Goal: Task Accomplishment & Management: Complete application form

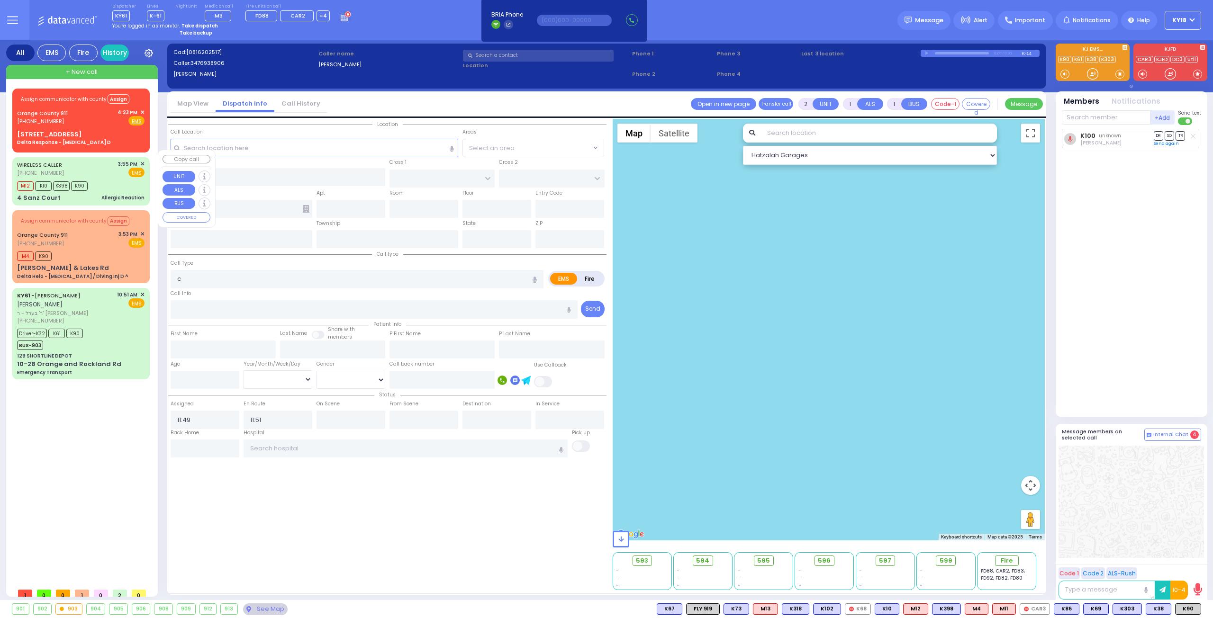
select select
click at [113, 185] on div "WIRELESS CALLER [PHONE_NUMBER] 3:55 PM ✕ EMS M12 K10 K398" at bounding box center [81, 181] width 134 height 45
type input "6"
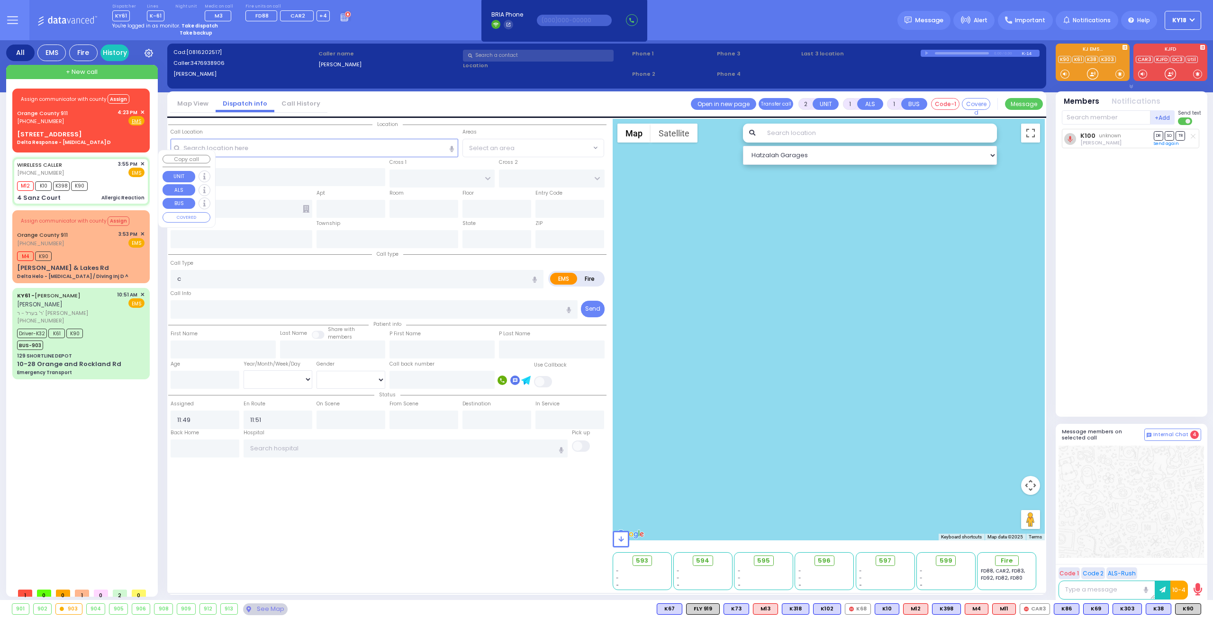
select select
type input "Allergic Reaction"
radio input "true"
type input "Shimon"
type input "Rubinstein"
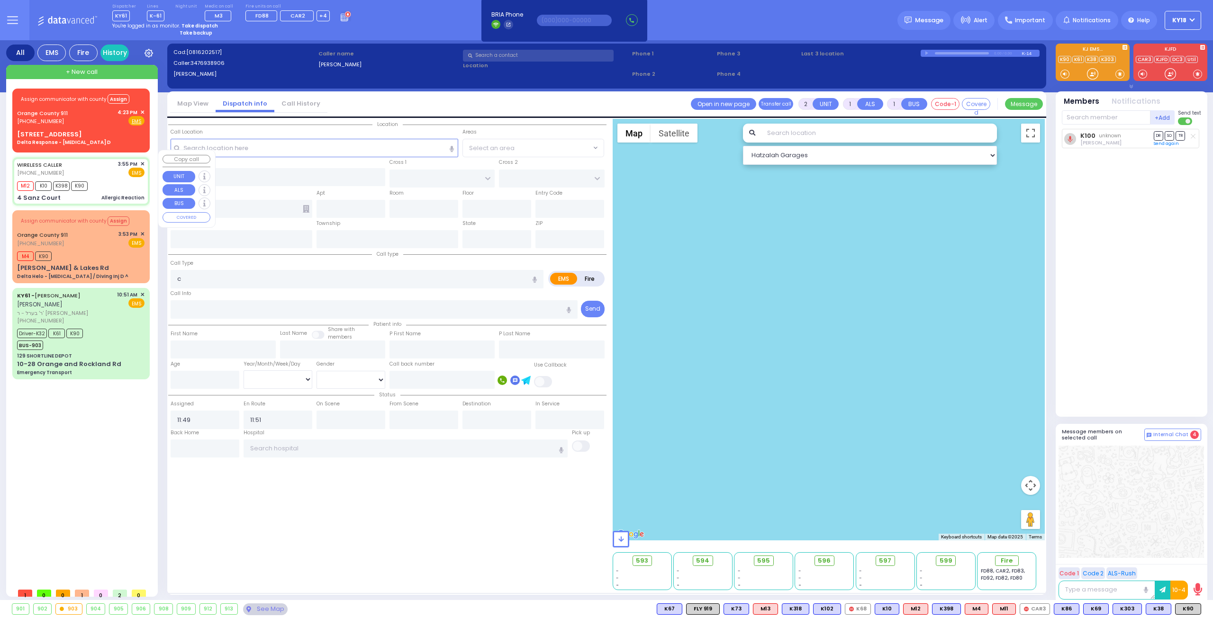
type input "8"
select select "Month"
select select "[DEMOGRAPHIC_DATA]"
type input "15:55"
type input "16:00"
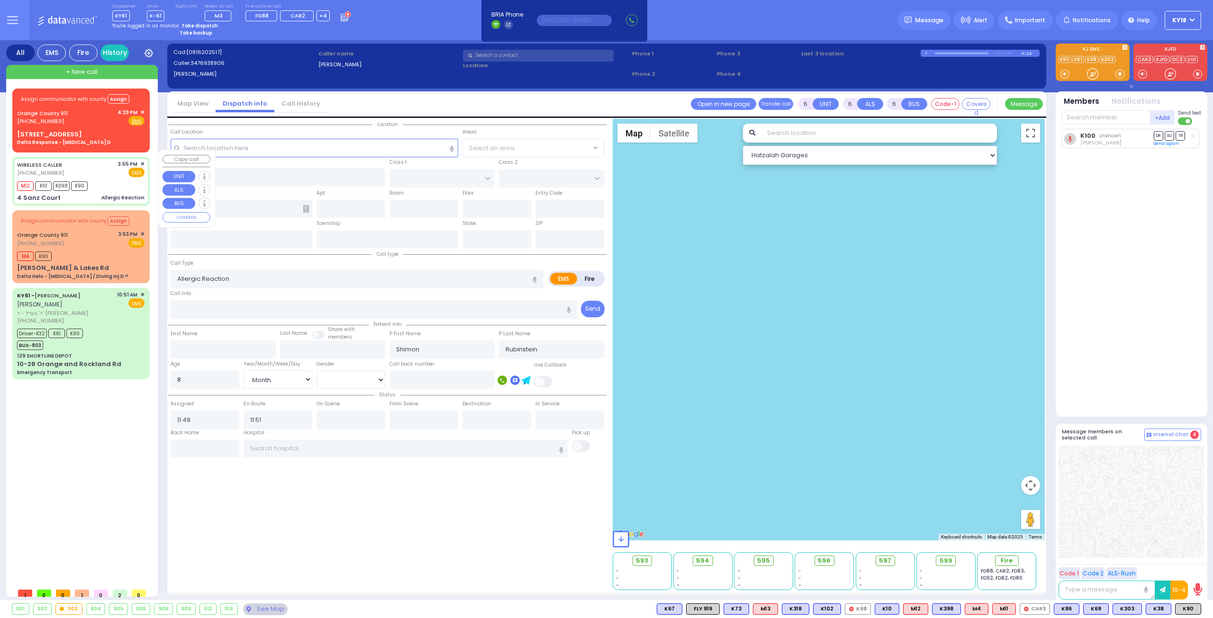
type input "16:35"
select select "Hatzalah Garages"
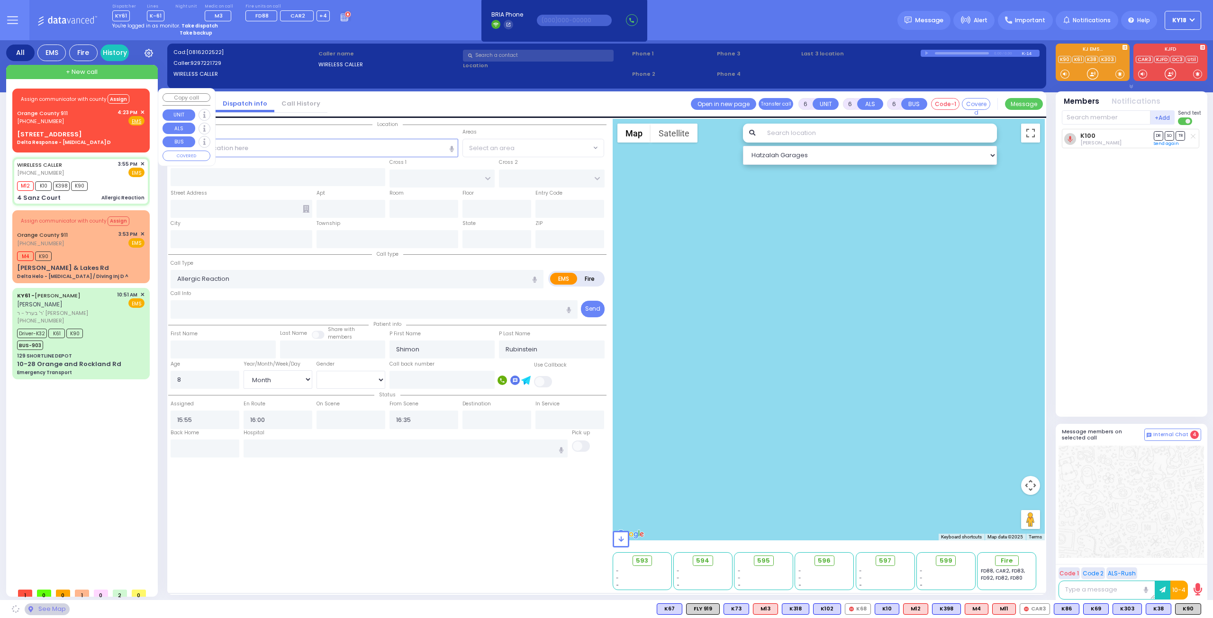
type input "FOREST RD"
type input "4 Sanz Court"
type input "Monroe"
type input "[US_STATE]"
type input "10950"
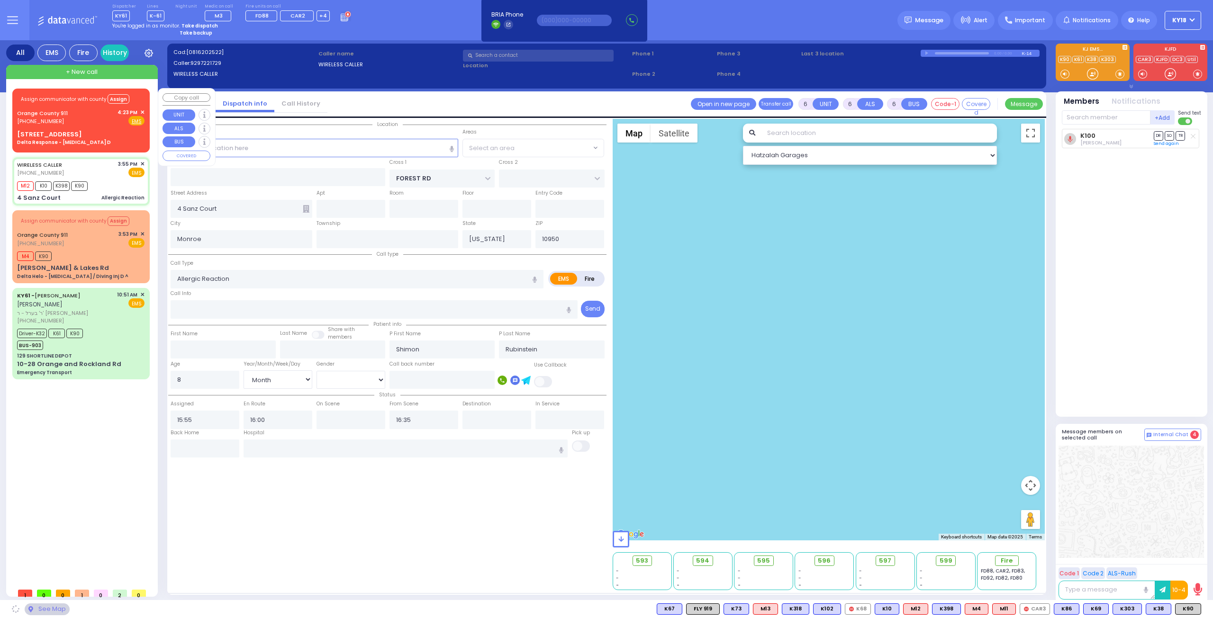
select select "MONROE"
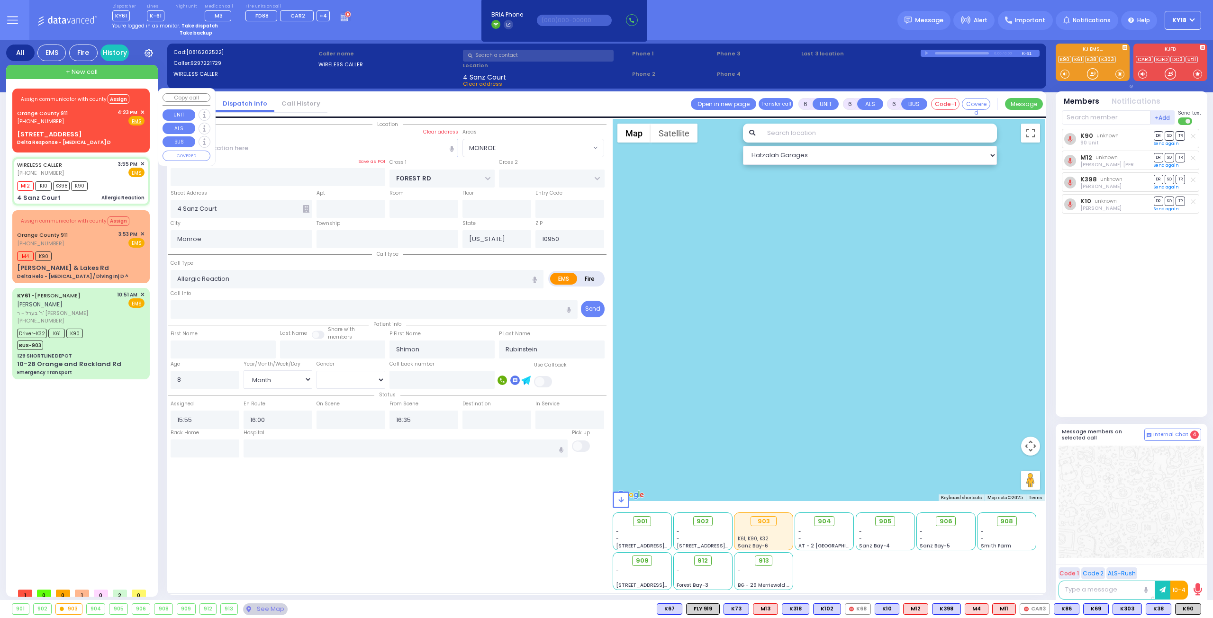
click at [90, 70] on span "+ New call" at bounding box center [82, 71] width 32 height 9
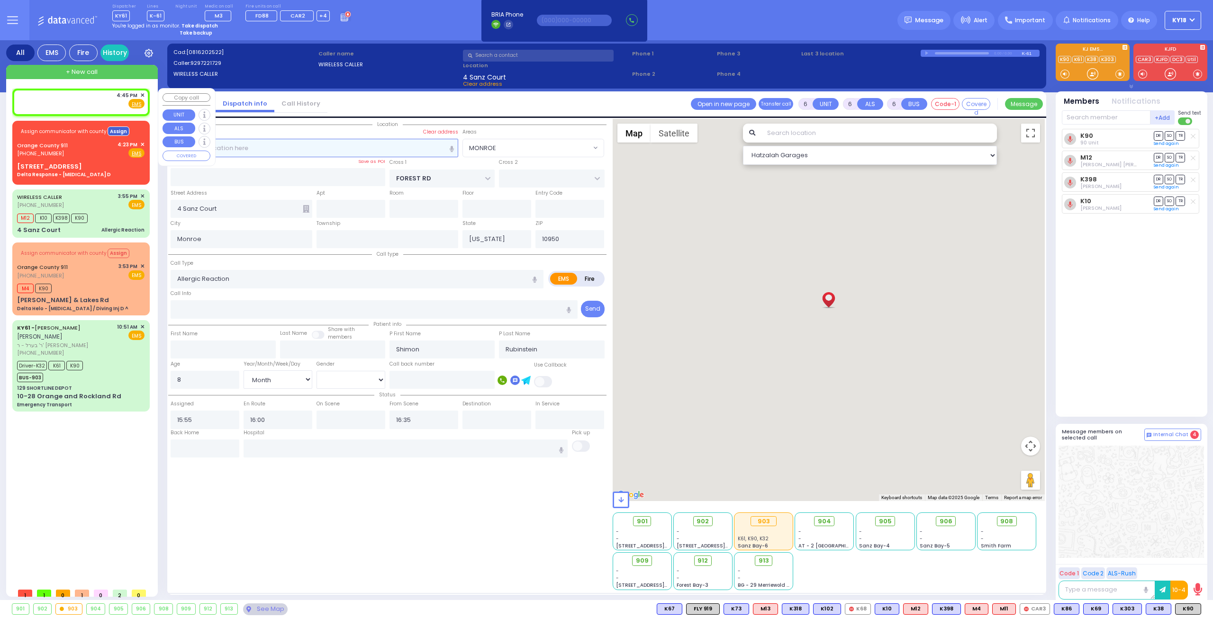
type input "2"
type input "1"
select select
radio input "true"
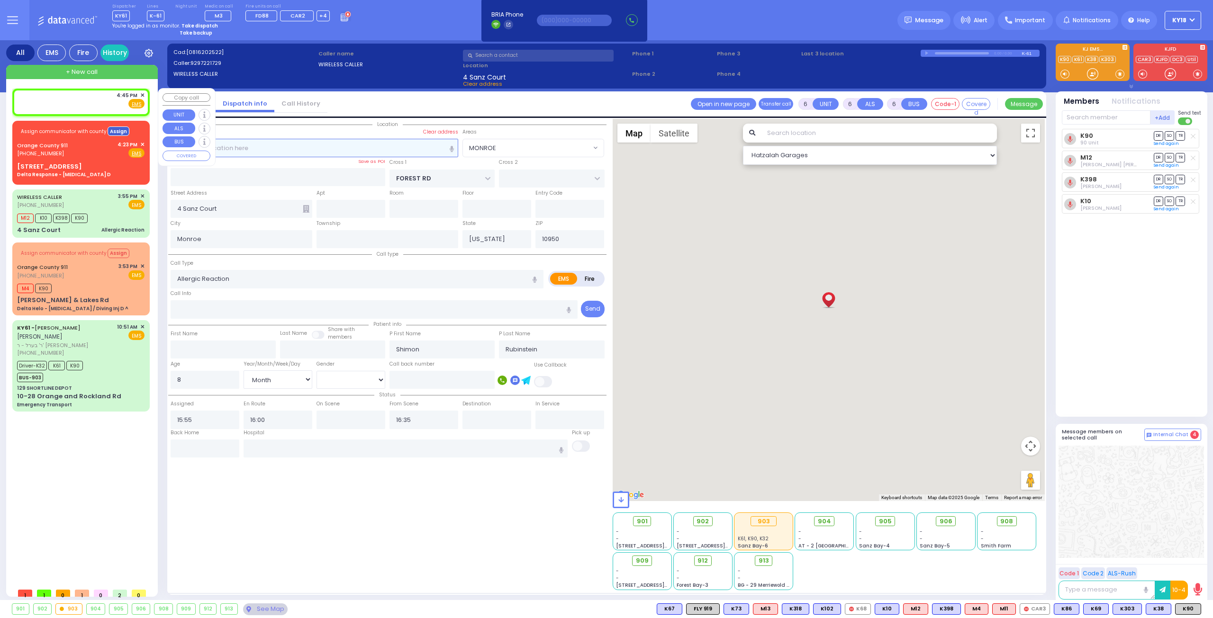
select select
type input "16:45"
select select "Hatzalah Garages"
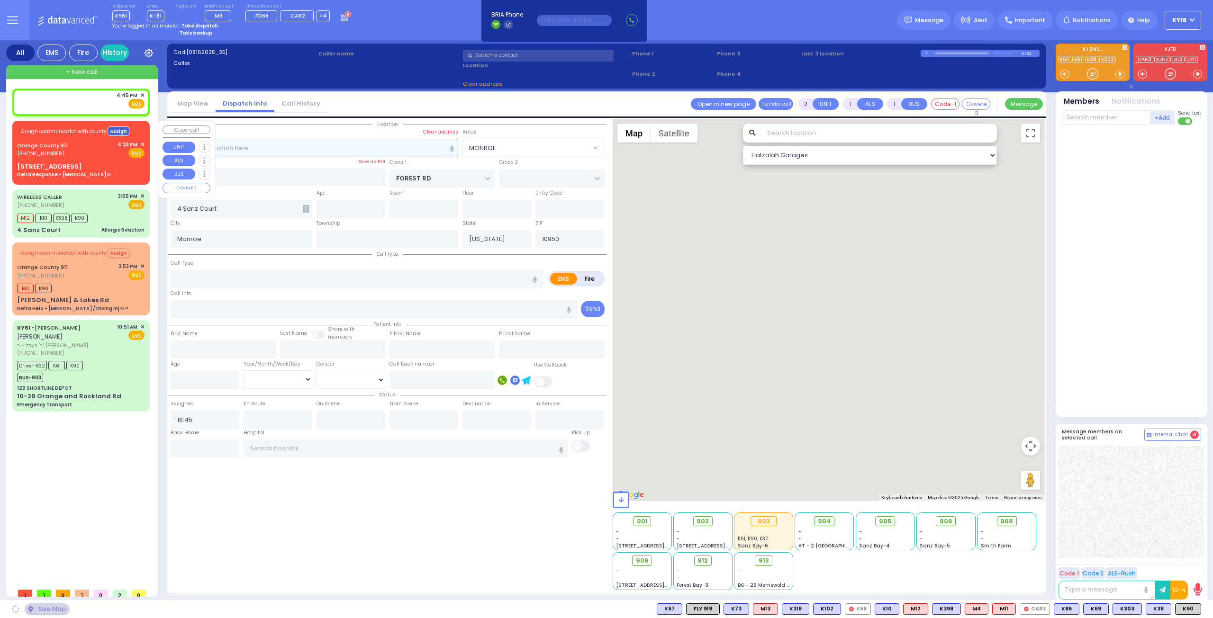
select select
radio input "true"
select select
select select "Hatzalah Garages"
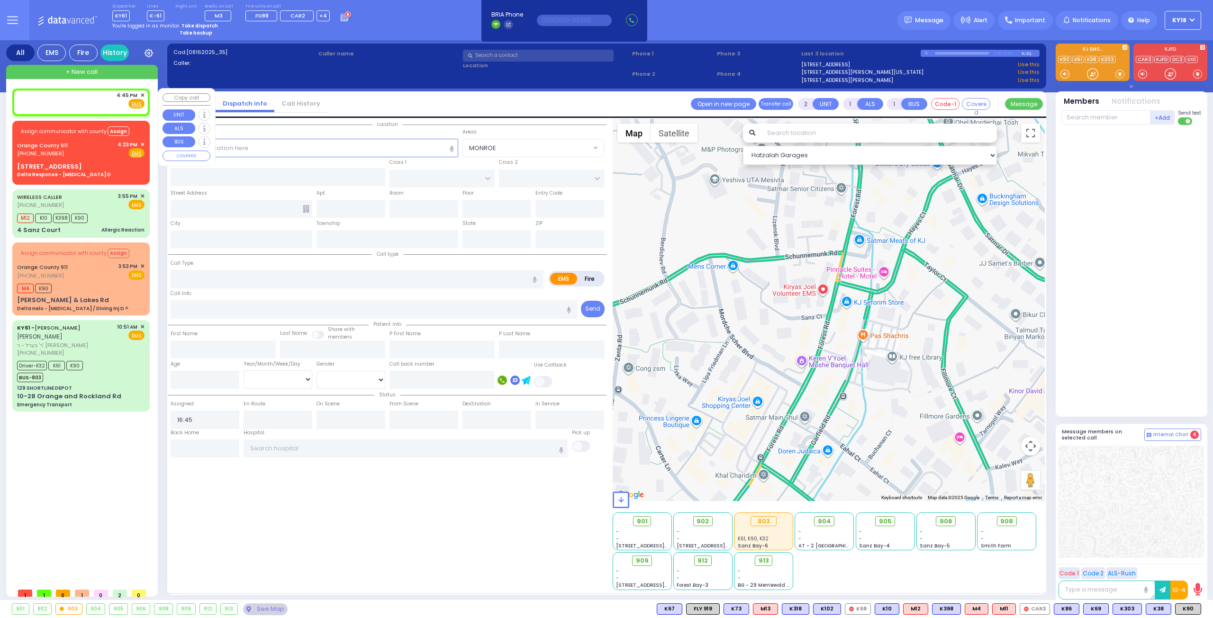
click at [83, 105] on div "4:45 PM ✕ Fire EMS" at bounding box center [80, 100] width 127 height 18
select select
radio input "true"
select select
select select "Hatzalah Garages"
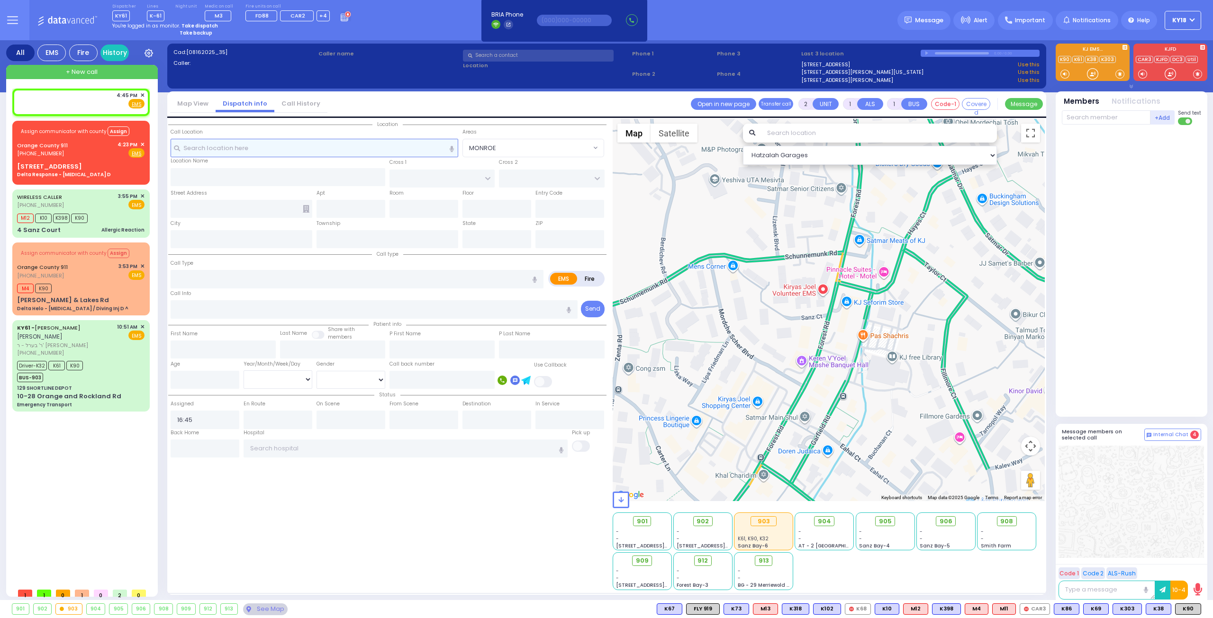
click at [218, 156] on input "text" at bounding box center [315, 148] width 288 height 18
click at [201, 25] on strong "Take dispatch" at bounding box center [199, 25] width 36 height 7
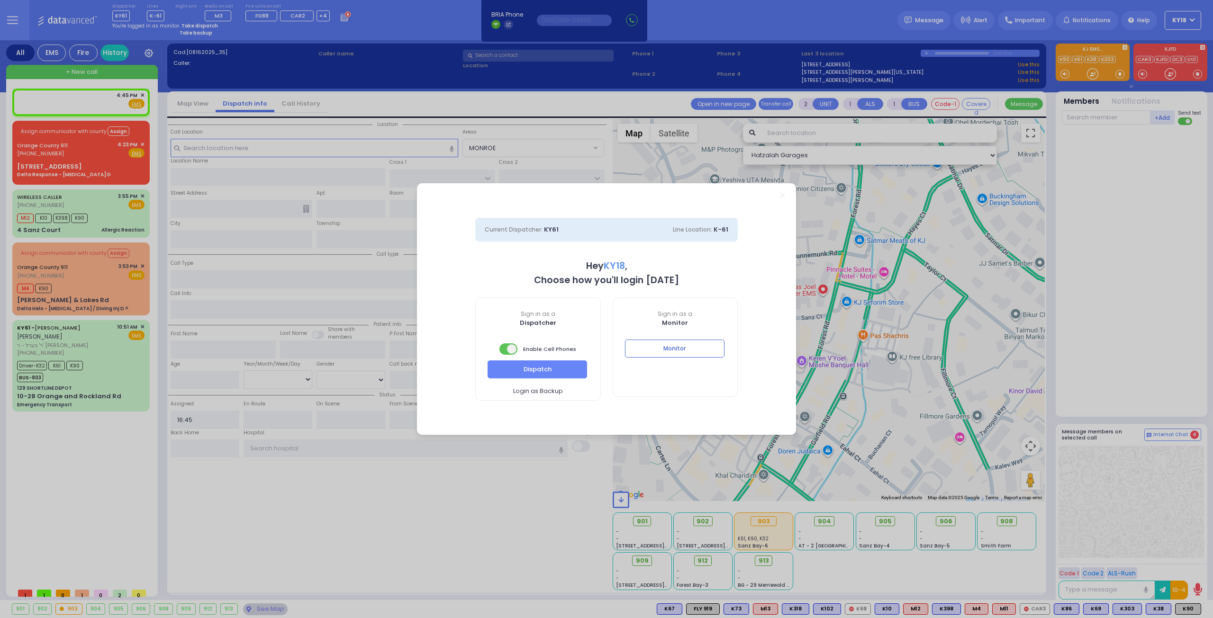
select select "4"
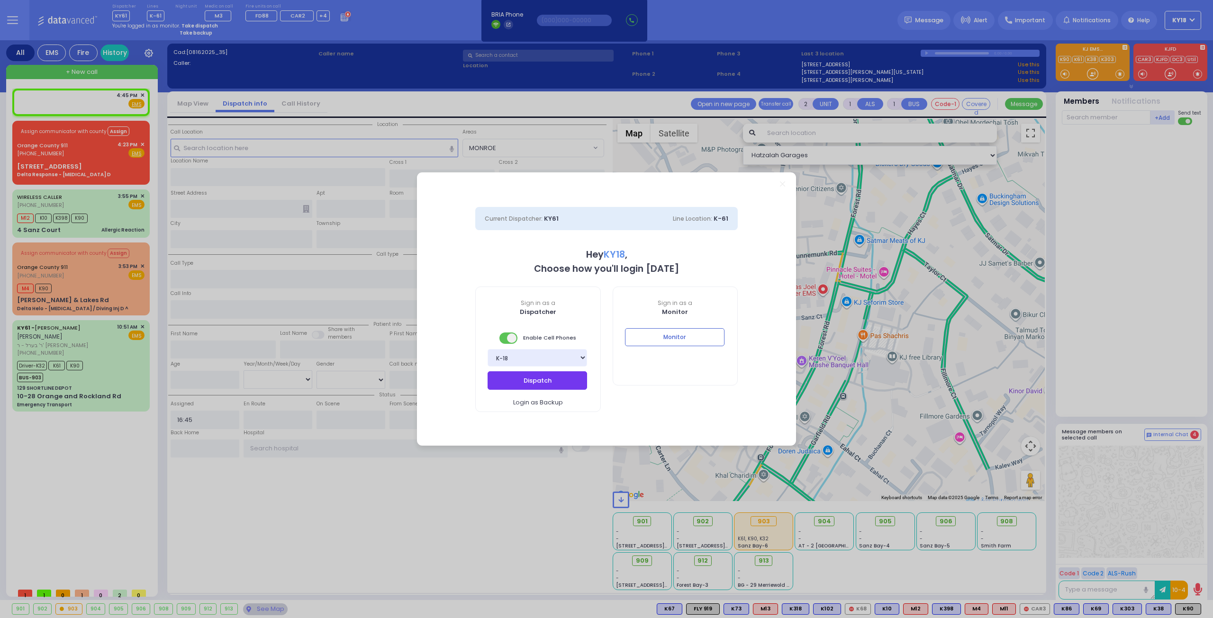
click at [537, 384] on button "Dispatch" at bounding box center [538, 380] width 100 height 18
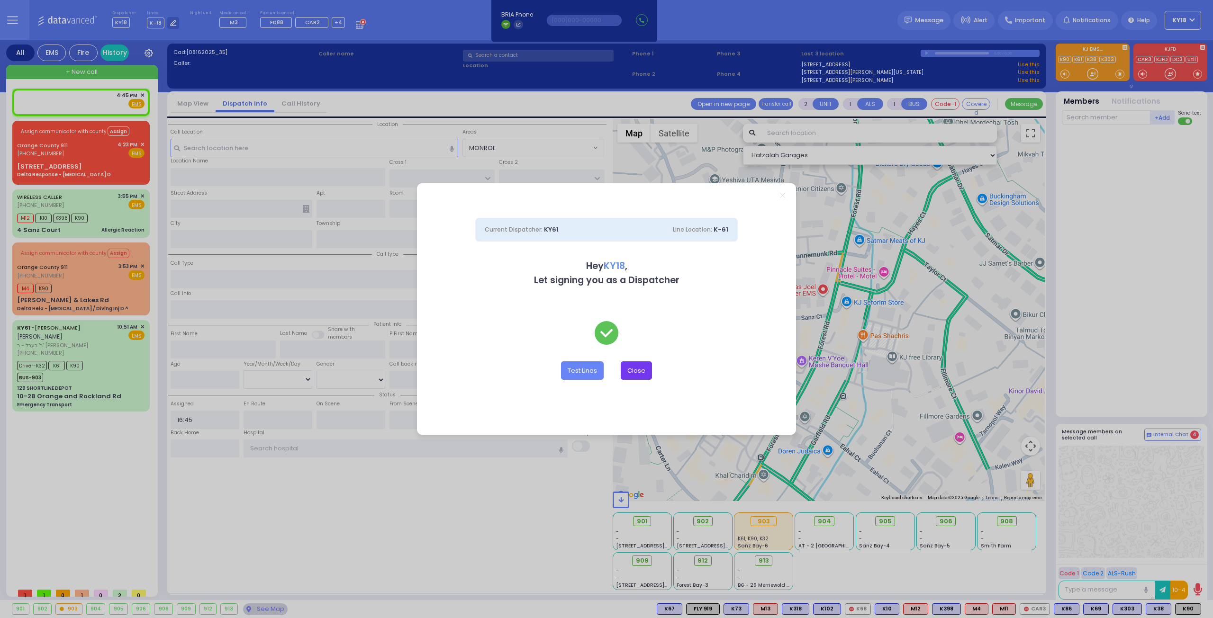
click at [636, 367] on button "Close" at bounding box center [636, 371] width 31 height 18
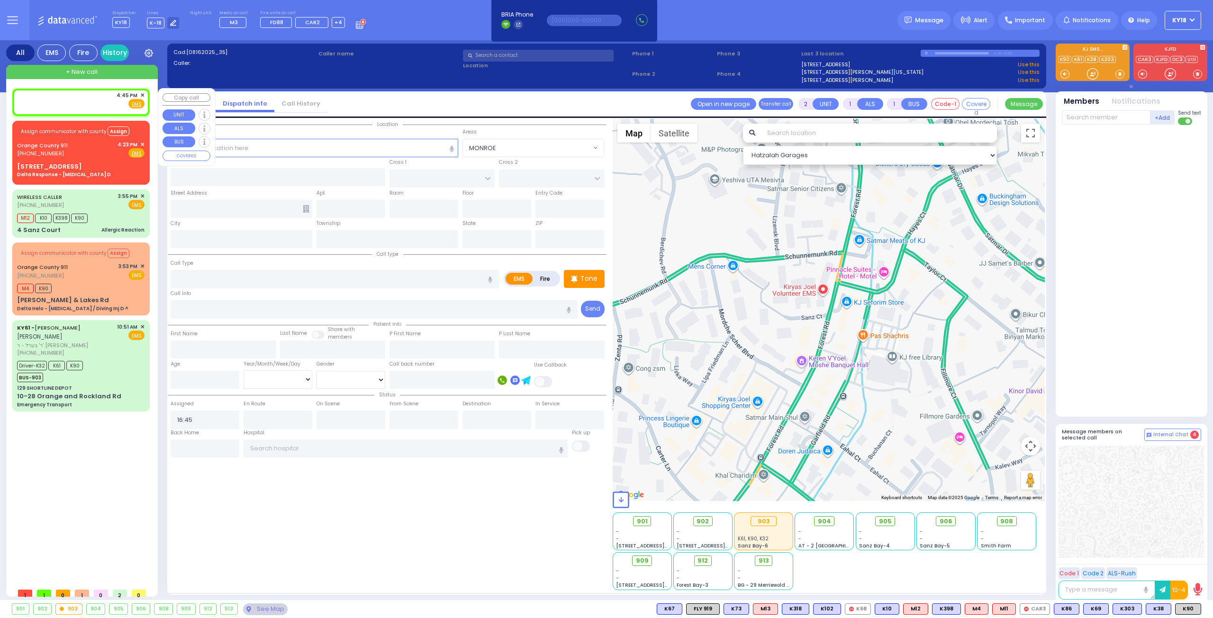
click at [44, 94] on div "4:45 PM ✕ Fire EMS" at bounding box center [80, 100] width 127 height 18
select select
radio input "true"
select select
select select "Hatzalah Garages"
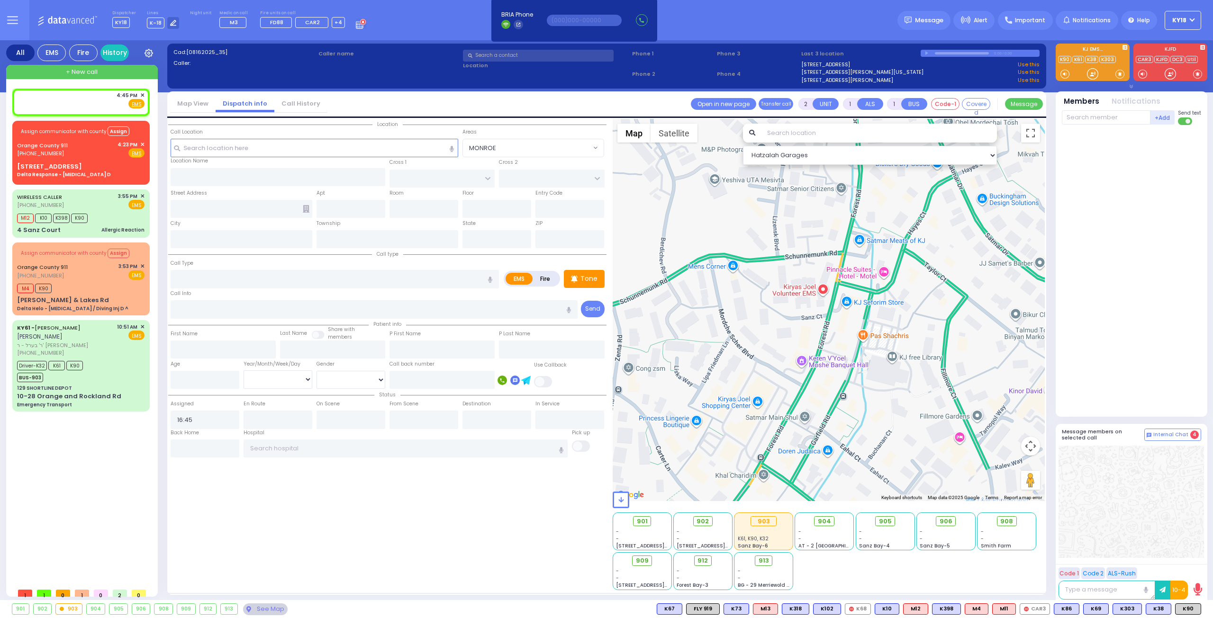
click at [278, 129] on div "Call Location Select a call Clear address" at bounding box center [315, 133] width 288 height 10
click at [226, 146] on input "text" at bounding box center [315, 148] width 288 height 18
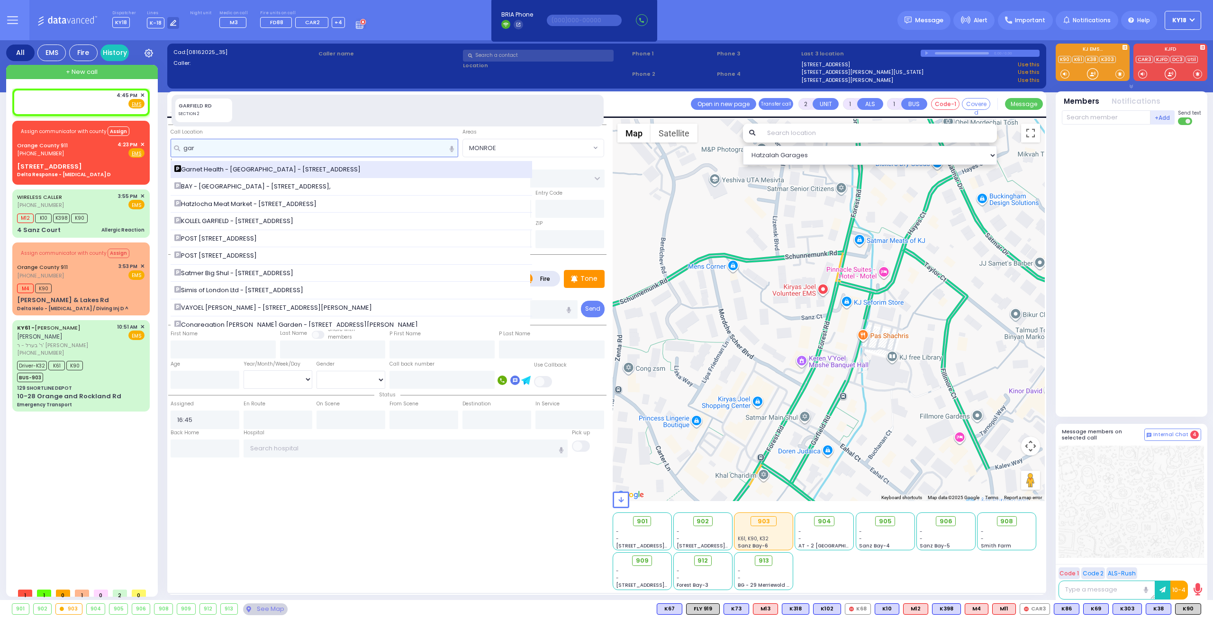
type input "gar"
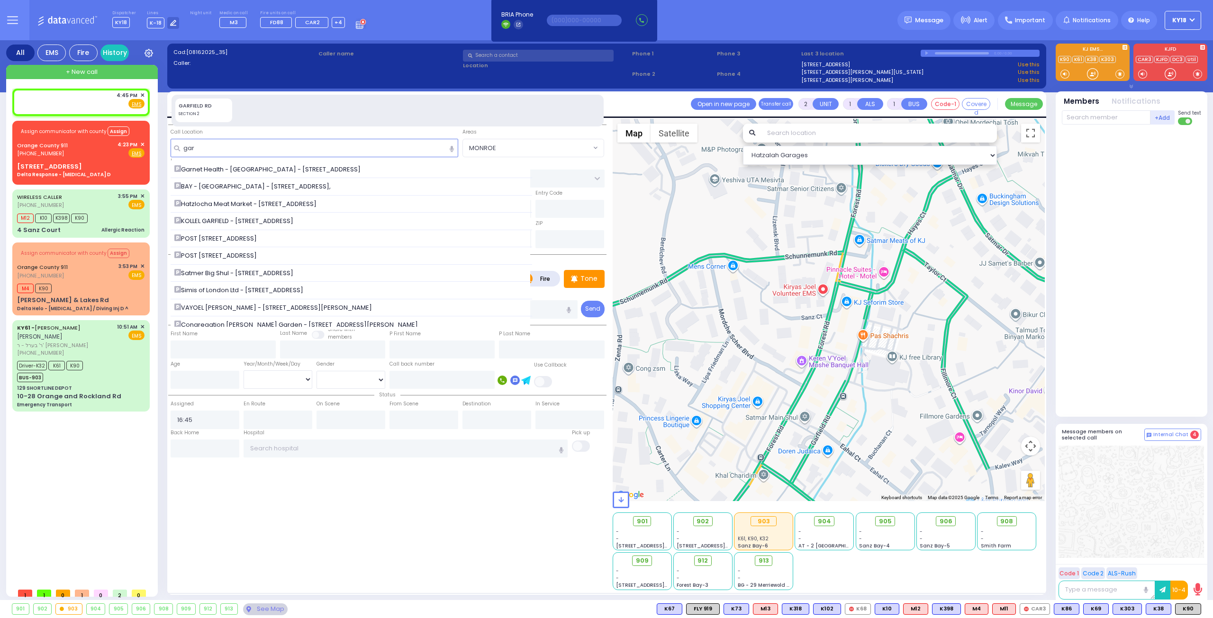
click at [199, 174] on div "Garnet Health - [GEOGRAPHIC_DATA] - [STREET_ADDRESS]" at bounding box center [352, 170] width 362 height 18
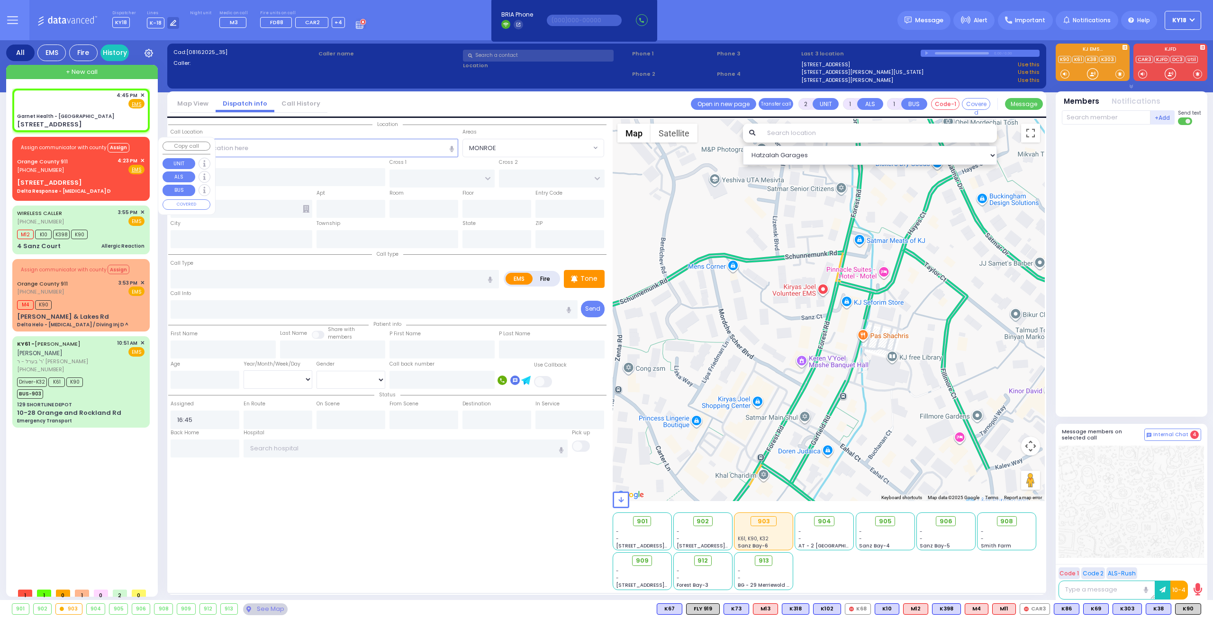
select select
radio input "true"
select select
select select "Hatzalah Garages"
type input "Garnet Health - [GEOGRAPHIC_DATA]"
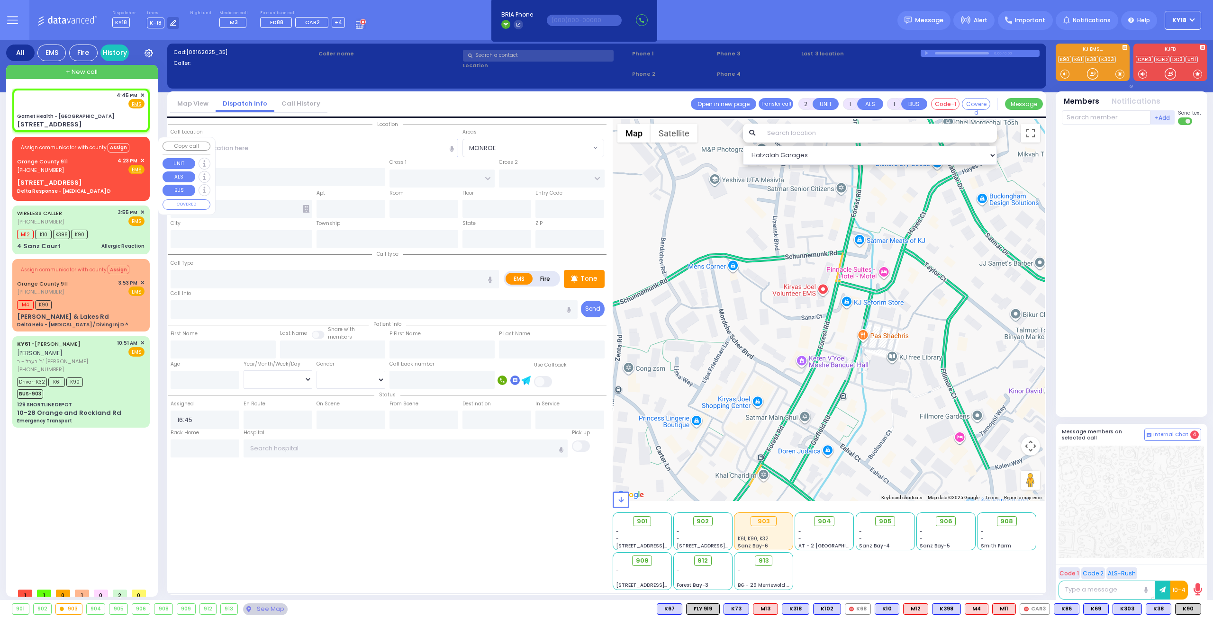
type input "GOLF LINKS RD"
type input "[GEOGRAPHIC_DATA]"
type input "[STREET_ADDRESS]"
type input "[GEOGRAPHIC_DATA]"
type input "[US_STATE]"
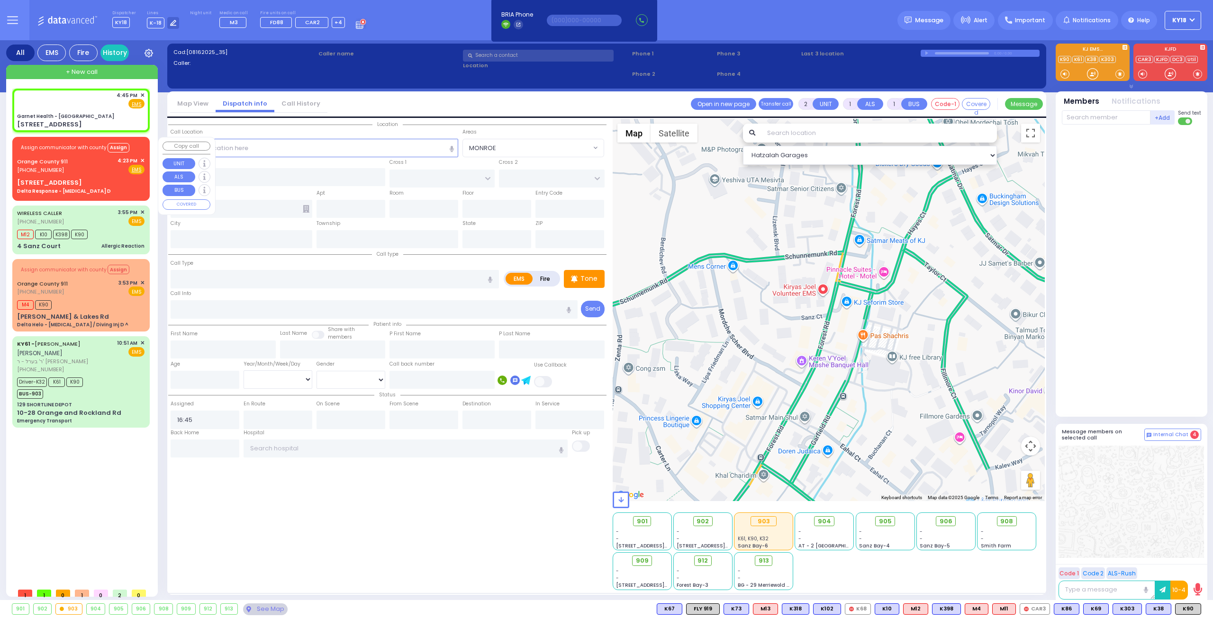
type input "10940"
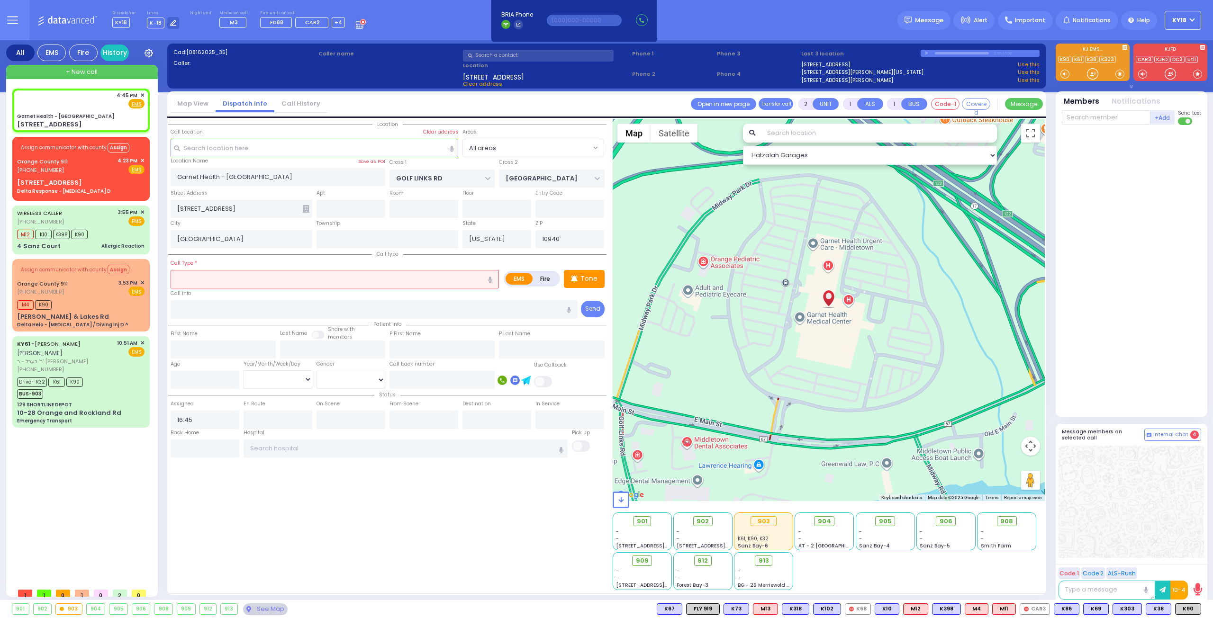
drag, startPoint x: 234, startPoint y: 267, endPoint x: 224, endPoint y: 279, distance: 15.5
click at [227, 274] on div "Call Type *" at bounding box center [335, 273] width 328 height 30
click at [222, 284] on input "text" at bounding box center [335, 279] width 328 height 18
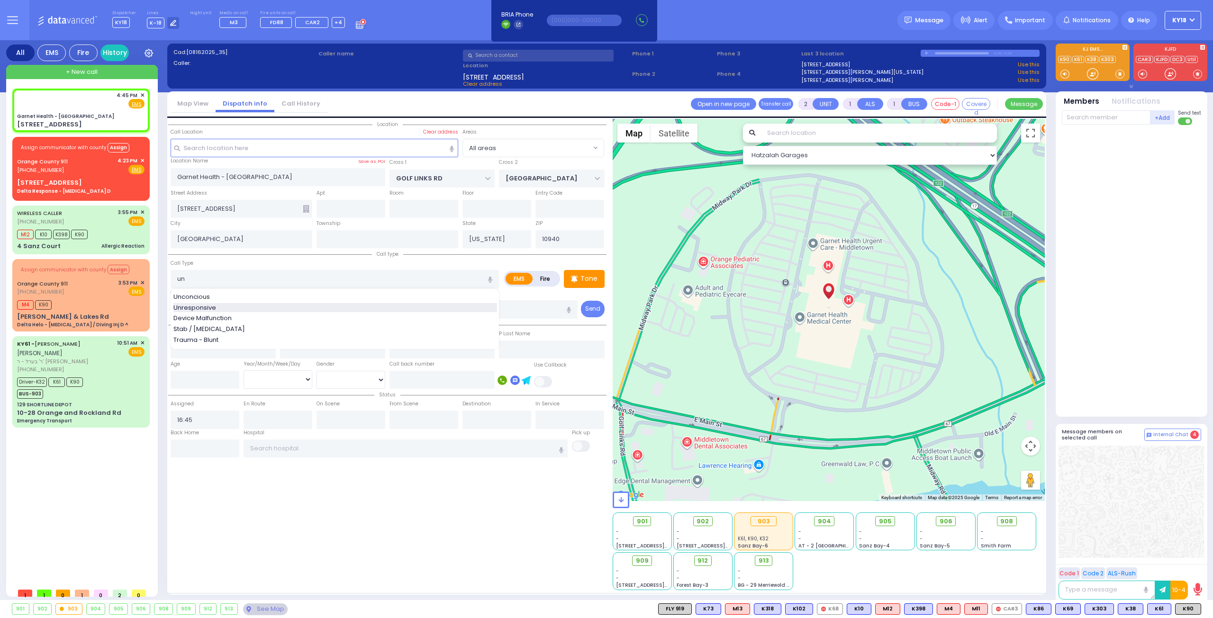
click at [210, 309] on span "Unresponsive" at bounding box center [196, 307] width 46 height 9
type input "Unresponsive"
type input "5"
type input "2"
select select
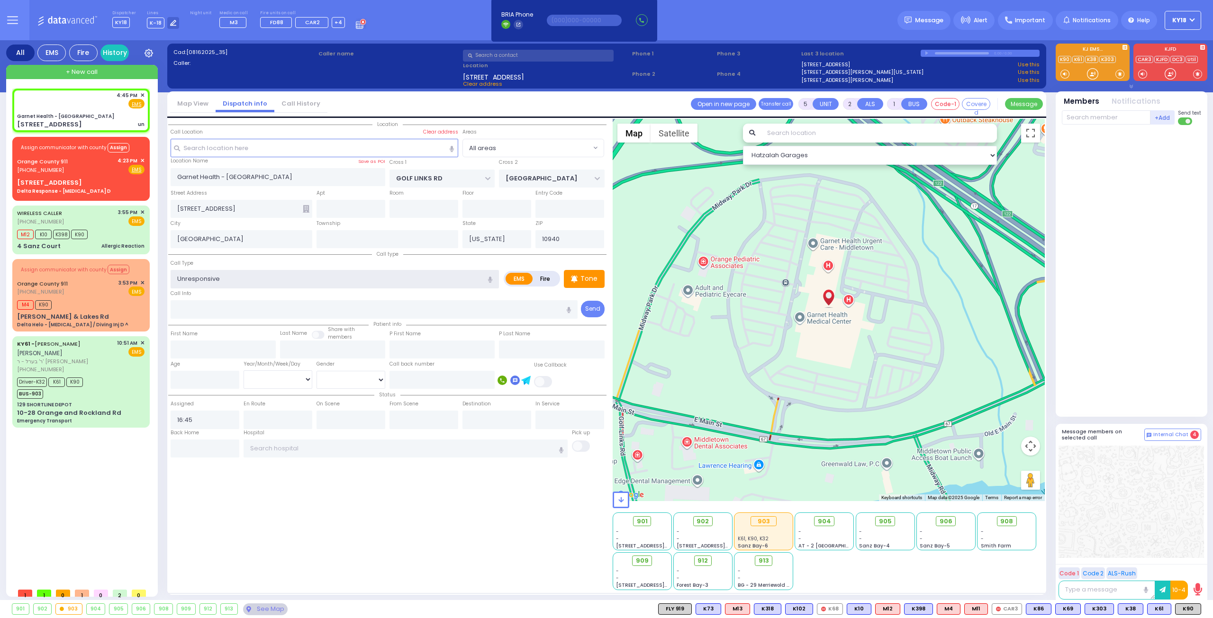
radio input "true"
select select
select select "Hatzalah Garages"
select select
radio input "true"
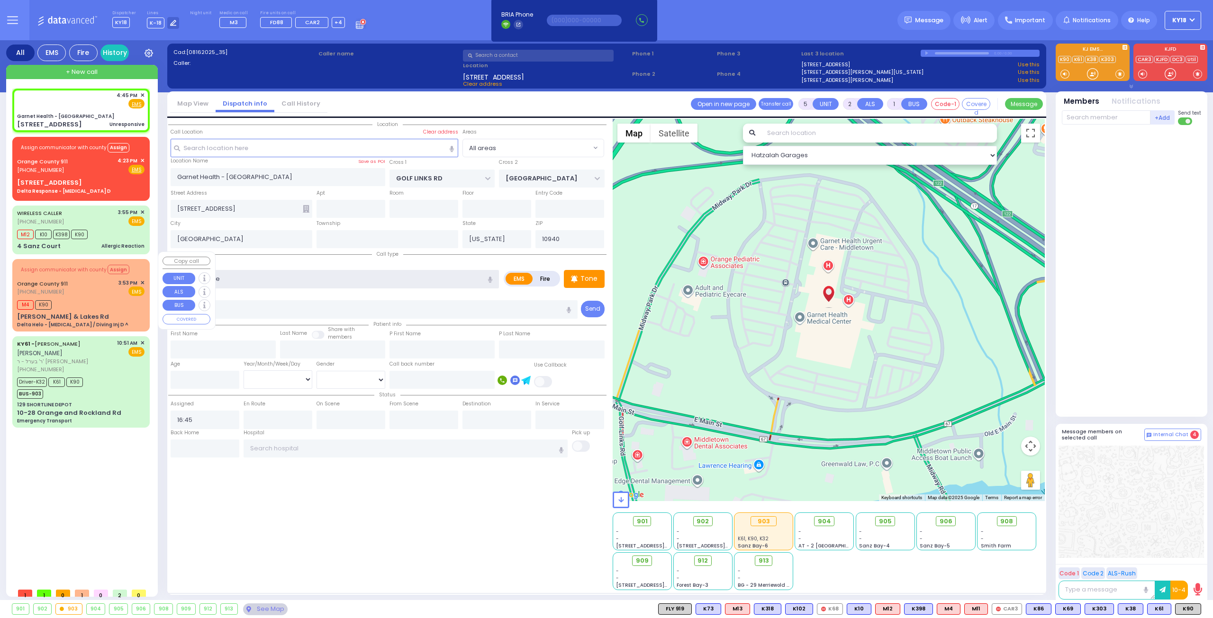
select select
select select "Hatzalah Garages"
click at [117, 315] on div "[PERSON_NAME] & Lakes Rd Delta Helo - [MEDICAL_DATA] / Diving Inj D ^" at bounding box center [80, 320] width 127 height 17
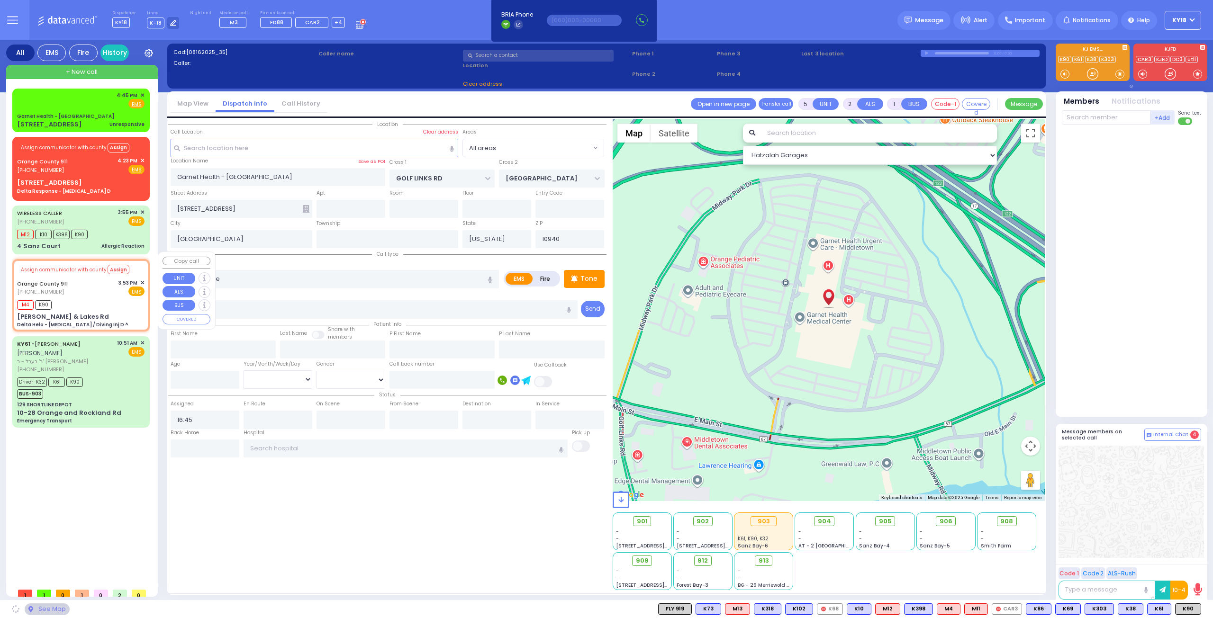
type input "6"
select select
type input "Delta Helo - [MEDICAL_DATA] / Diving Inj D ^"
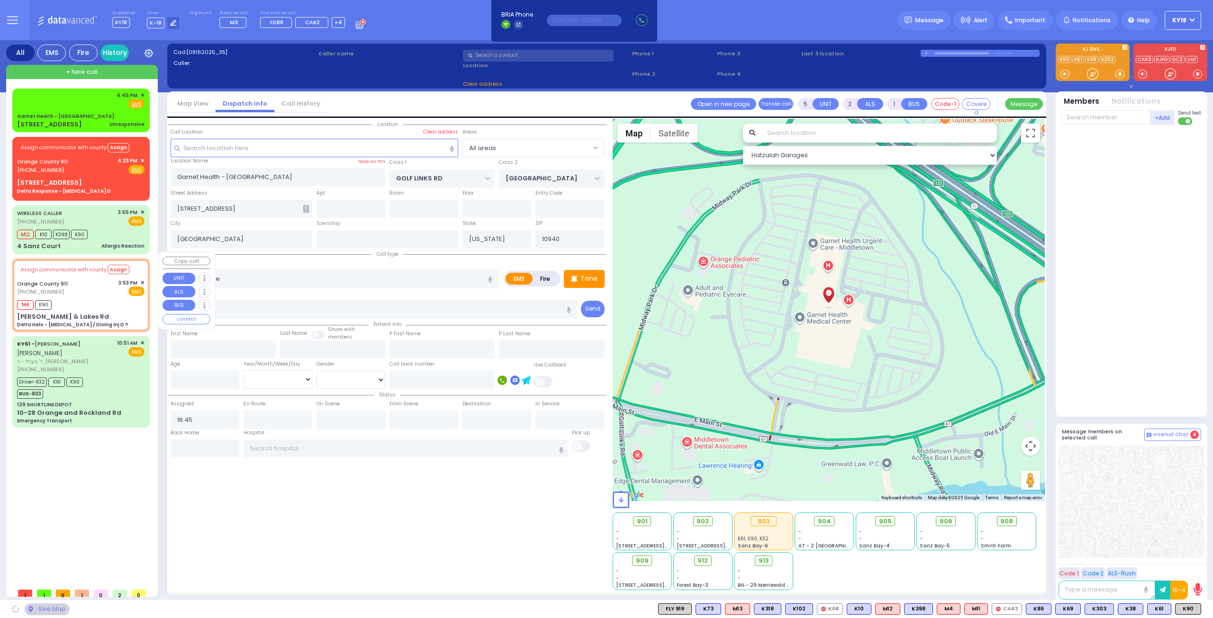
radio input "true"
type input "Nature: : Delta Helo - [MEDICAL_DATA] / Diving Inj D ^ Address: : [PERSON_NAME]…"
type input "12"
select select "Year"
type input "15:54"
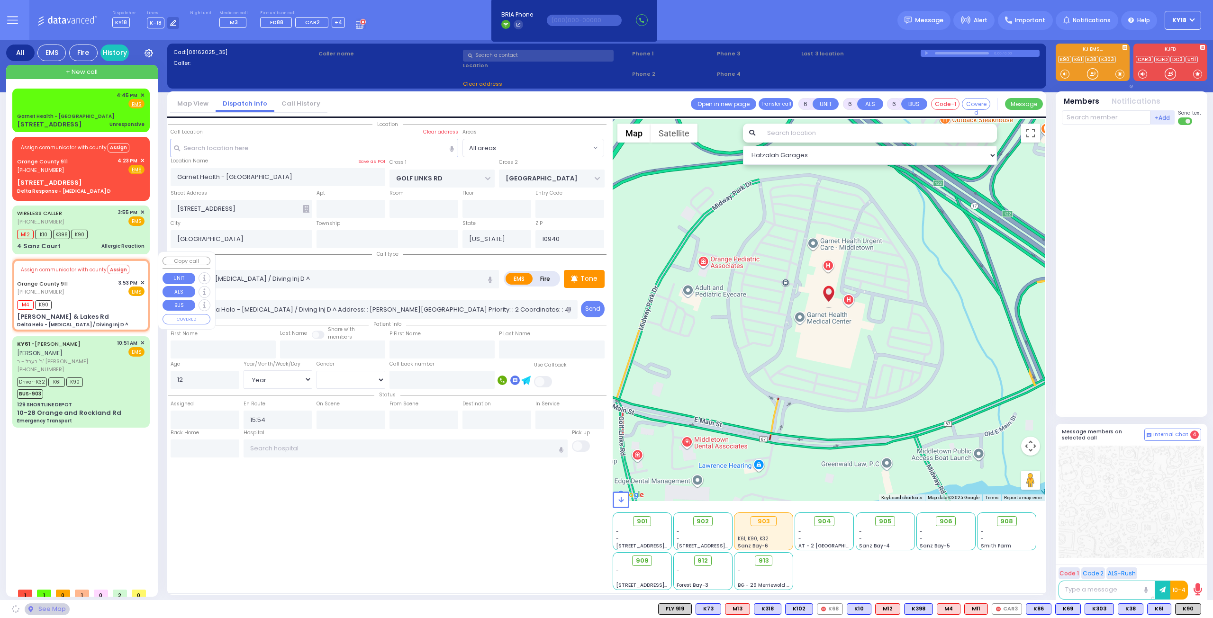
select select "Hatzalah Garages"
type input "[PERSON_NAME] & Lakes Rd"
type input "Monroe"
type input "10950"
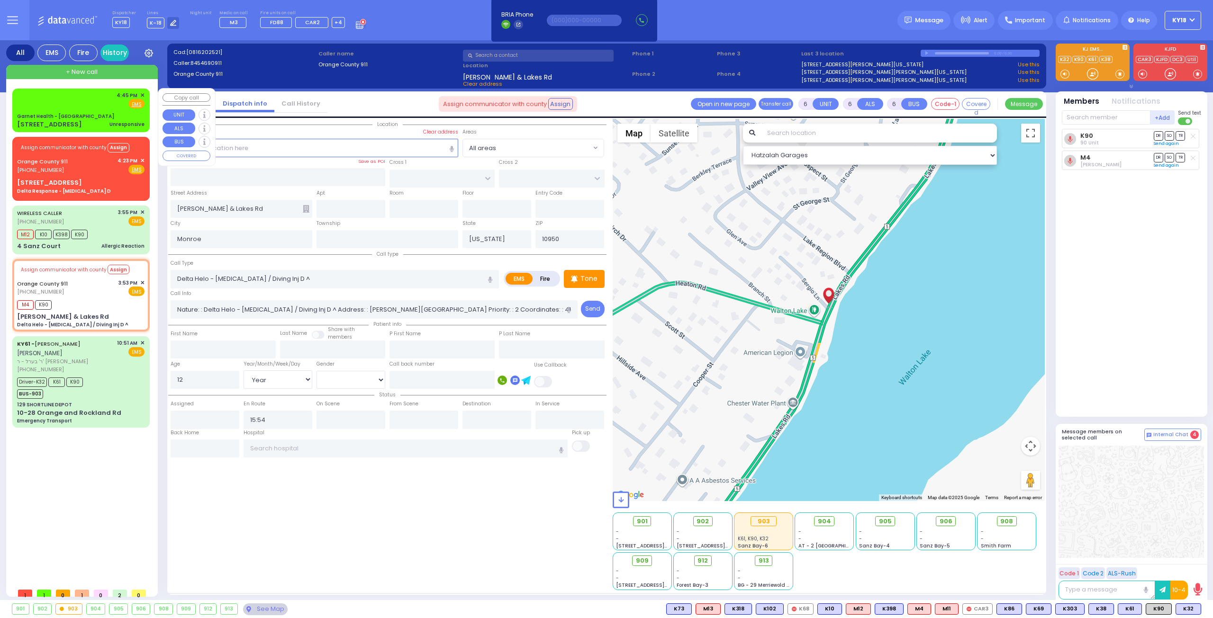
click at [88, 101] on div "4:45 PM ✕ Fire EMS" at bounding box center [80, 100] width 127 height 18
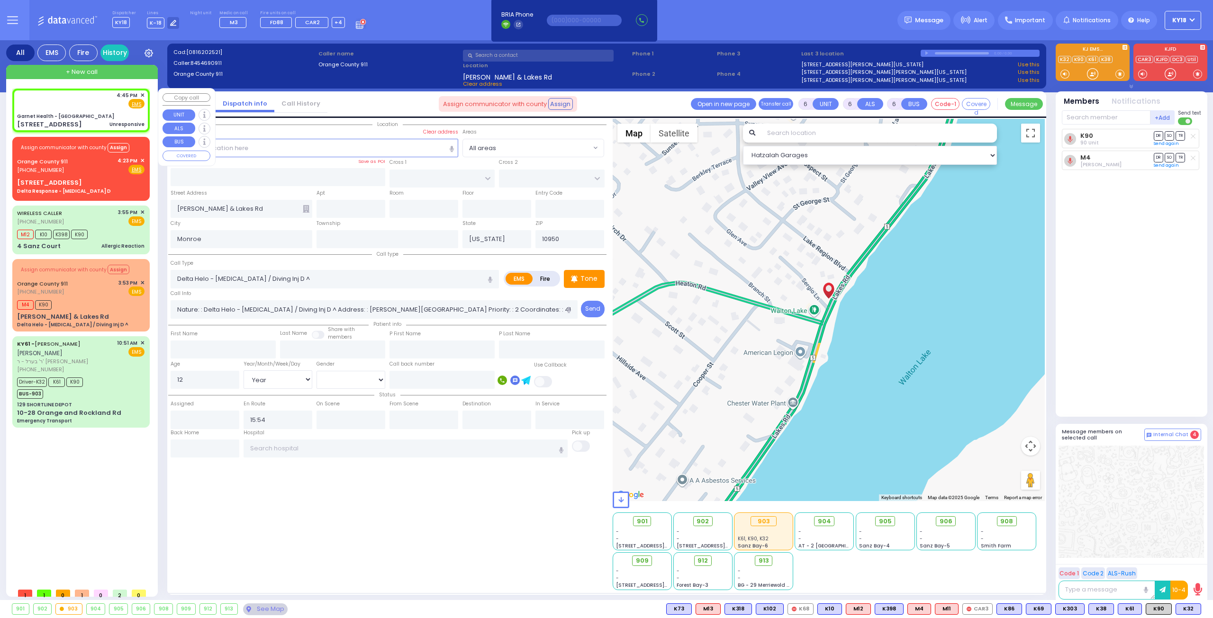
type input "5"
type input "2"
type input "1"
select select
type input "Unresponsive"
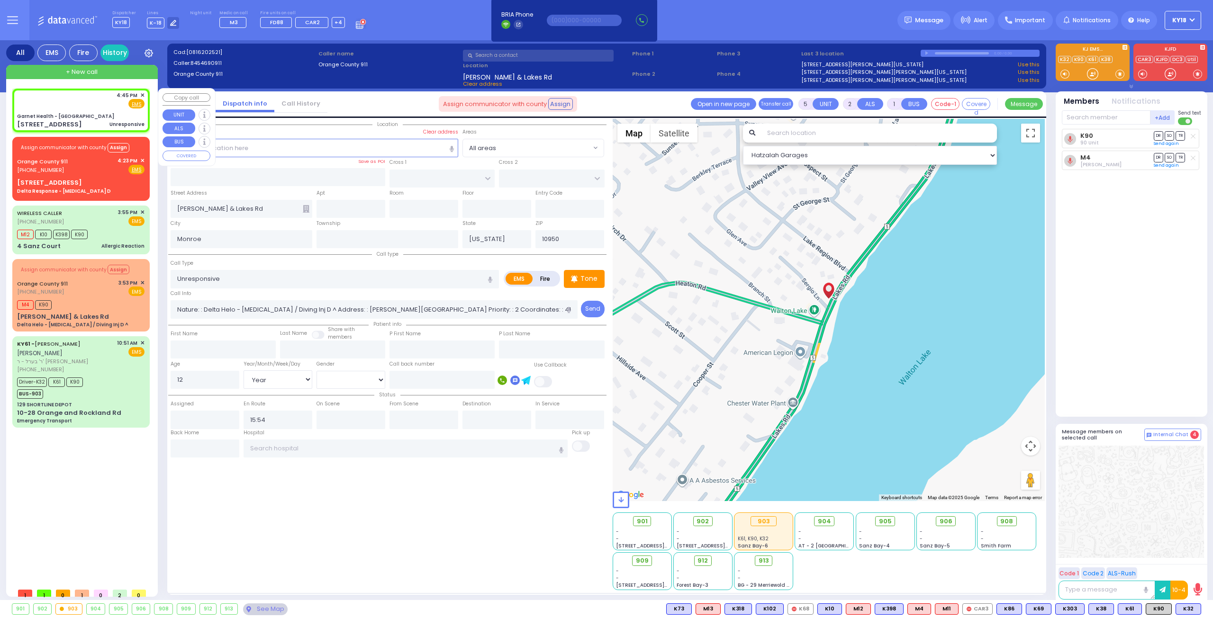
radio input "true"
select select
type input "16:45"
select select "Hatzalah Garages"
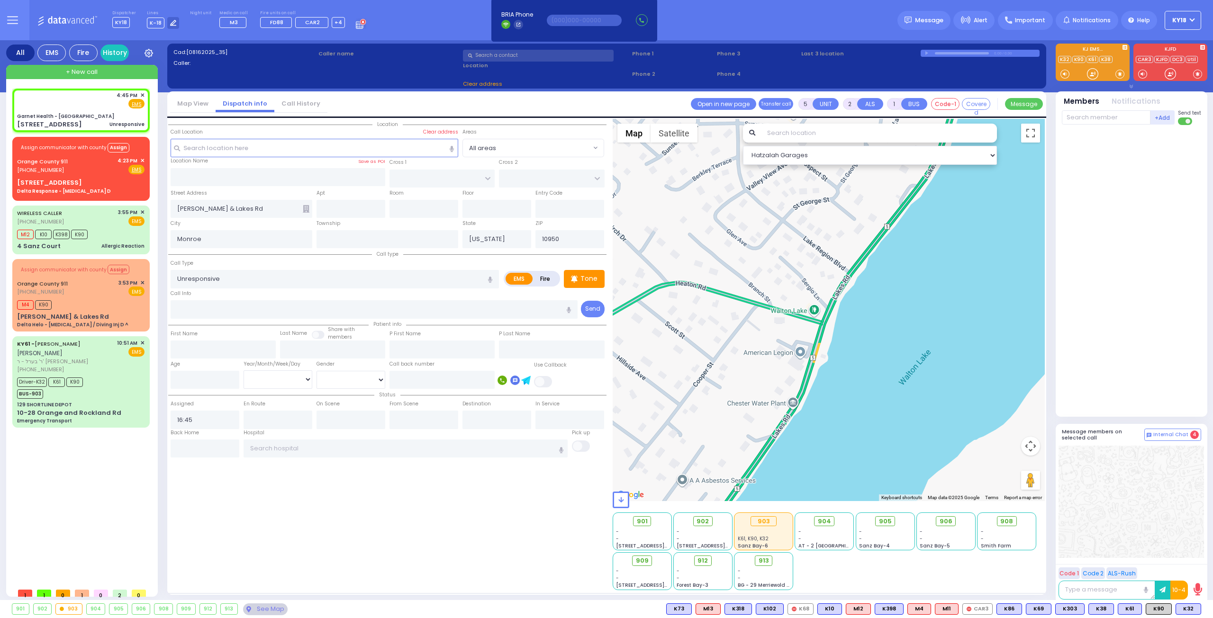
type input "Garnet Health - [GEOGRAPHIC_DATA]"
type input "GOLF LINKS RD"
type input "[GEOGRAPHIC_DATA]"
type input "[STREET_ADDRESS]"
type input "[GEOGRAPHIC_DATA]"
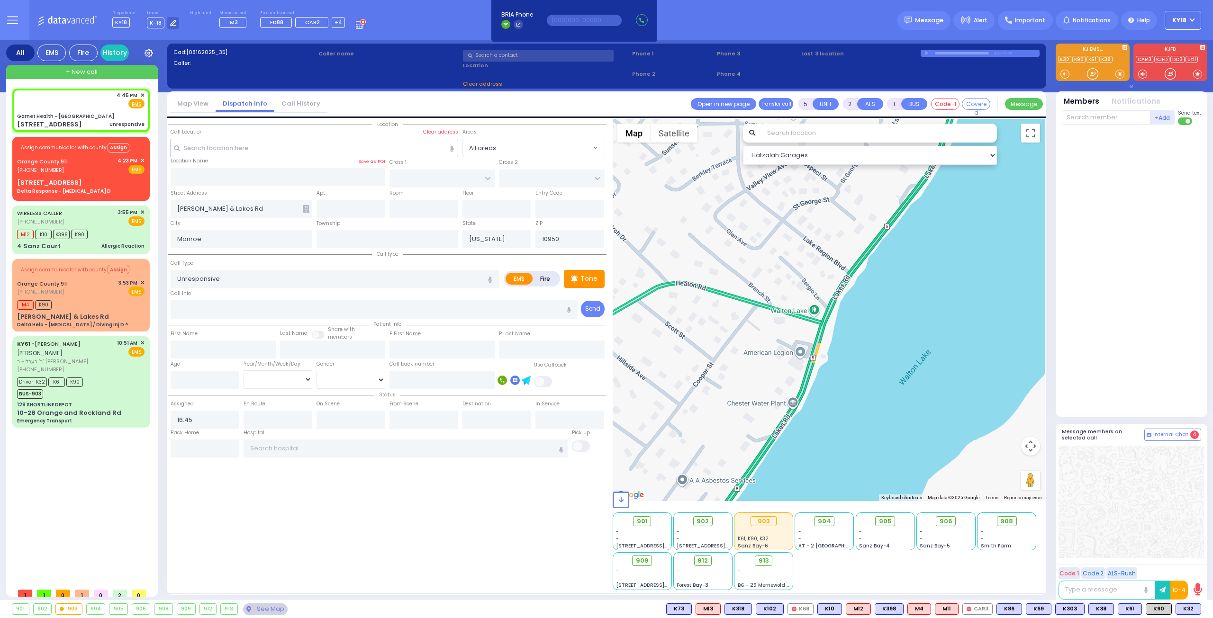
type input "10940"
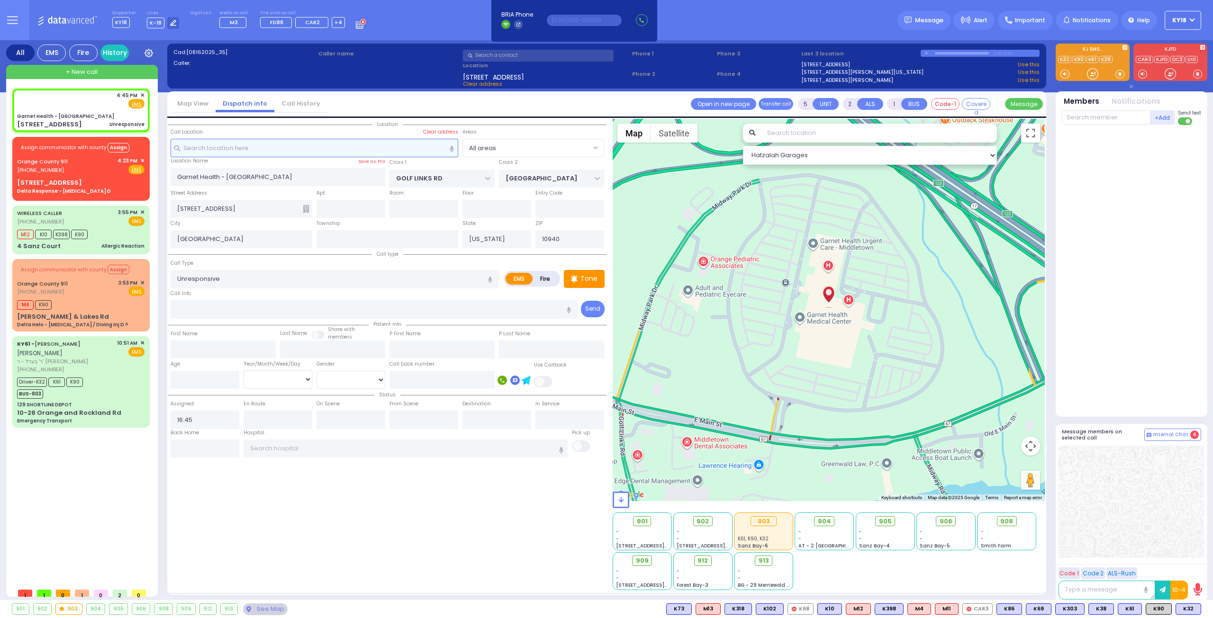
click at [264, 153] on input "text" at bounding box center [315, 148] width 288 height 18
click at [1184, 611] on span "K32" at bounding box center [1188, 609] width 25 height 10
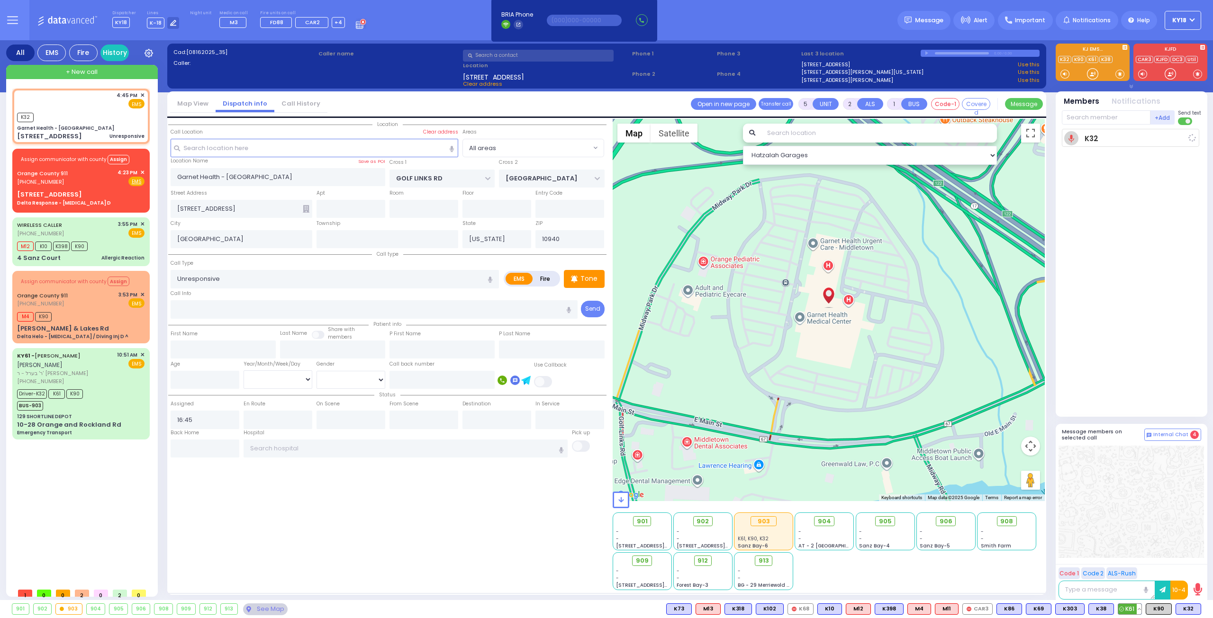
select select
radio input "true"
select select
type input "16:46"
select select "Hatzalah Garages"
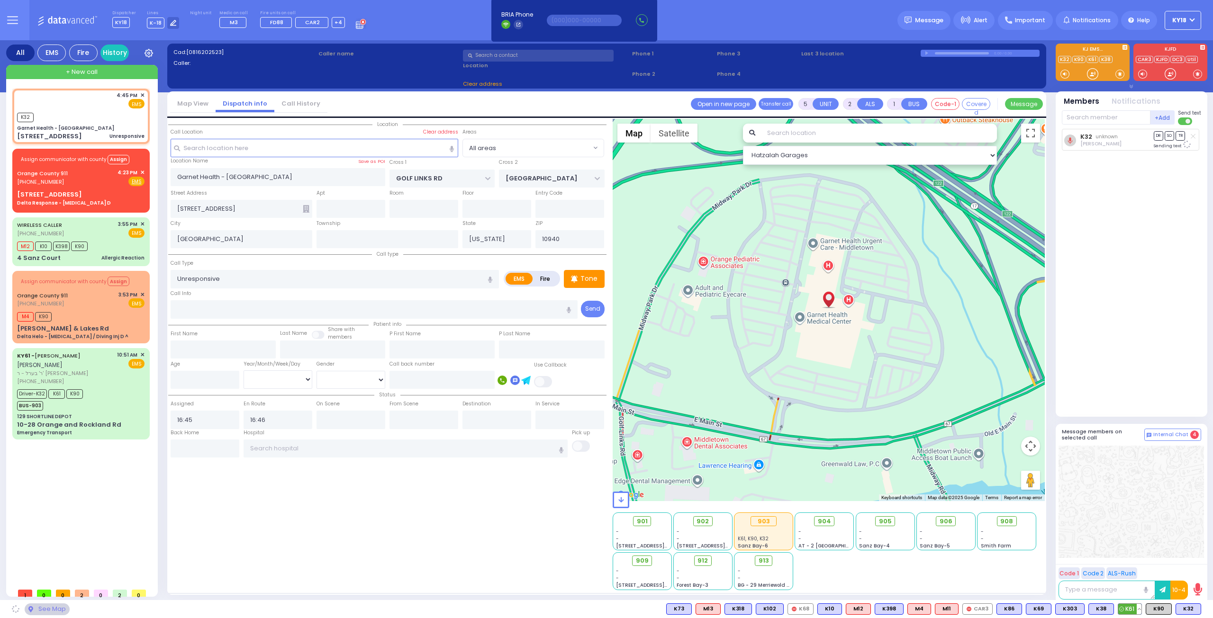
click at [1127, 607] on span "K61" at bounding box center [1129, 609] width 23 height 10
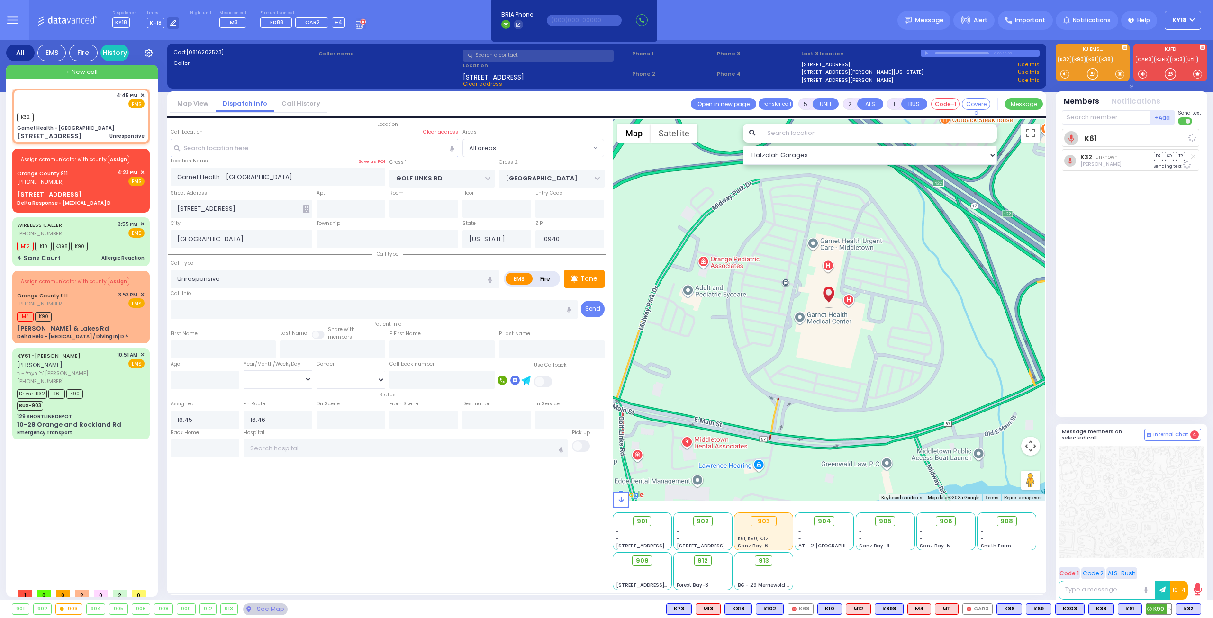
click at [1160, 607] on span "K90" at bounding box center [1158, 609] width 25 height 10
select select
radio input "true"
select select
select select "Hatzalah Garages"
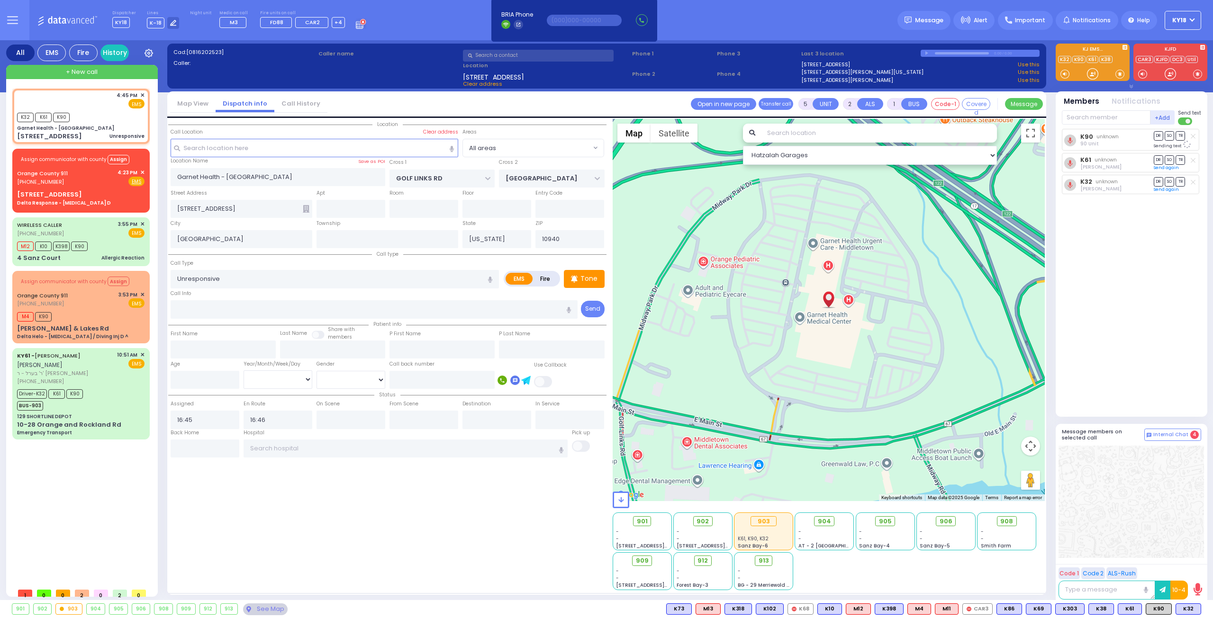
select select
radio input "true"
select select
select select "Hatzalah Garages"
drag, startPoint x: 224, startPoint y: 18, endPoint x: 218, endPoint y: 13, distance: 7.1
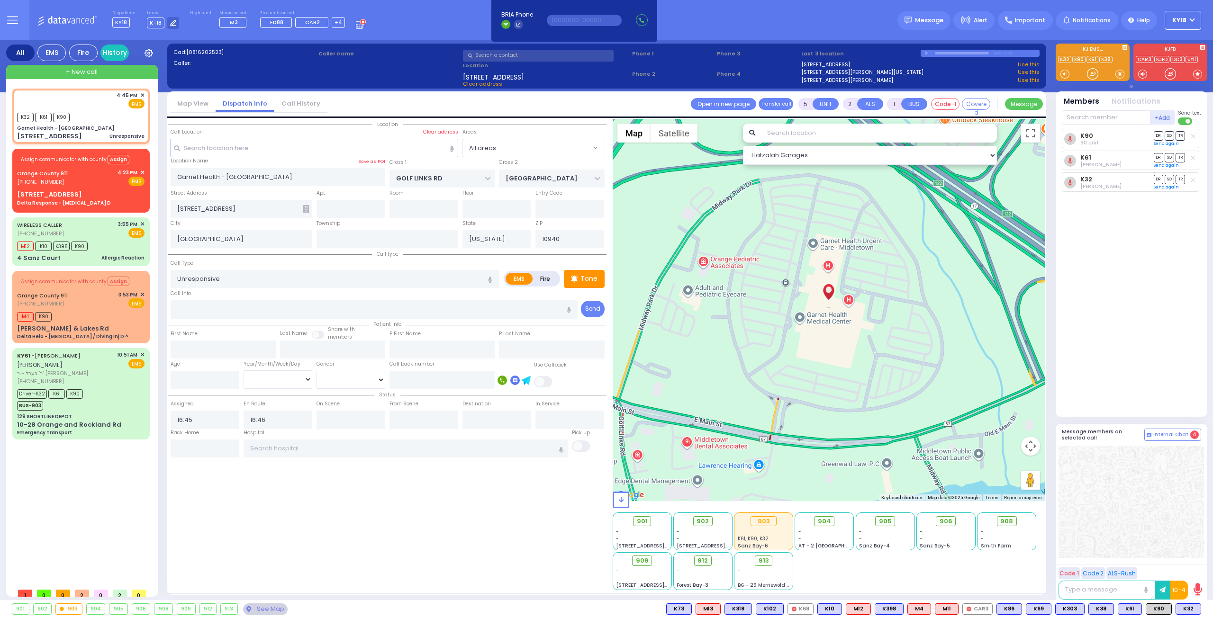
click at [223, 17] on div "Medic on call M3" at bounding box center [234, 19] width 30 height 18
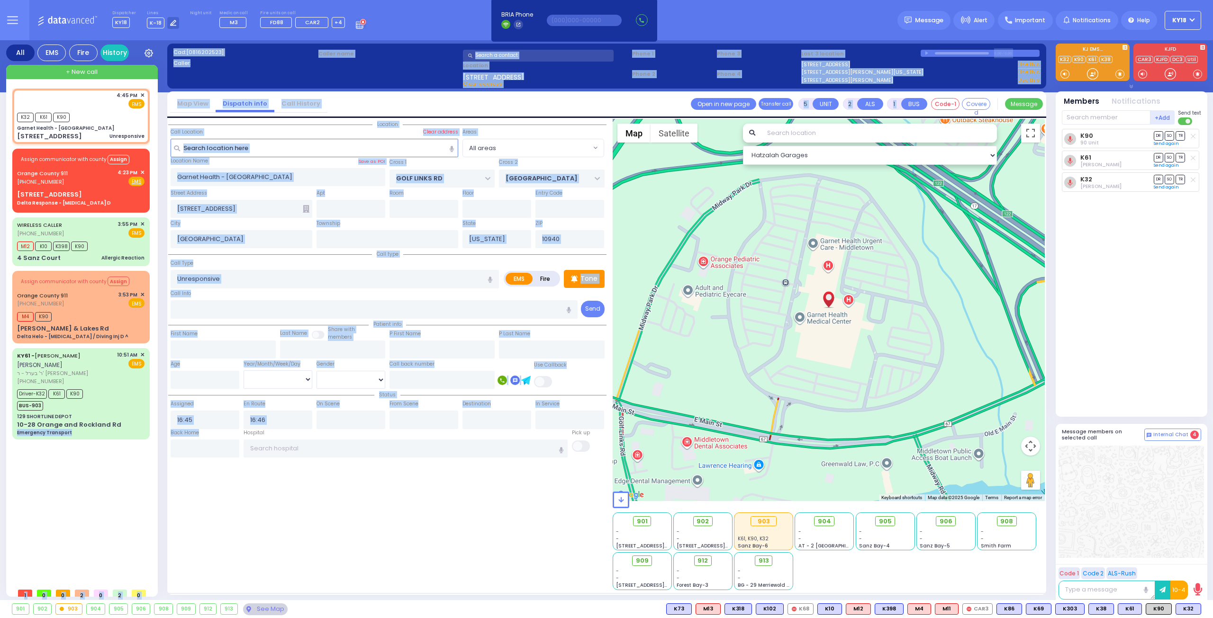
drag, startPoint x: 169, startPoint y: 579, endPoint x: 164, endPoint y: 581, distance: 5.9
click at [169, 581] on div "All EMS Fire History Settings" at bounding box center [606, 322] width 1201 height 564
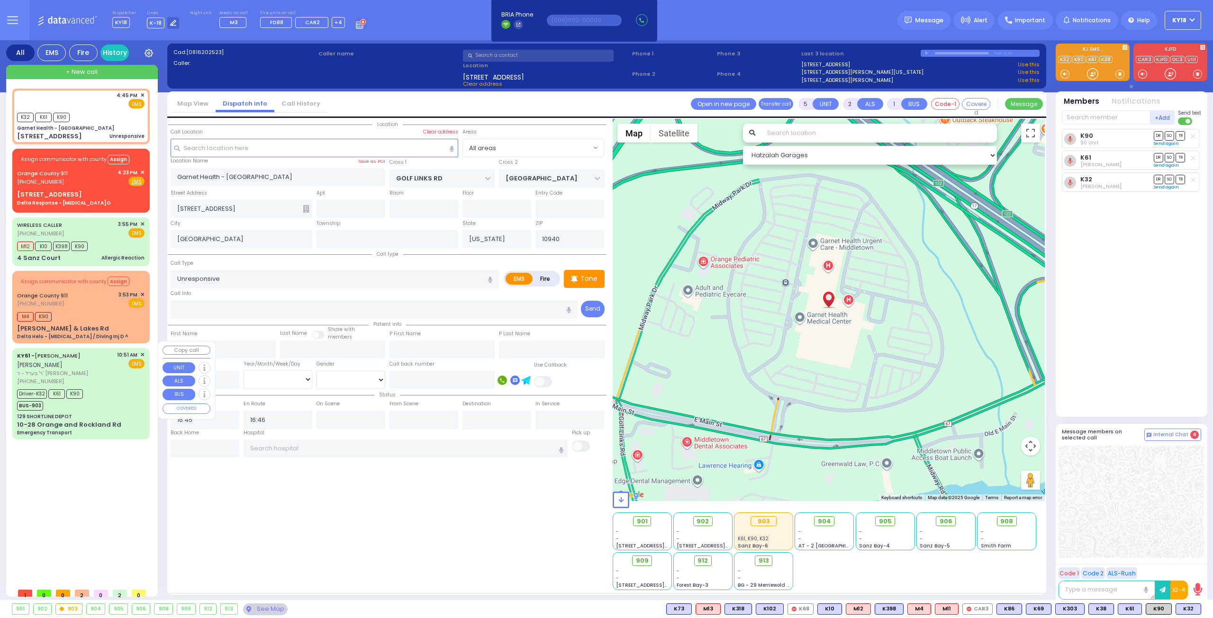
click at [82, 413] on div "129 SHORTLINE DEPOT" at bounding box center [80, 416] width 127 height 7
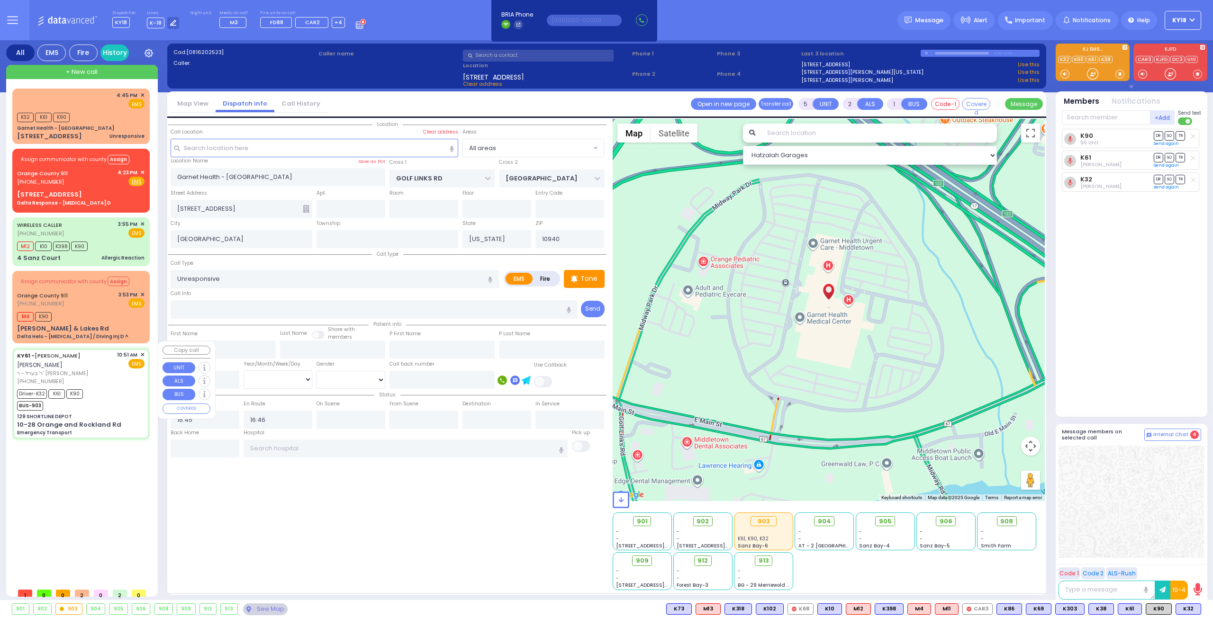
type input "6"
select select
type input "Emergency Transport"
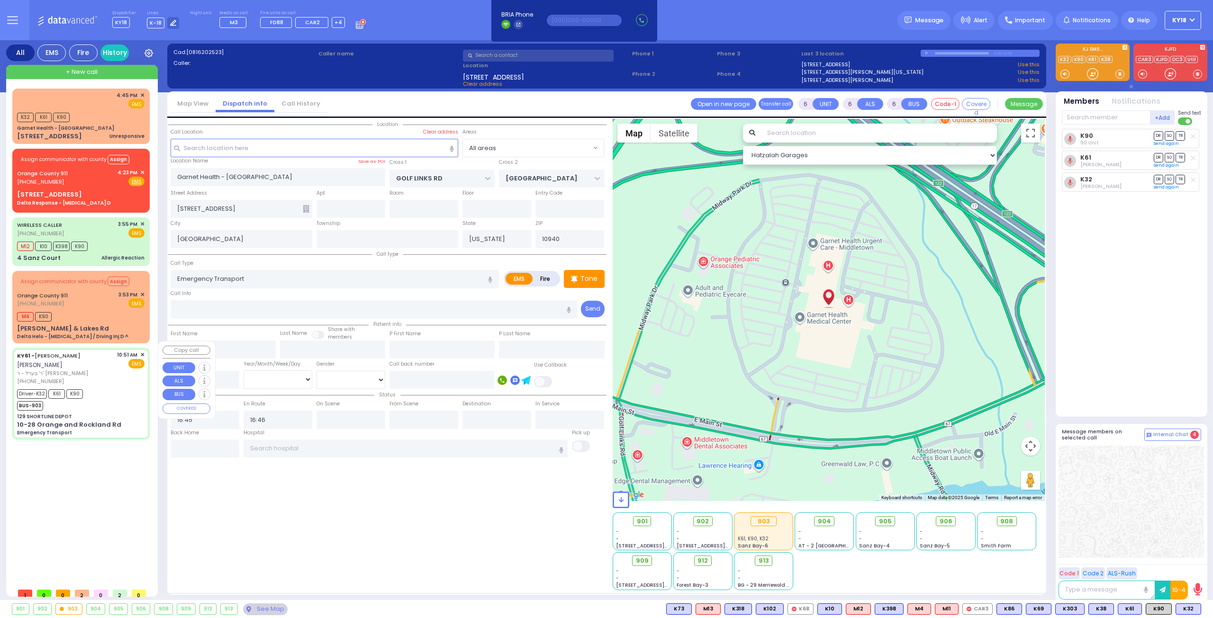
radio input "true"
type input "[PERSON_NAME]"
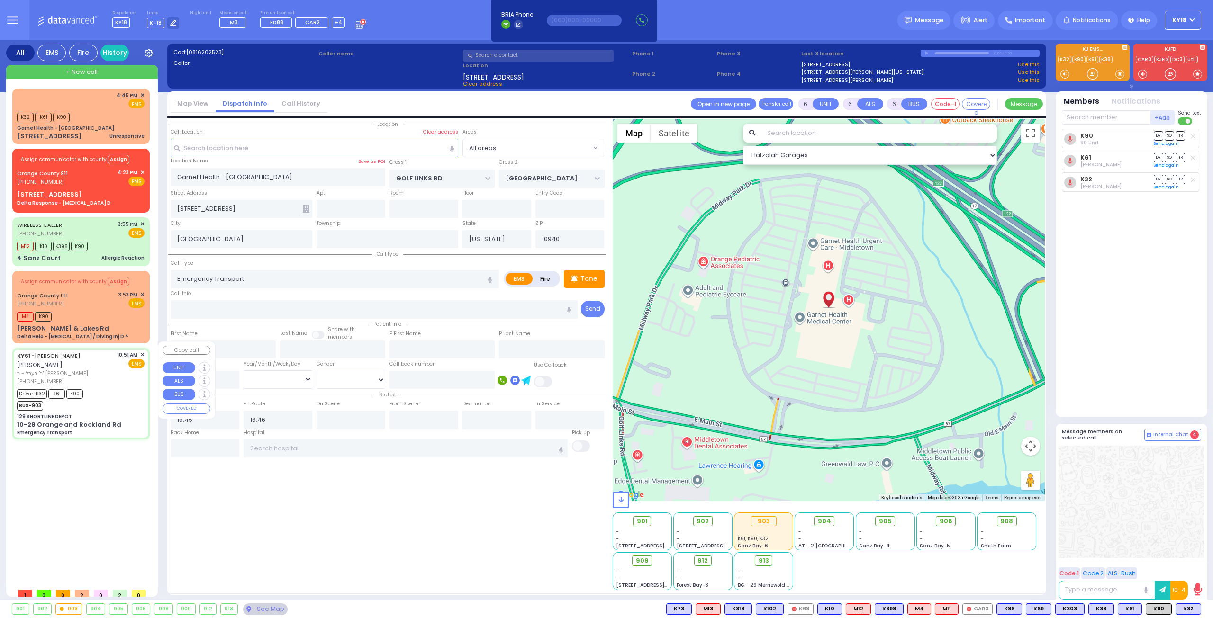
type input "10"
select select "Year"
select select "[DEMOGRAPHIC_DATA]"
type input "10:51"
type input "10:52"
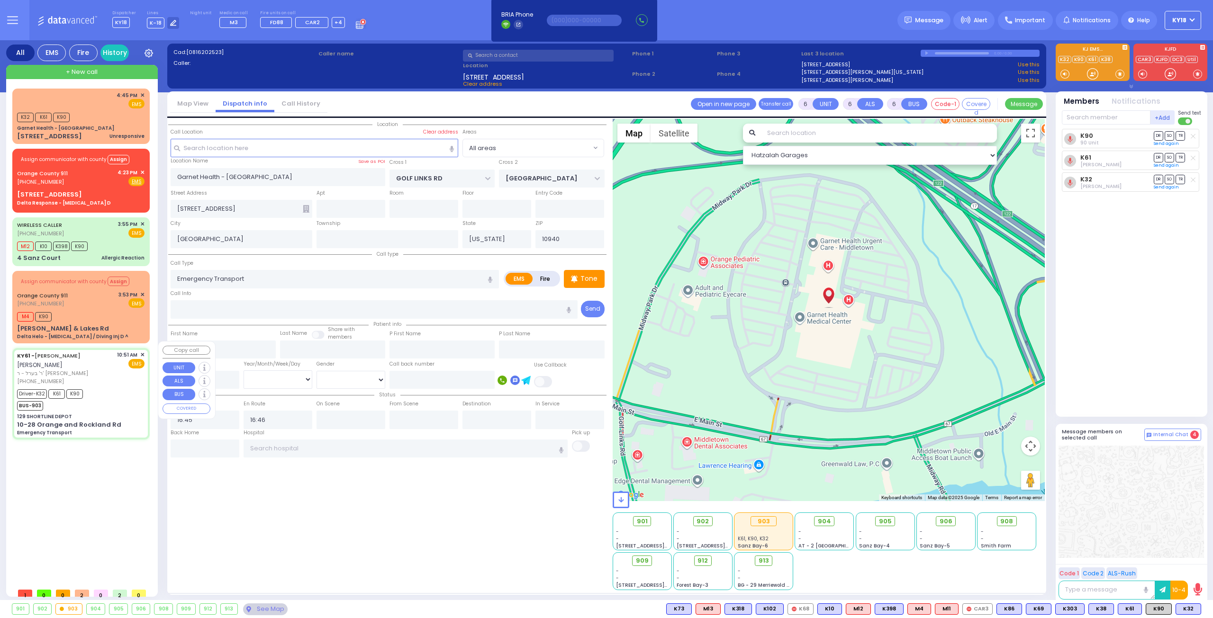
type input "11:05"
type input "11:18"
select select "Hatzalah Garages"
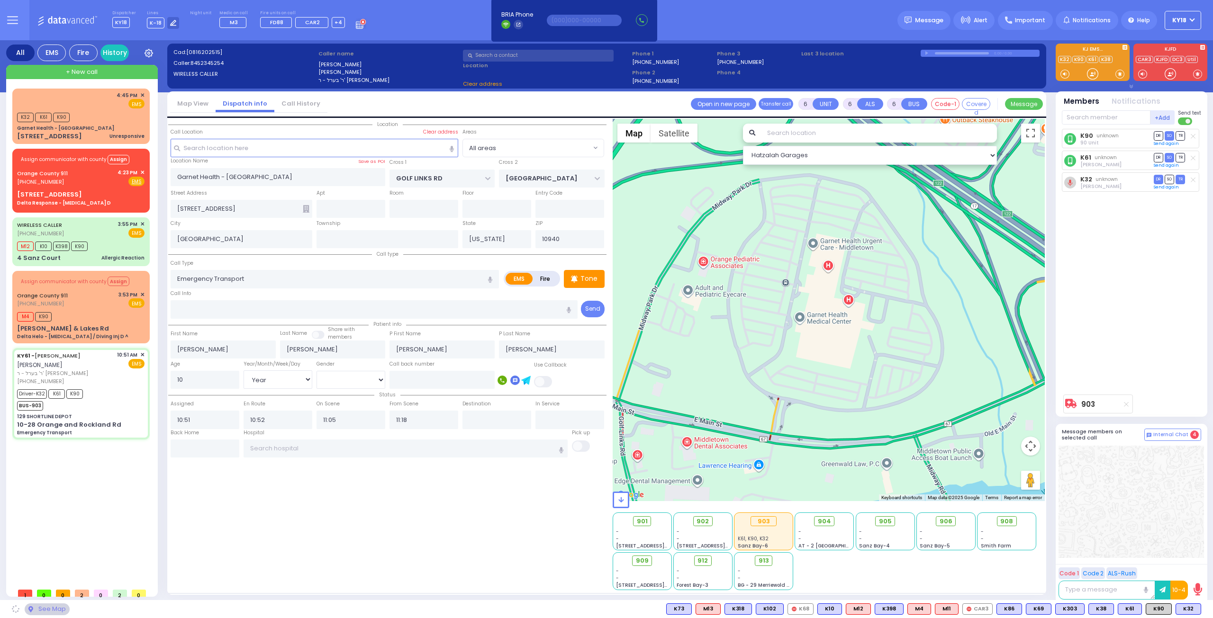
type input "129 SHORTLINE DEPOT"
type input "10-28 Orange and Rockland Rd"
type input "Monroe"
type input "10950"
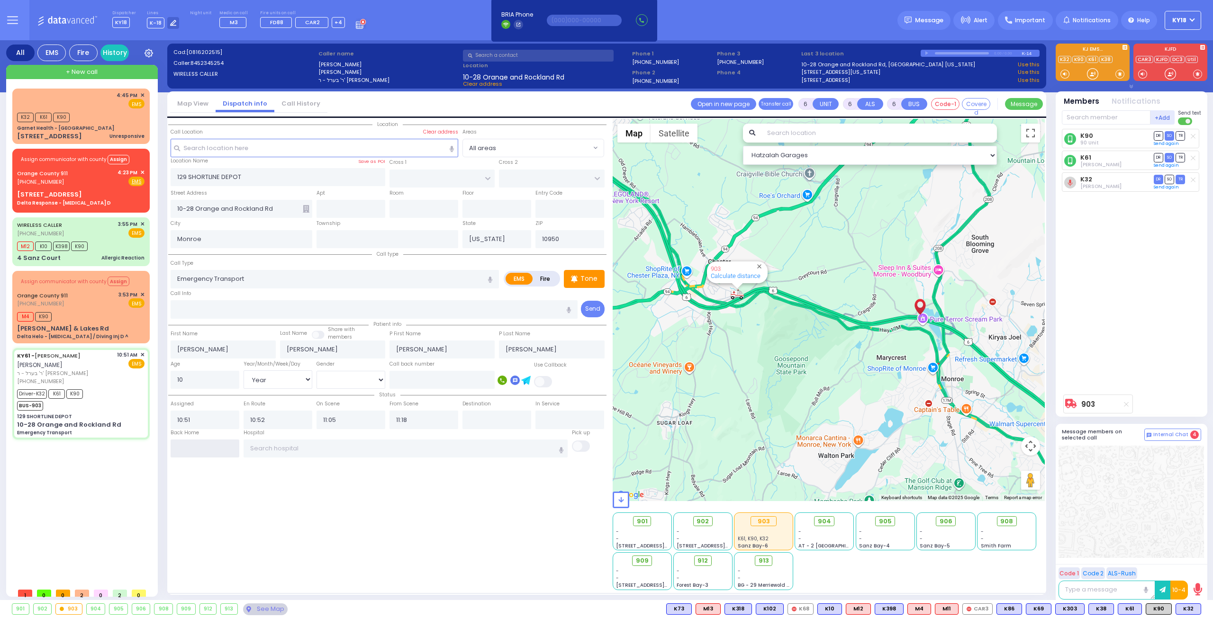
click at [216, 451] on input "text" at bounding box center [205, 449] width 69 height 18
click at [215, 448] on input "text" at bounding box center [205, 449] width 69 height 18
click at [201, 440] on input "text" at bounding box center [205, 449] width 69 height 18
click at [204, 440] on input "text" at bounding box center [205, 449] width 69 height 18
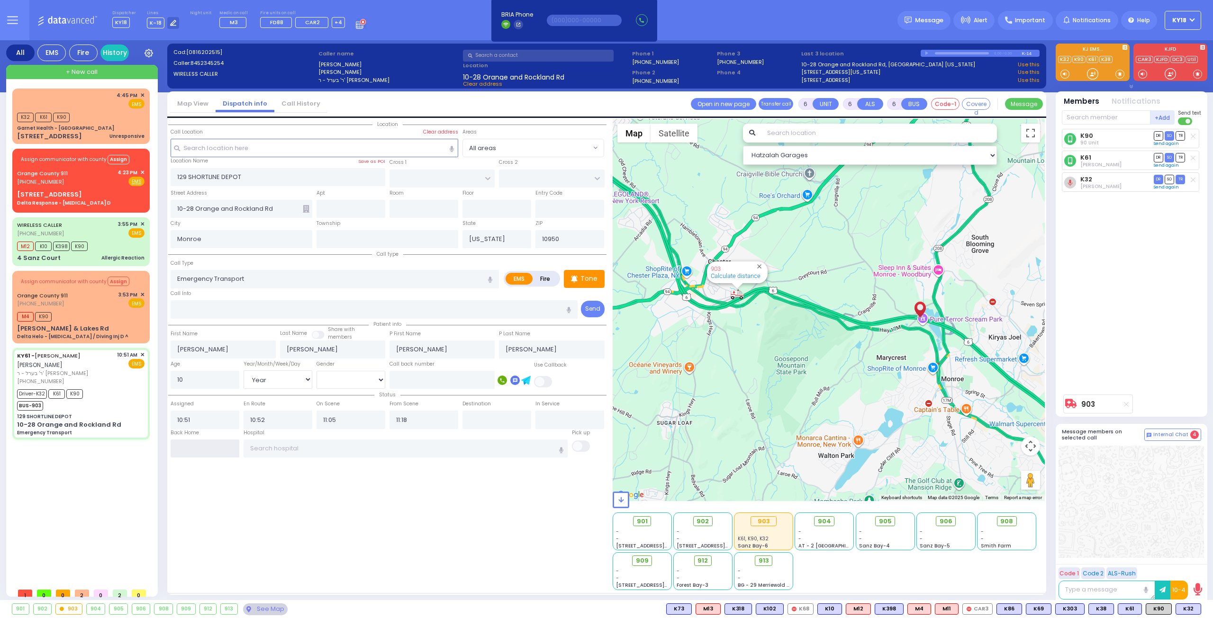
click at [203, 440] on input "text" at bounding box center [205, 449] width 69 height 18
drag, startPoint x: 204, startPoint y: 439, endPoint x: 199, endPoint y: 445, distance: 7.4
click at [204, 441] on input "text" at bounding box center [205, 449] width 69 height 18
click at [200, 445] on input "text" at bounding box center [205, 449] width 69 height 18
drag, startPoint x: 187, startPoint y: 447, endPoint x: 191, endPoint y: 439, distance: 9.3
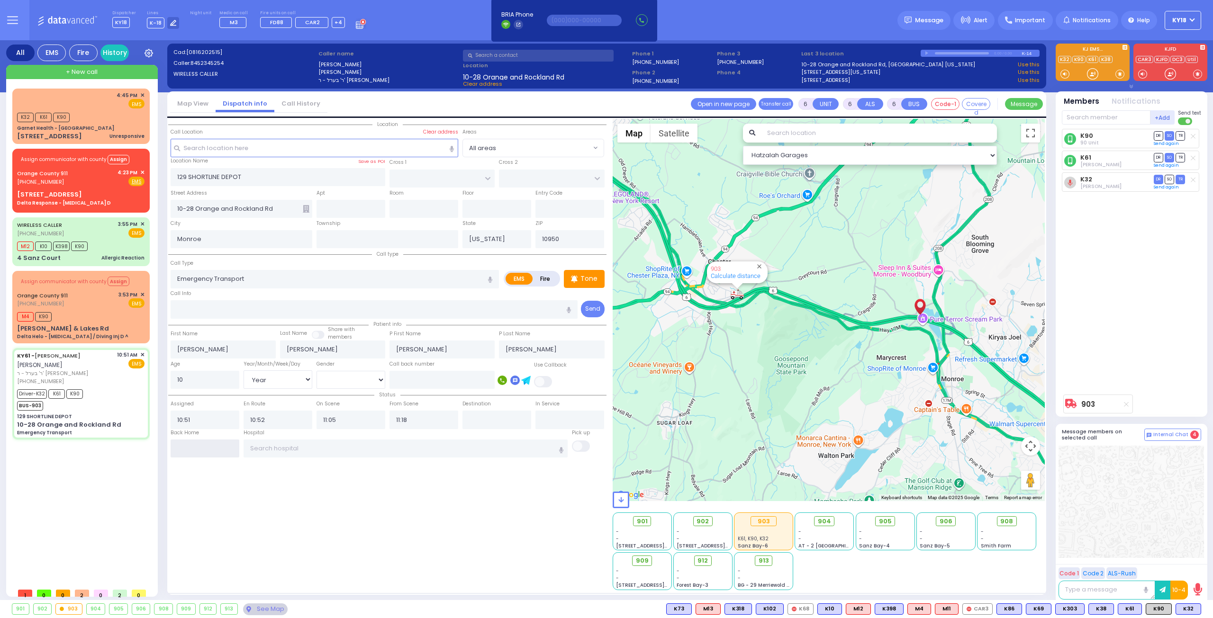
click at [190, 443] on input "text" at bounding box center [205, 449] width 69 height 18
drag, startPoint x: 191, startPoint y: 439, endPoint x: 187, endPoint y: 436, distance: 5.8
click at [190, 435] on div "Back Home" at bounding box center [204, 443] width 73 height 29
click at [201, 443] on input "text" at bounding box center [205, 449] width 69 height 18
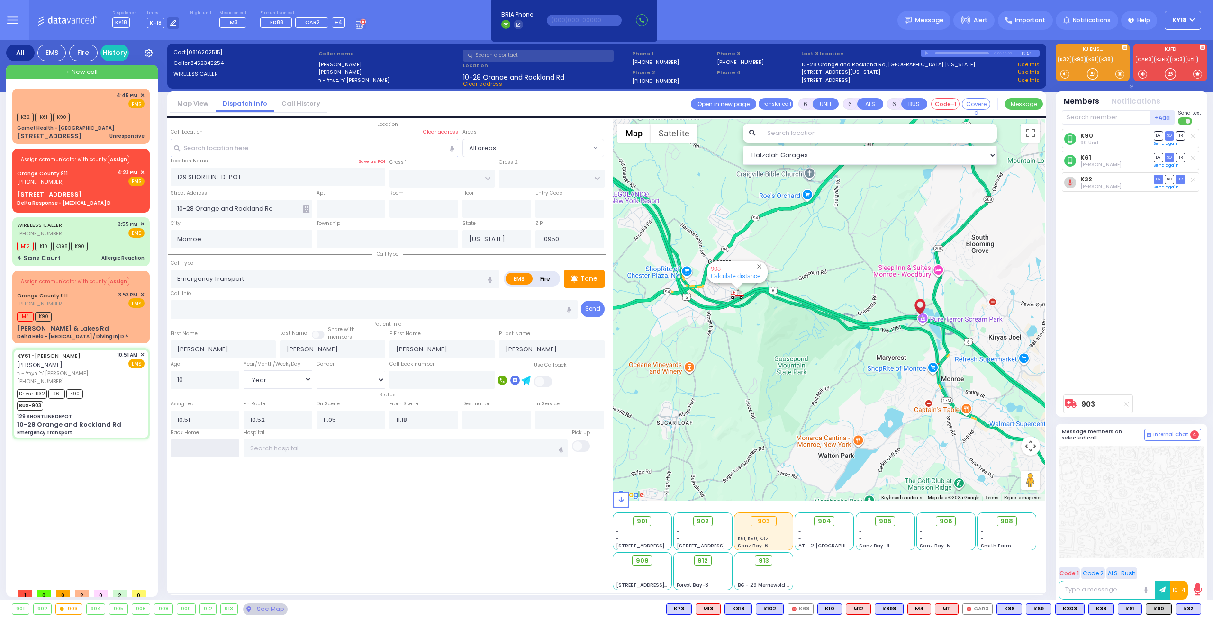
type input "16:46"
select select
radio input "true"
select select
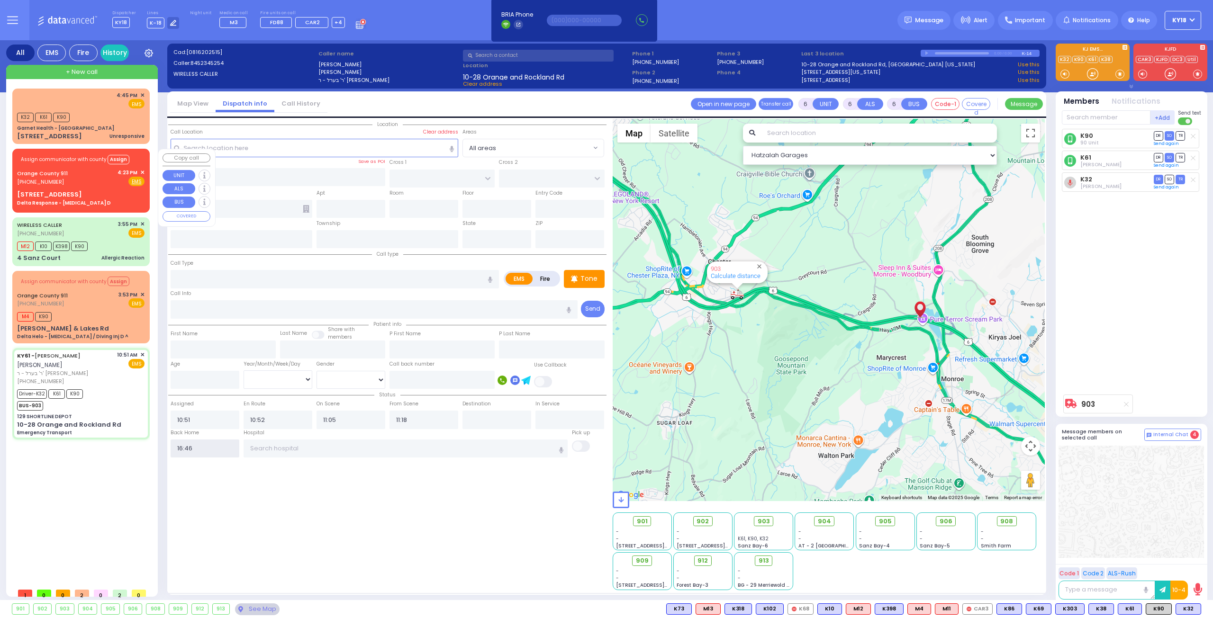
select select
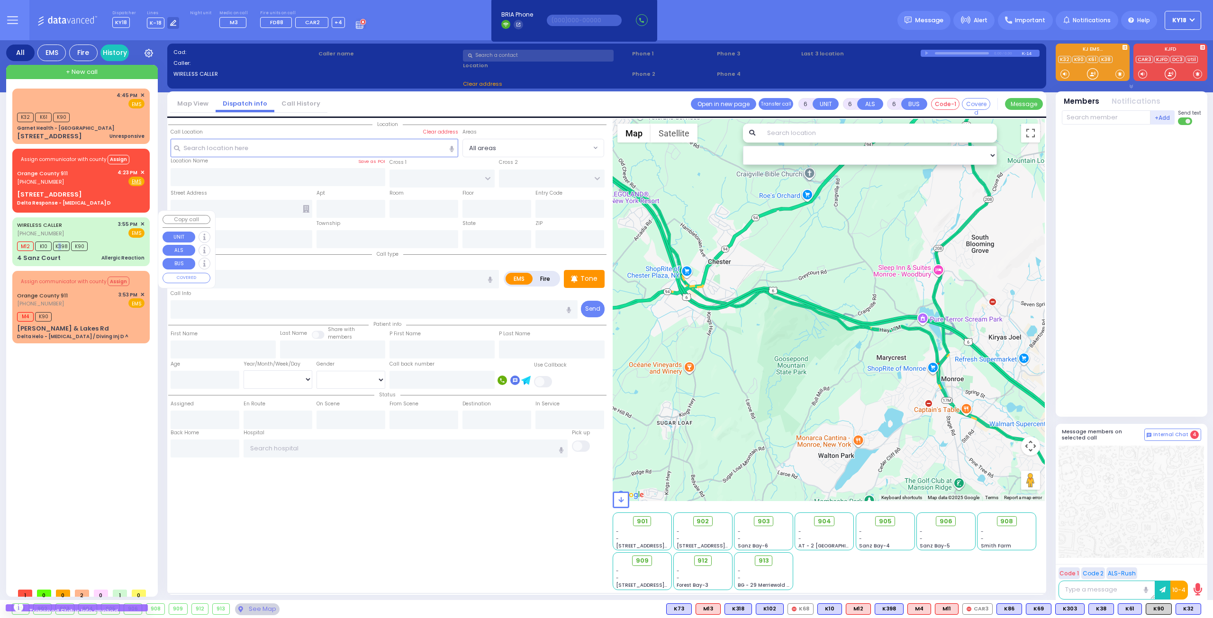
click at [58, 242] on span "K398" at bounding box center [61, 246] width 17 height 9
select select
type input "Allergic Reaction"
radio input "true"
type input "Shimon"
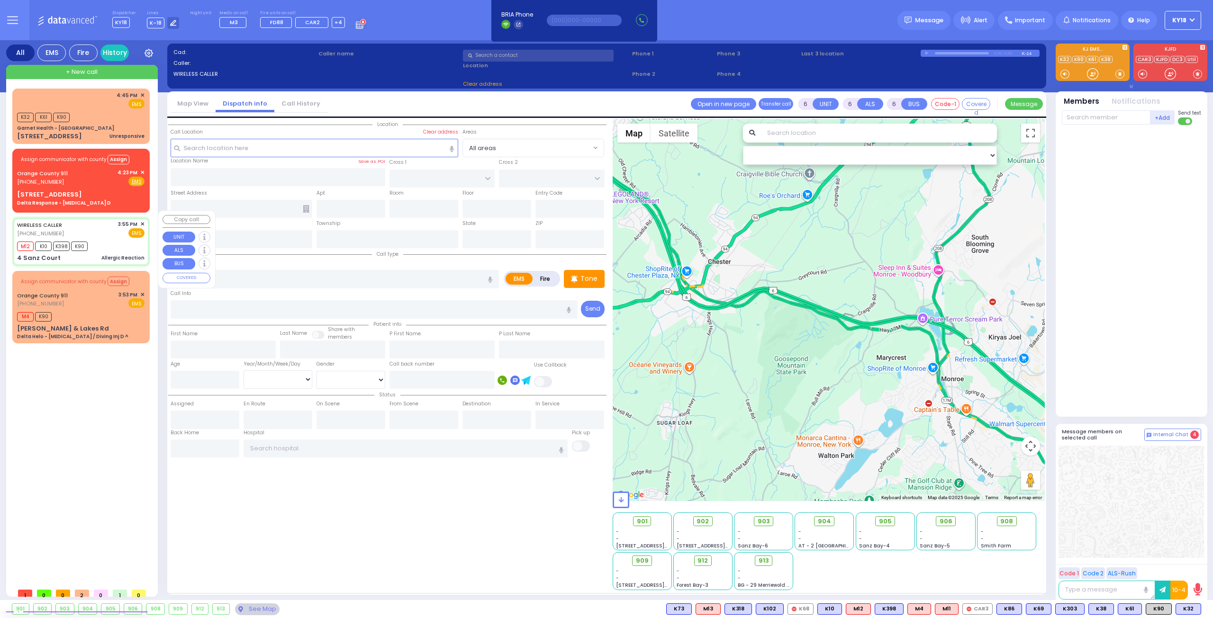
type input "Rubinstein"
type input "8"
select select "Month"
select select "[DEMOGRAPHIC_DATA]"
type input "15:55"
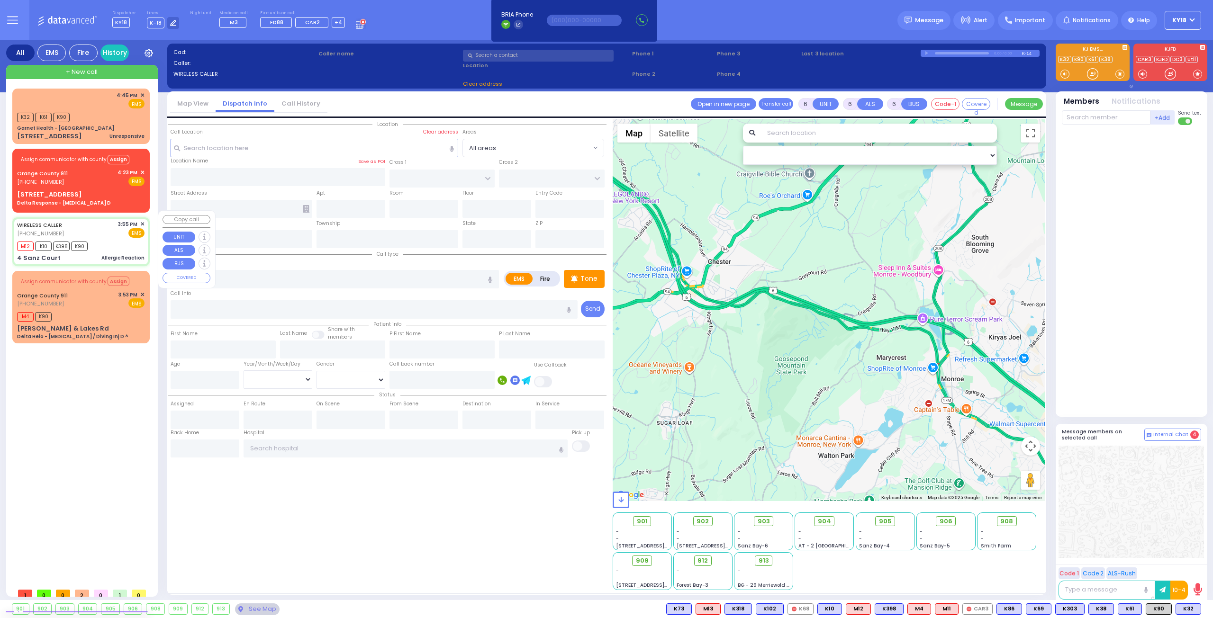
type input "16:00"
type input "16:35"
type input "16:46"
type input "FOREST RD"
type input "4 Sanz Court"
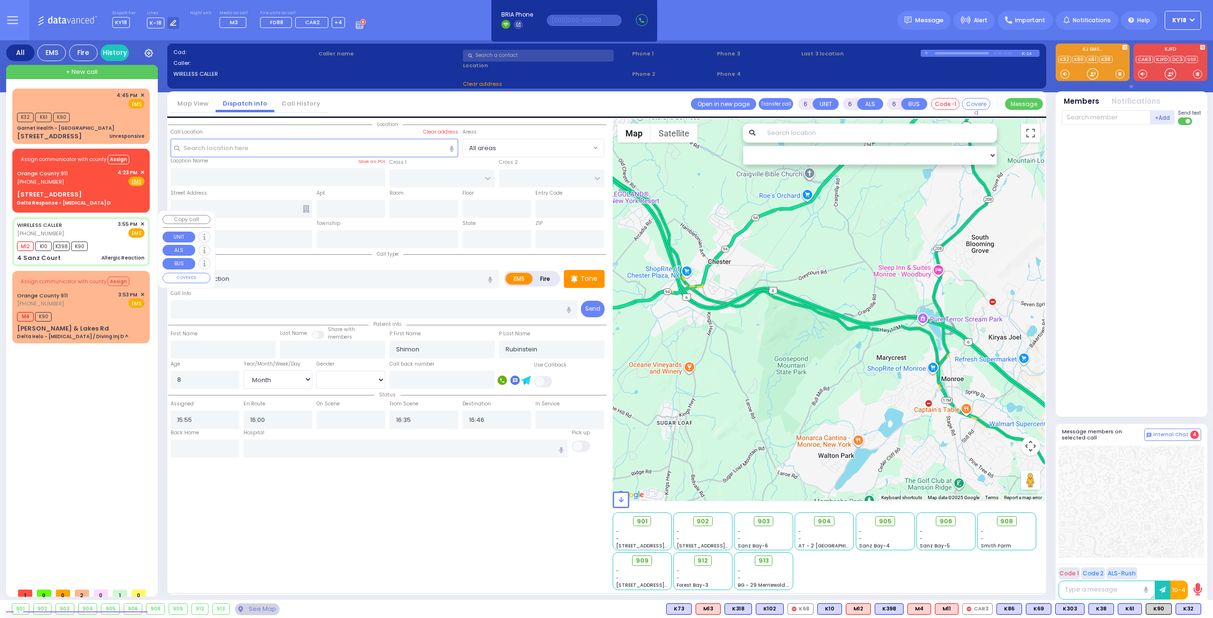
type input "Monroe"
type input "[US_STATE]"
type input "10950"
select select "MONROE"
select select "Hatzalah Garages"
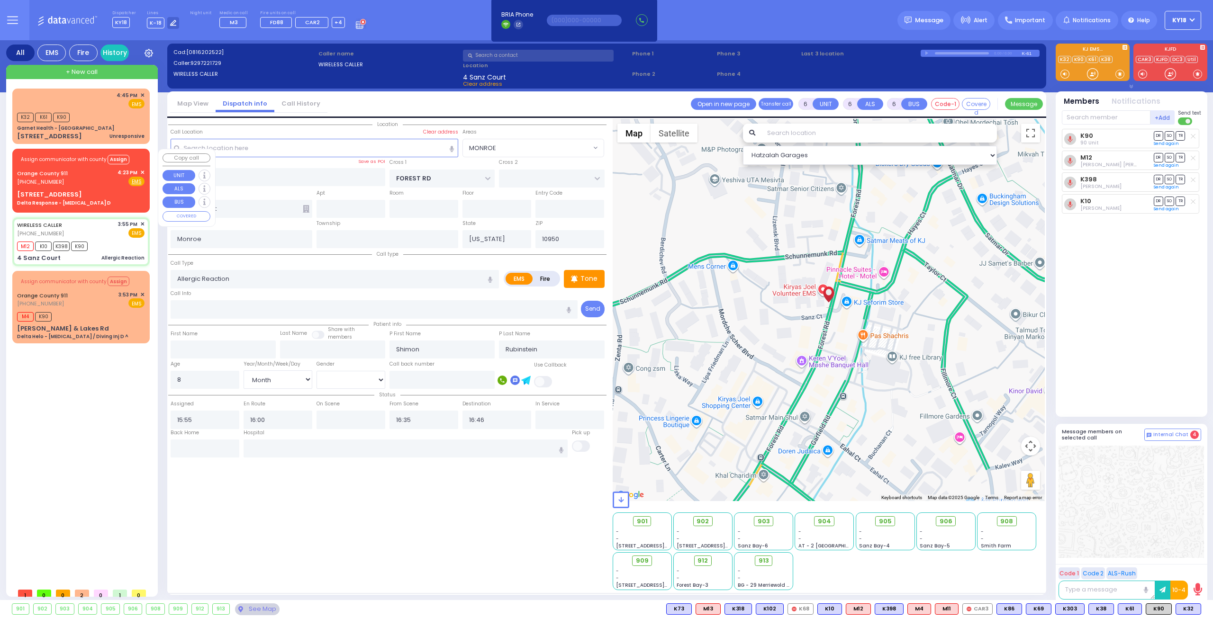
click at [141, 170] on div "4:23 PM ✕" at bounding box center [131, 173] width 27 height 8
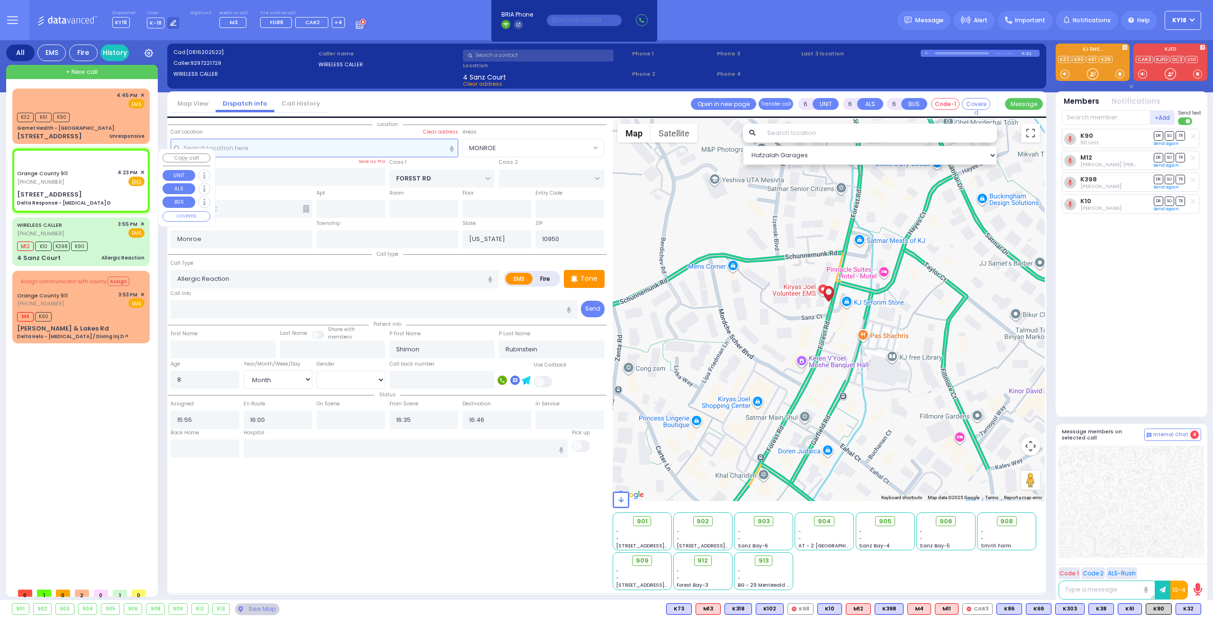
select select
type input "Delta Response - [MEDICAL_DATA] D"
radio input "true"
type input "Nature: : Delta Response - [MEDICAL_DATA] D Address: : [STREET_ADDRESS][GEOGRAP…"
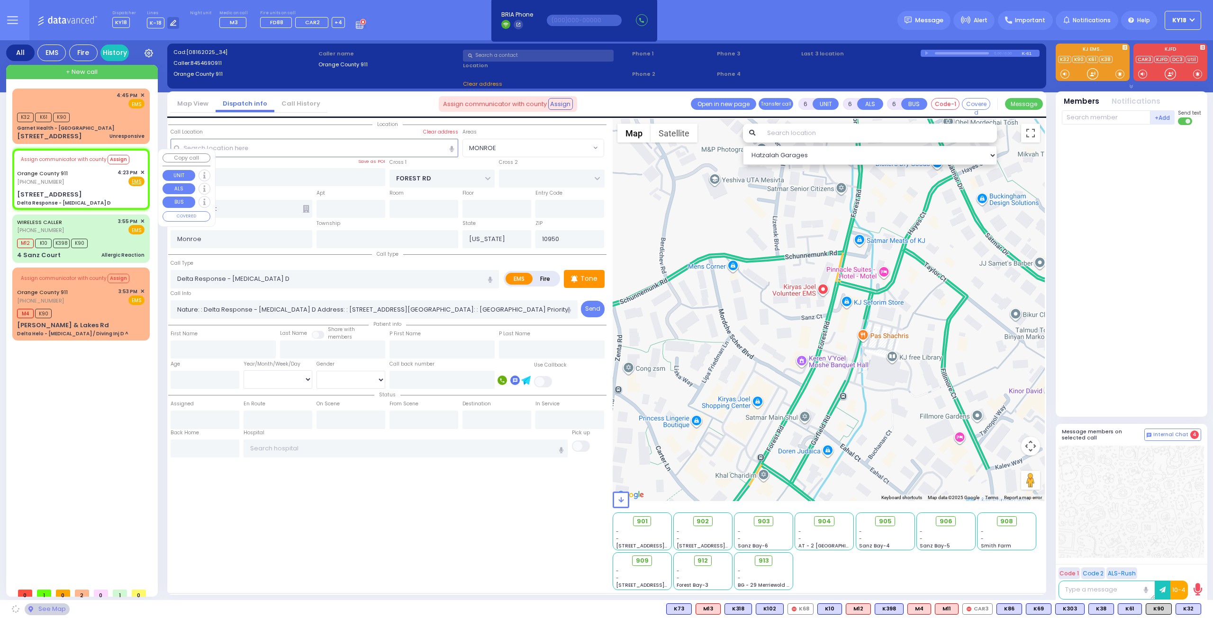
click at [142, 170] on span "✕" at bounding box center [142, 173] width 4 height 8
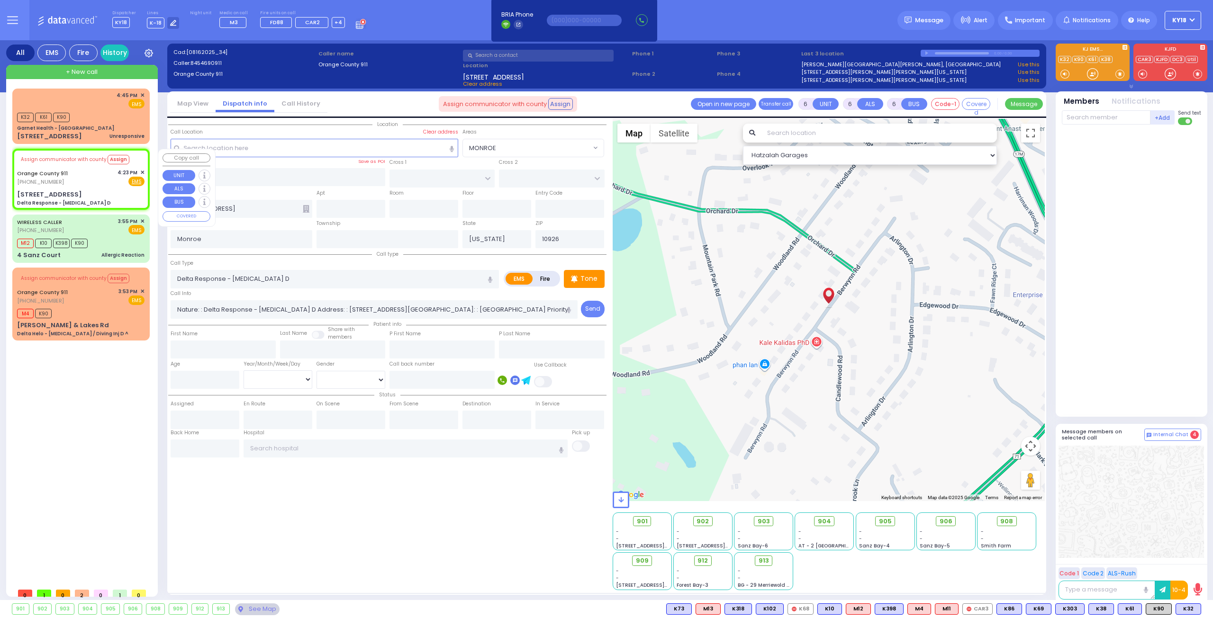
click at [142, 169] on span "✕" at bounding box center [142, 173] width 4 height 8
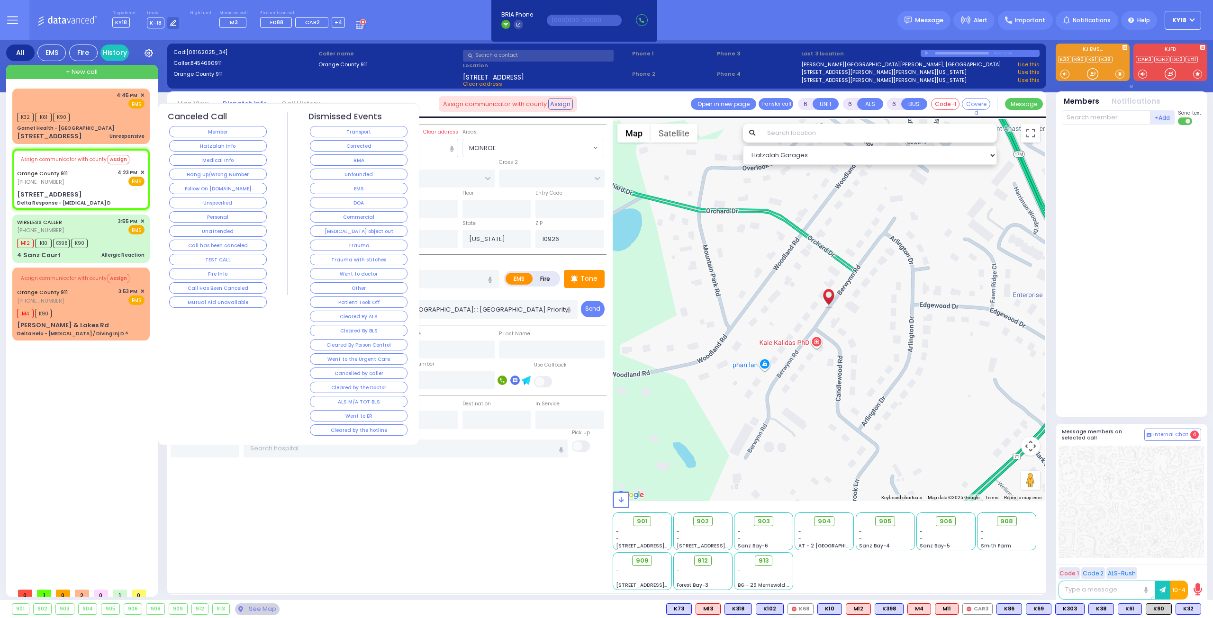
click at [330, 145] on button "Corrected" at bounding box center [359, 145] width 98 height 11
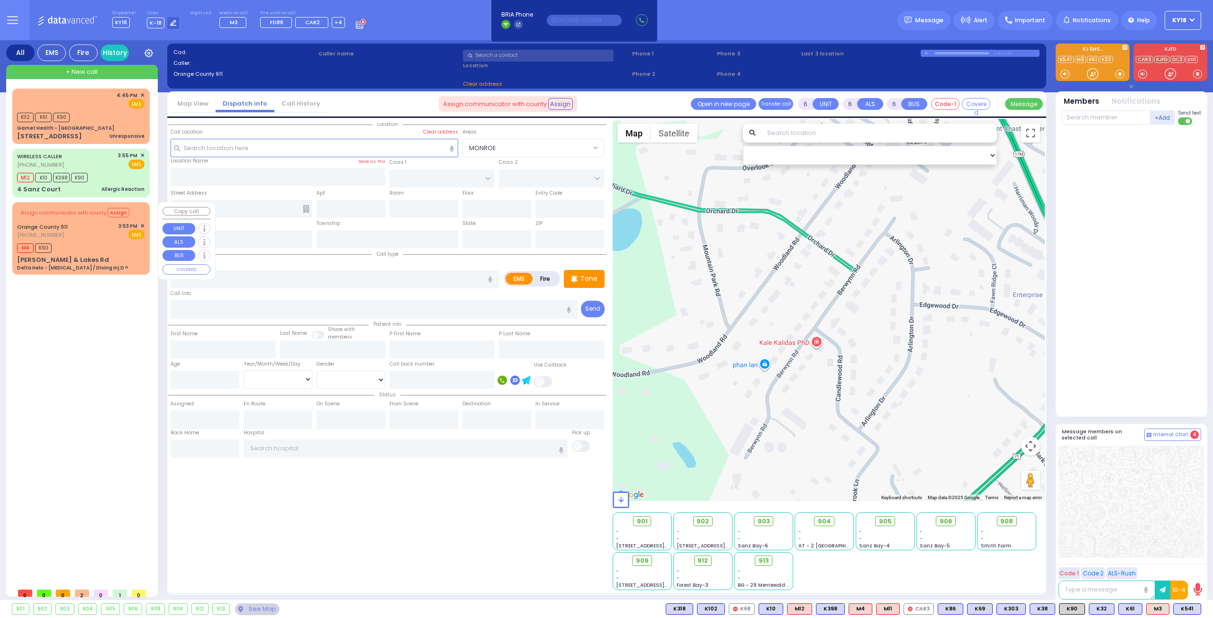
click at [84, 232] on div "Orange County 911 [PHONE_NUMBER] 3:53 PM ✕ EMS" at bounding box center [80, 231] width 127 height 18
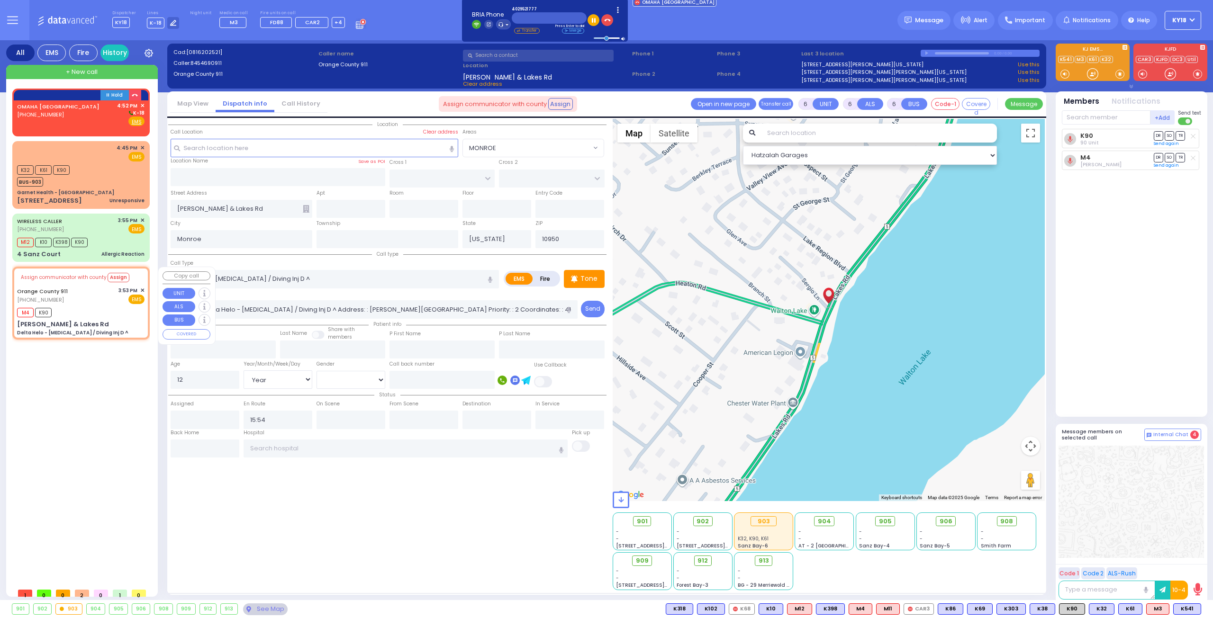
click at [79, 299] on div "Orange County 911 [PHONE_NUMBER] 3:53 PM ✕ EMS" at bounding box center [80, 296] width 127 height 18
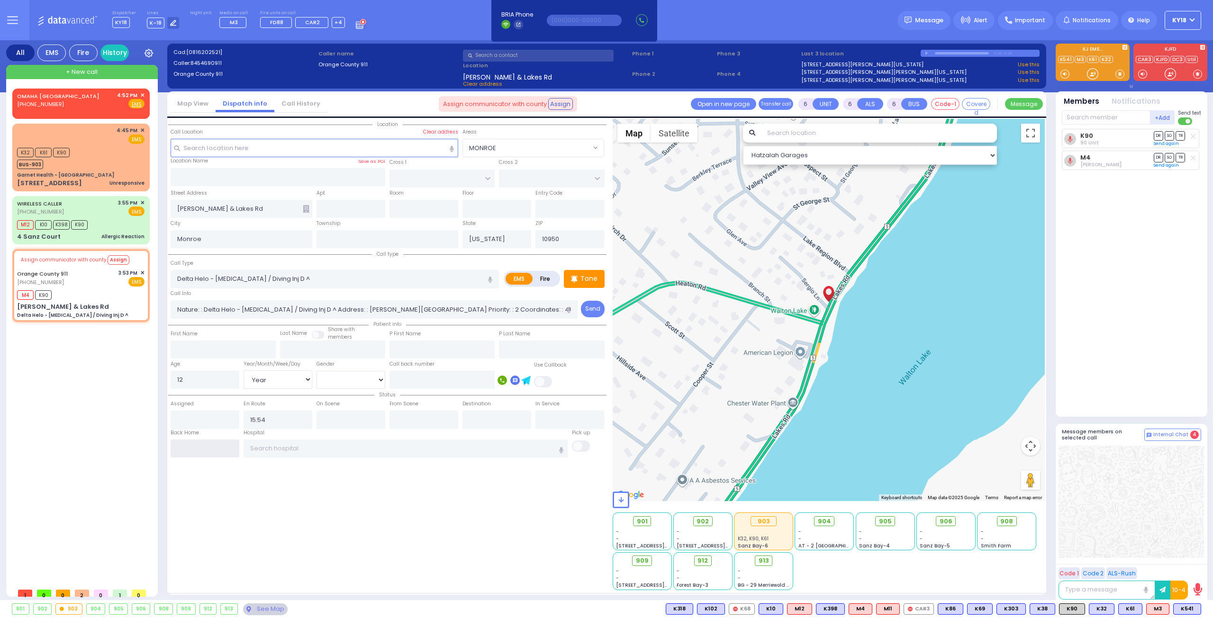
click at [208, 450] on input "text" at bounding box center [205, 449] width 69 height 18
click at [208, 449] on input "text" at bounding box center [205, 449] width 69 height 18
click at [200, 447] on input "text" at bounding box center [205, 449] width 69 height 18
click at [198, 448] on input "text" at bounding box center [205, 449] width 69 height 18
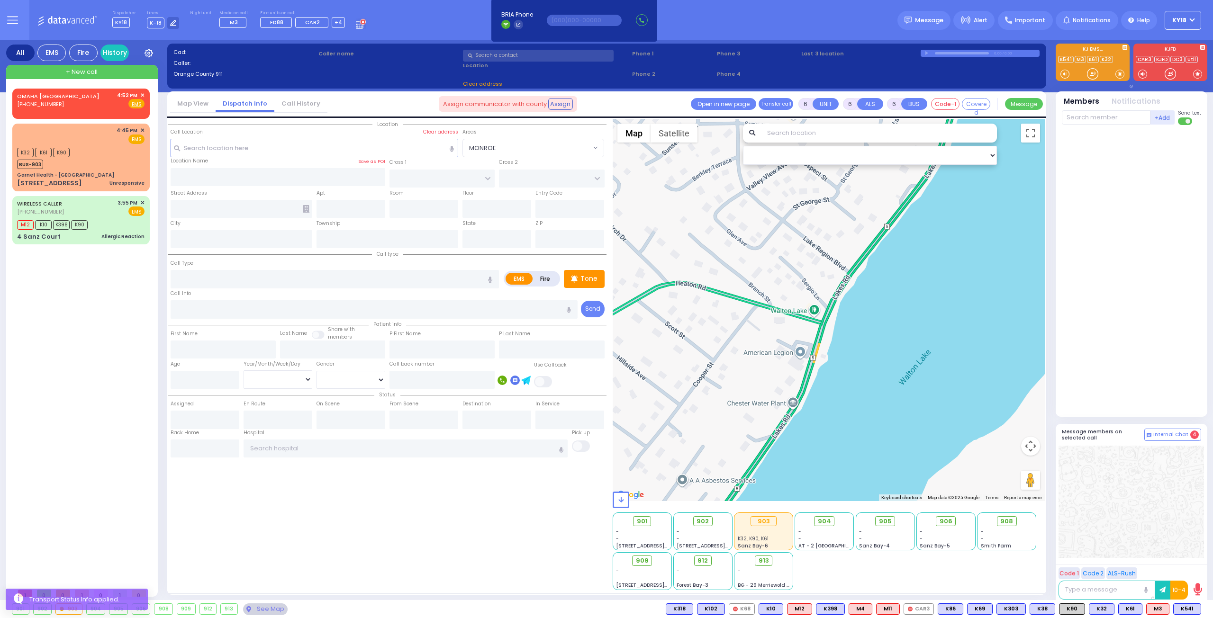
click at [263, 608] on div "See Map" at bounding box center [265, 610] width 45 height 12
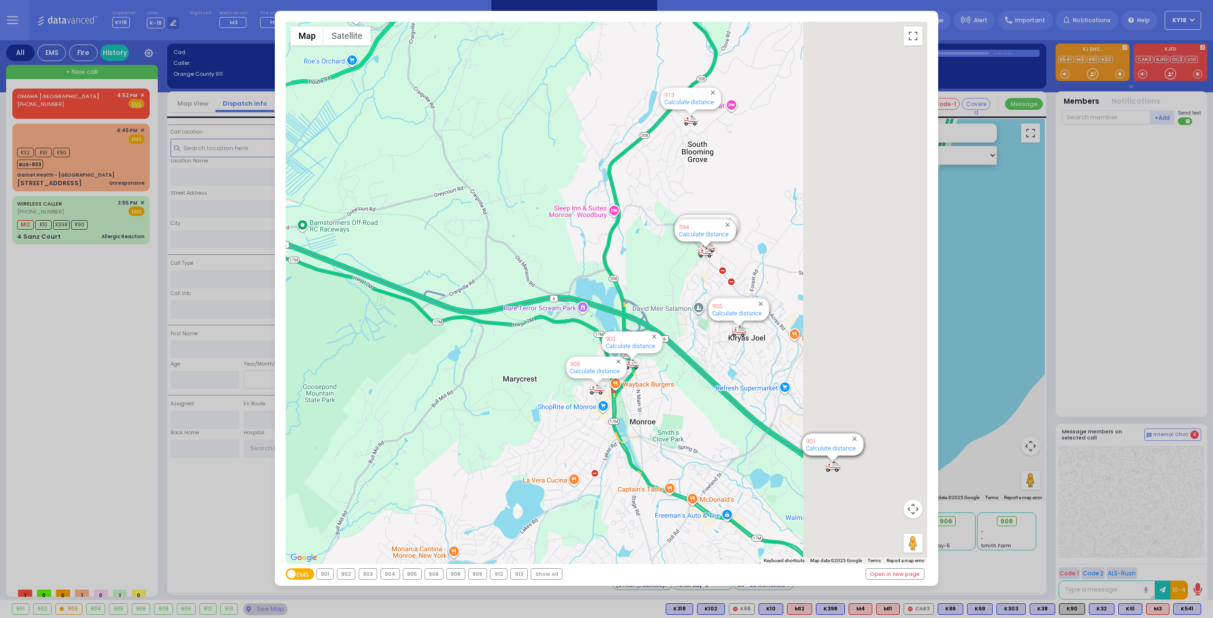
drag, startPoint x: 787, startPoint y: 490, endPoint x: 562, endPoint y: 362, distance: 258.7
click at [566, 362] on div "594 Calculate distance 595 Calculate distance 596 Calculate distance 901 Calcul…" at bounding box center [607, 293] width 642 height 543
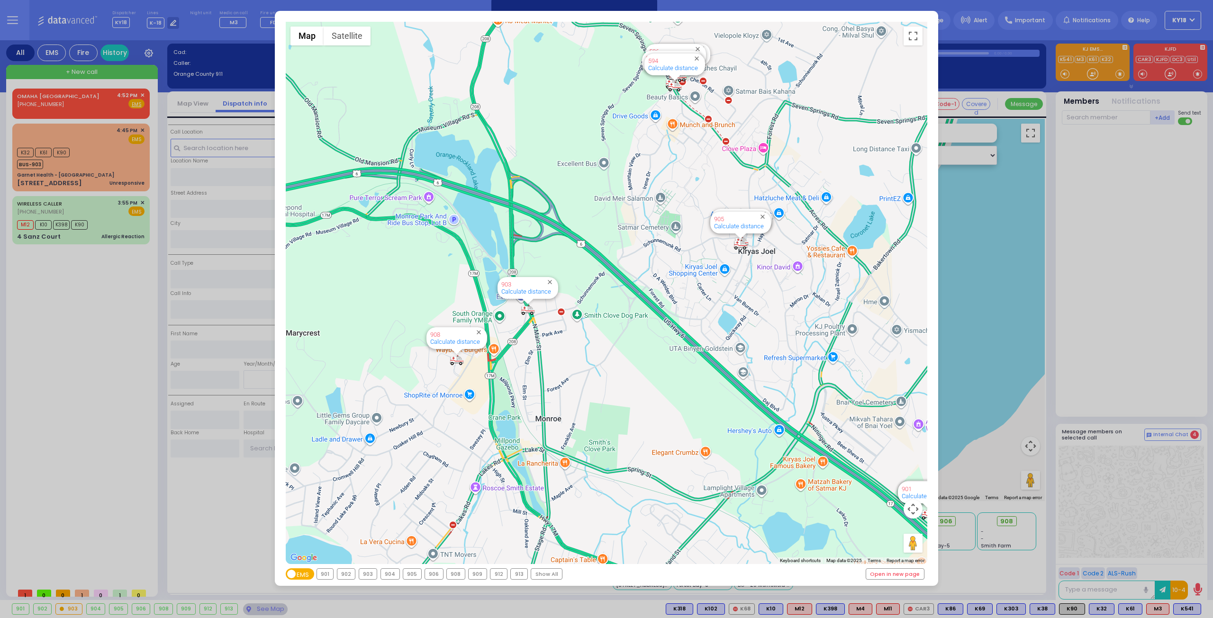
drag, startPoint x: 532, startPoint y: 313, endPoint x: 534, endPoint y: 330, distance: 17.2
click at [534, 330] on div "594 Calculate distance 595 Calculate distance 596 Calculate distance 901 Calcul…" at bounding box center [607, 293] width 642 height 543
click at [586, 336] on div "594 Calculate distance 595 Calculate distance 596 Calculate distance 901 Calcul…" at bounding box center [607, 293] width 642 height 543
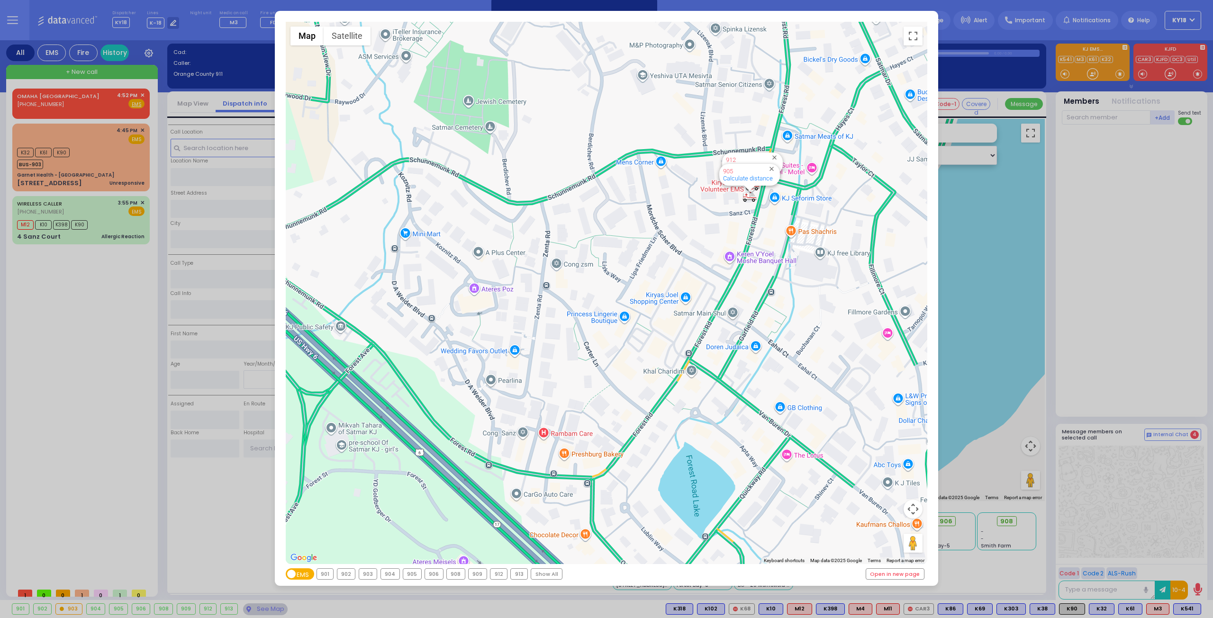
click at [110, 206] on div "← Move left → Move right ↑ Move up ↓ Move down + Zoom in - Zoom out Home Jump l…" at bounding box center [606, 309] width 1213 height 618
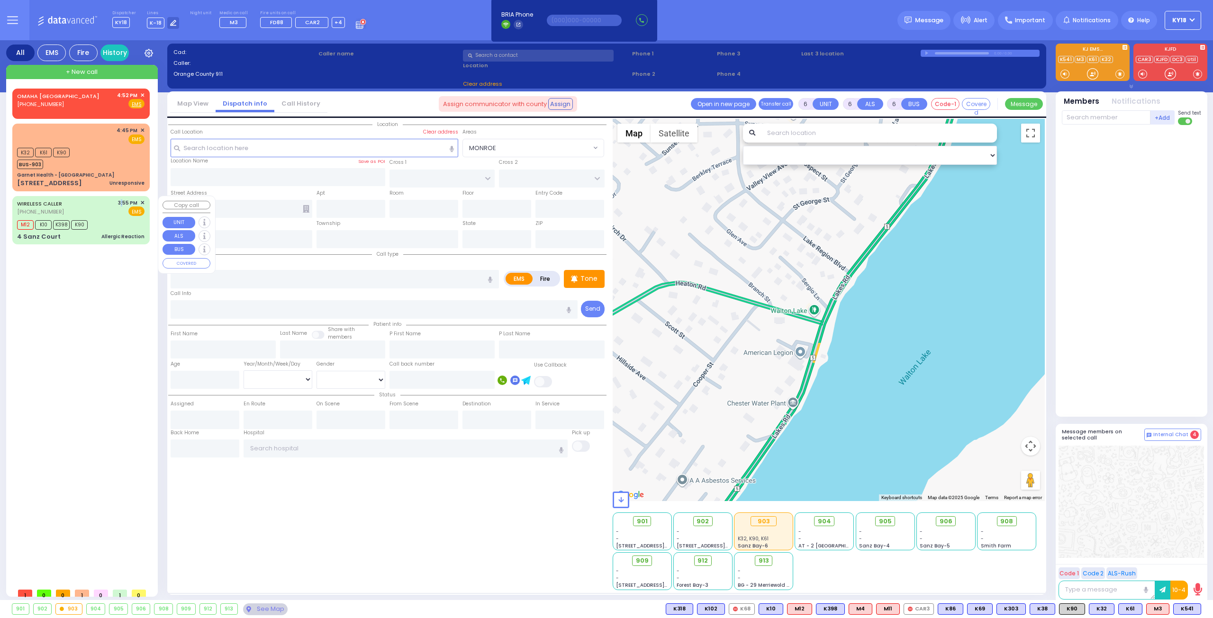
click at [110, 206] on div "WIRELESS CALLER [PHONE_NUMBER] 3:55 PM ✕ EMS" at bounding box center [80, 208] width 127 height 18
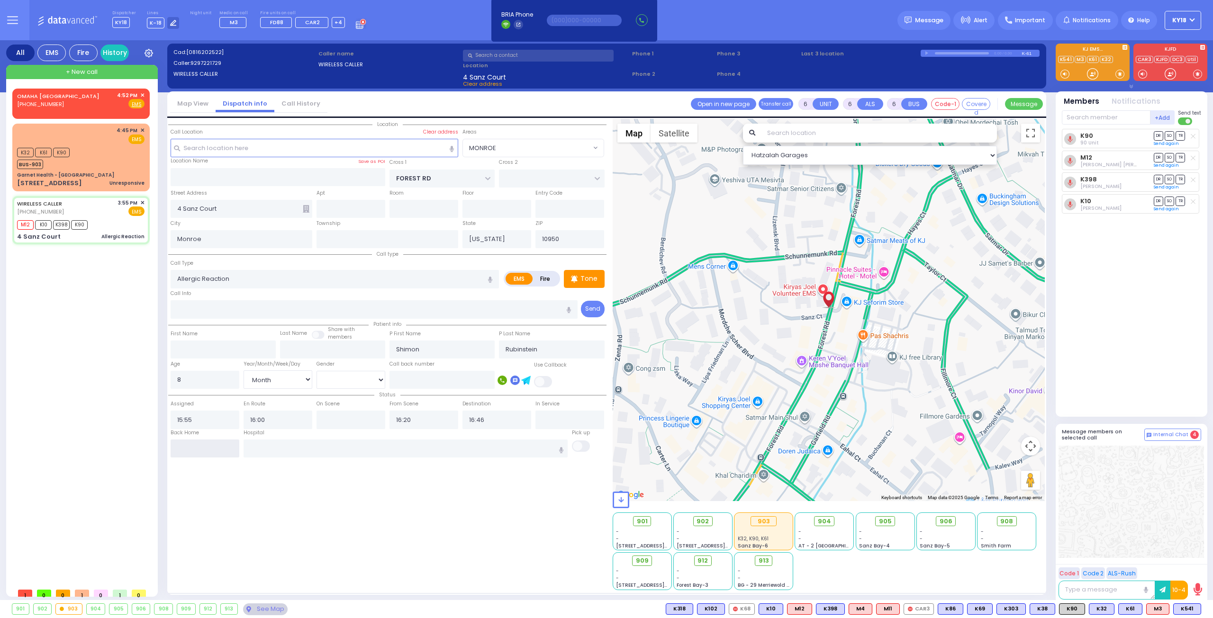
drag, startPoint x: 191, startPoint y: 443, endPoint x: 193, endPoint y: 436, distance: 6.4
click at [193, 436] on div "Back Home" at bounding box center [204, 443] width 73 height 29
click at [199, 433] on div "Back Home" at bounding box center [205, 434] width 69 height 10
click at [200, 432] on div "Back Home" at bounding box center [205, 434] width 69 height 10
click at [201, 440] on input "text" at bounding box center [205, 449] width 69 height 18
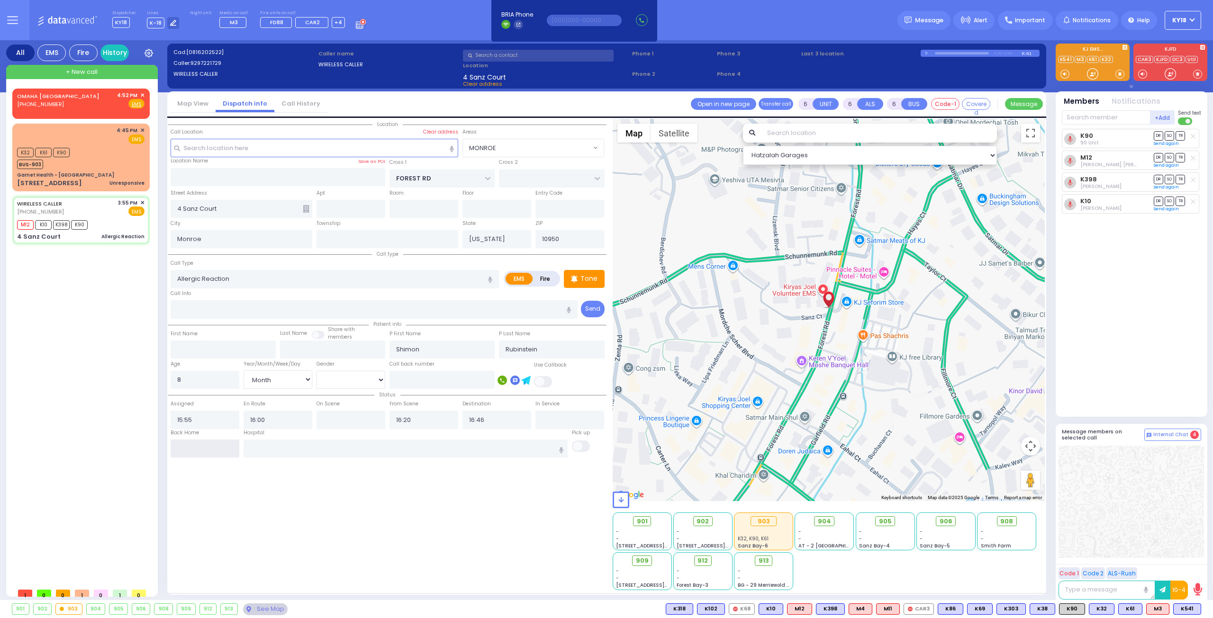
click at [201, 440] on input "text" at bounding box center [205, 449] width 69 height 18
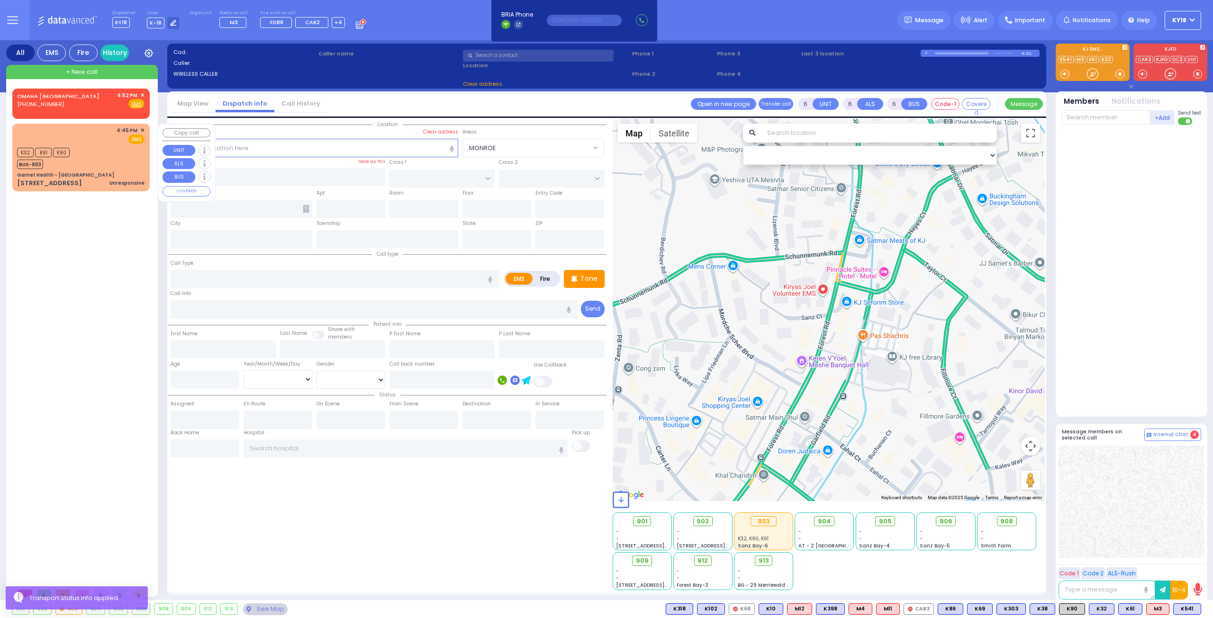
click at [94, 159] on div "K32 K61 K90 BUS-903" at bounding box center [80, 157] width 127 height 24
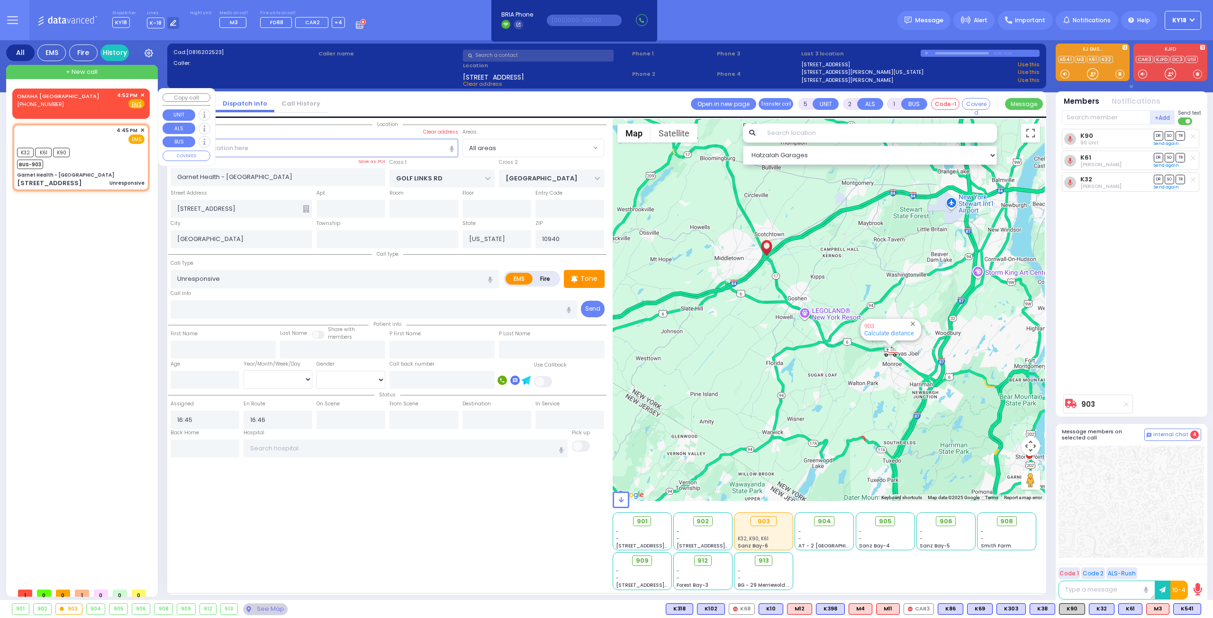
click at [142, 93] on span "✕" at bounding box center [142, 95] width 4 height 8
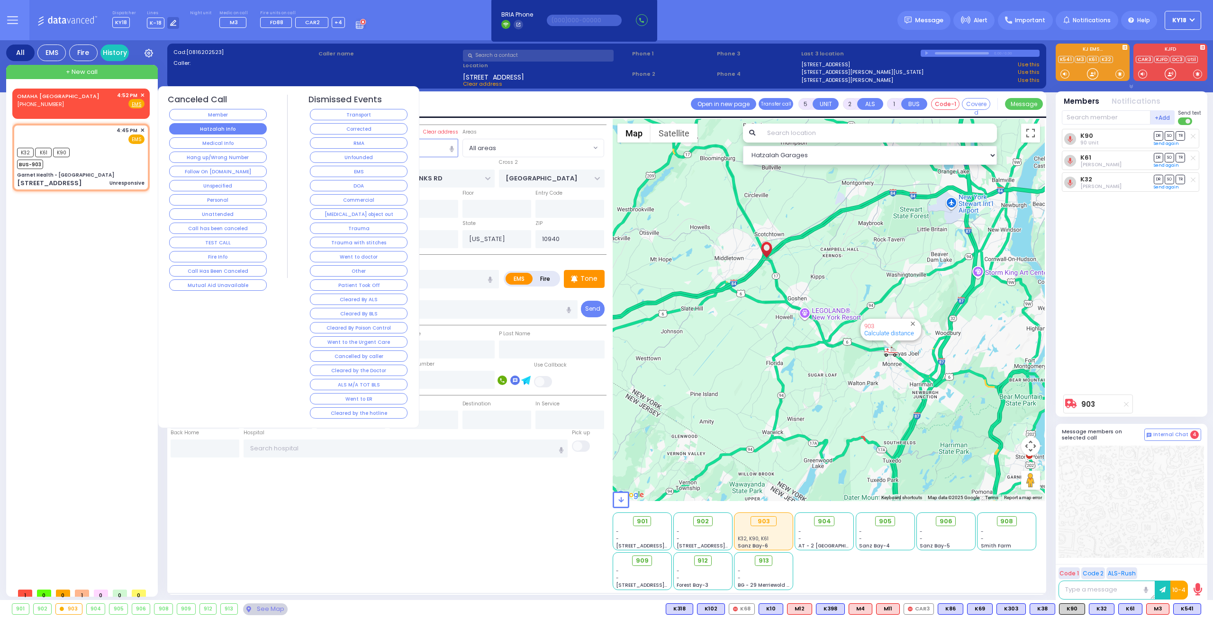
click at [240, 129] on button "Hatzalah Info" at bounding box center [218, 128] width 98 height 11
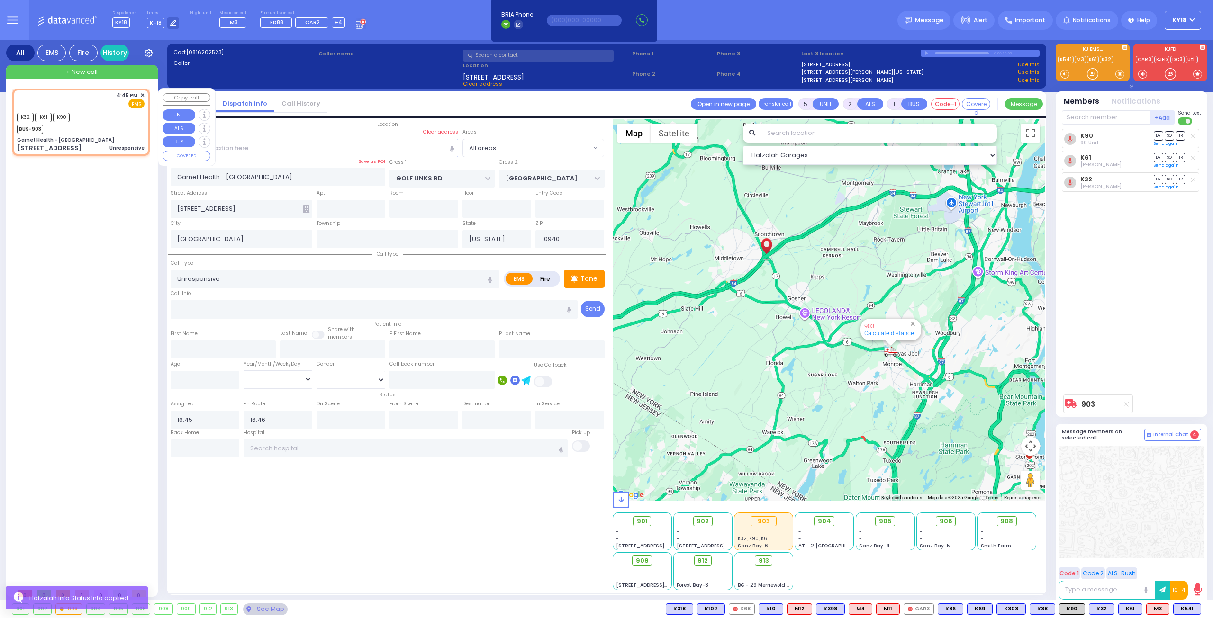
click at [113, 132] on div "K32 K61 K90 BUS-903" at bounding box center [80, 122] width 127 height 24
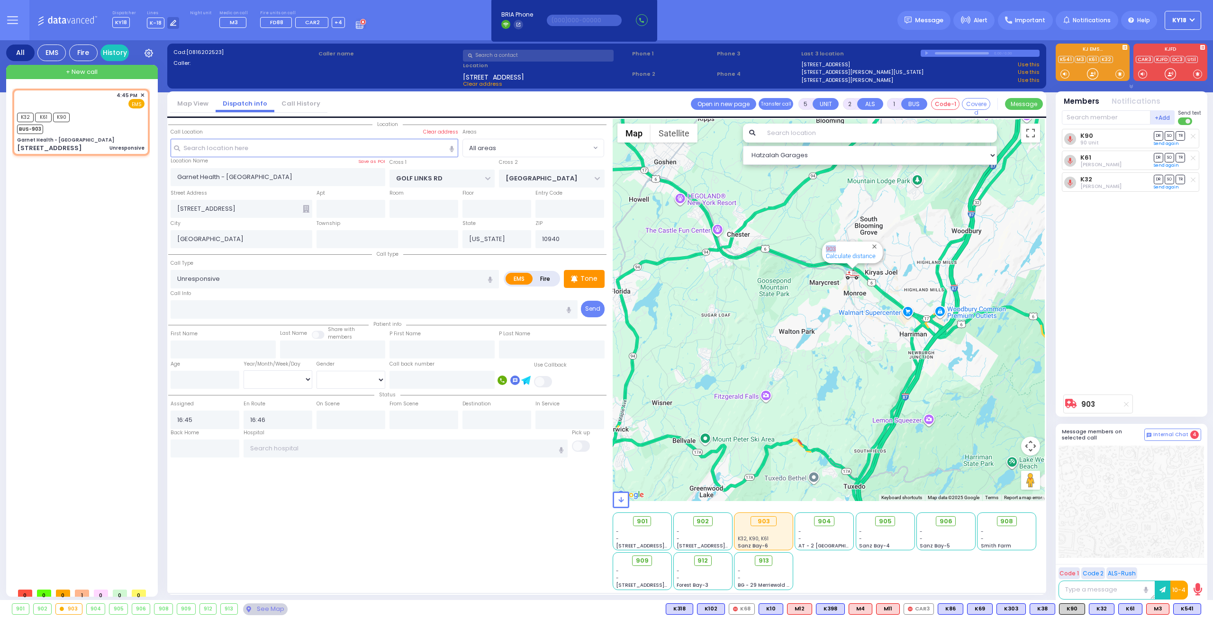
drag, startPoint x: 843, startPoint y: 259, endPoint x: 853, endPoint y: 338, distance: 79.2
click at [845, 355] on div "903 Calculate distance" at bounding box center [829, 310] width 433 height 382
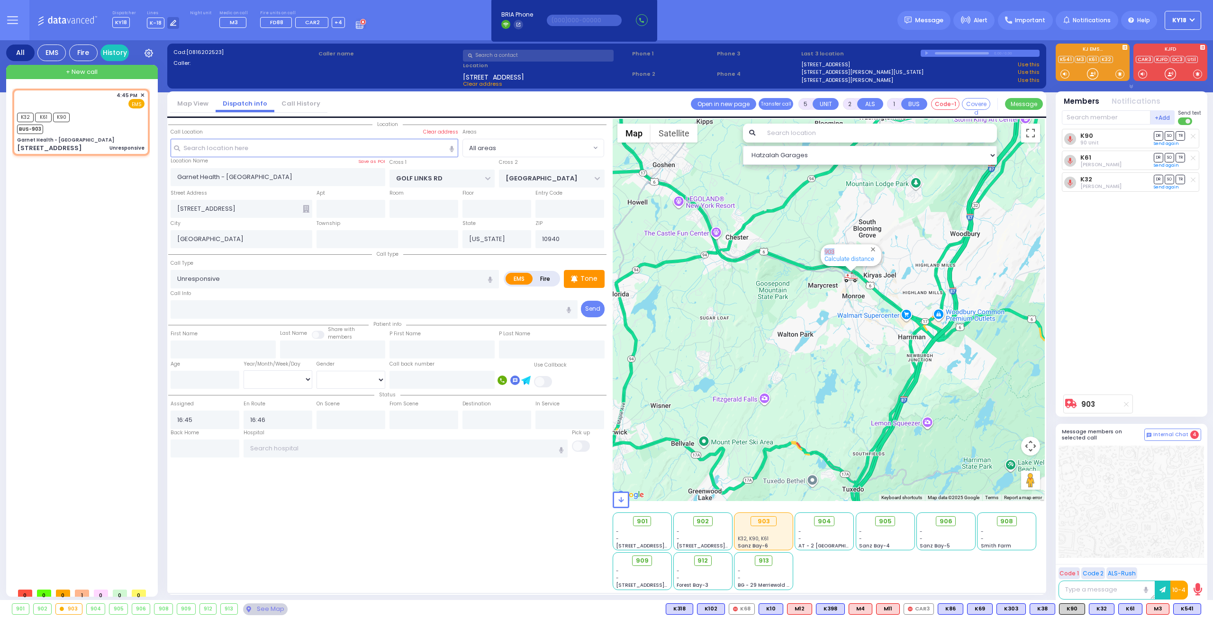
drag, startPoint x: 881, startPoint y: 283, endPoint x: 808, endPoint y: 384, distance: 124.5
click at [808, 384] on div "903 Calculate distance" at bounding box center [829, 310] width 433 height 382
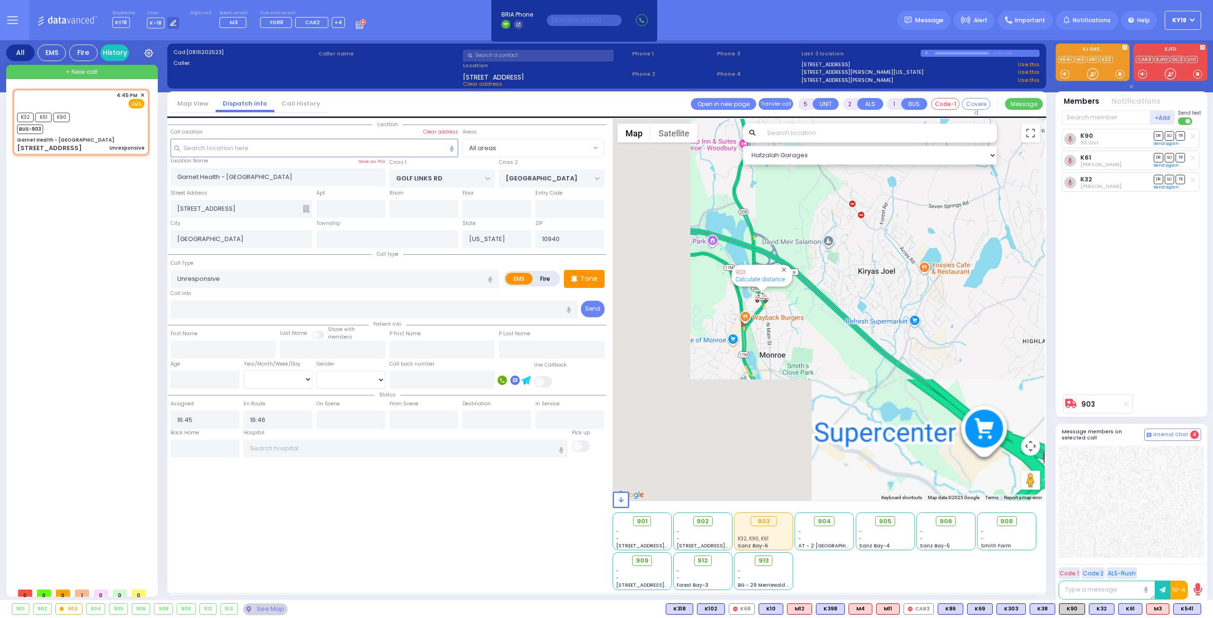
drag, startPoint x: 714, startPoint y: 459, endPoint x: 915, endPoint y: 133, distance: 383.4
click at [933, 118] on div "Show all units in this area Location" at bounding box center [606, 356] width 879 height 477
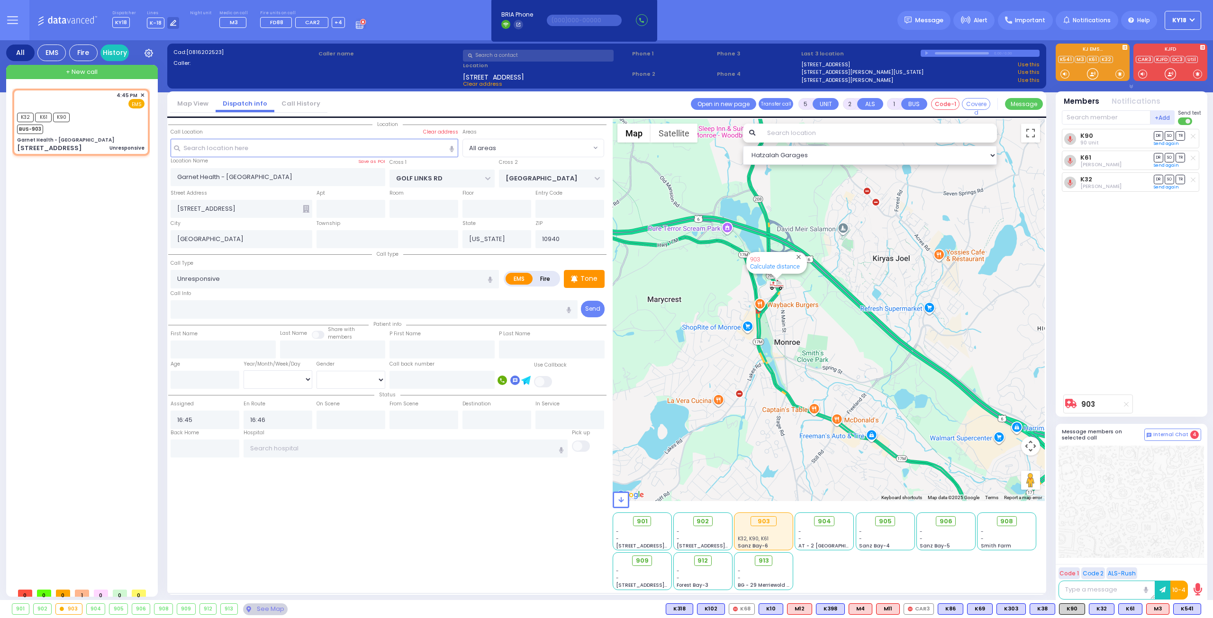
drag, startPoint x: 794, startPoint y: 289, endPoint x: 772, endPoint y: 351, distance: 65.6
click at [773, 350] on div "903 Calculate distance" at bounding box center [829, 310] width 433 height 382
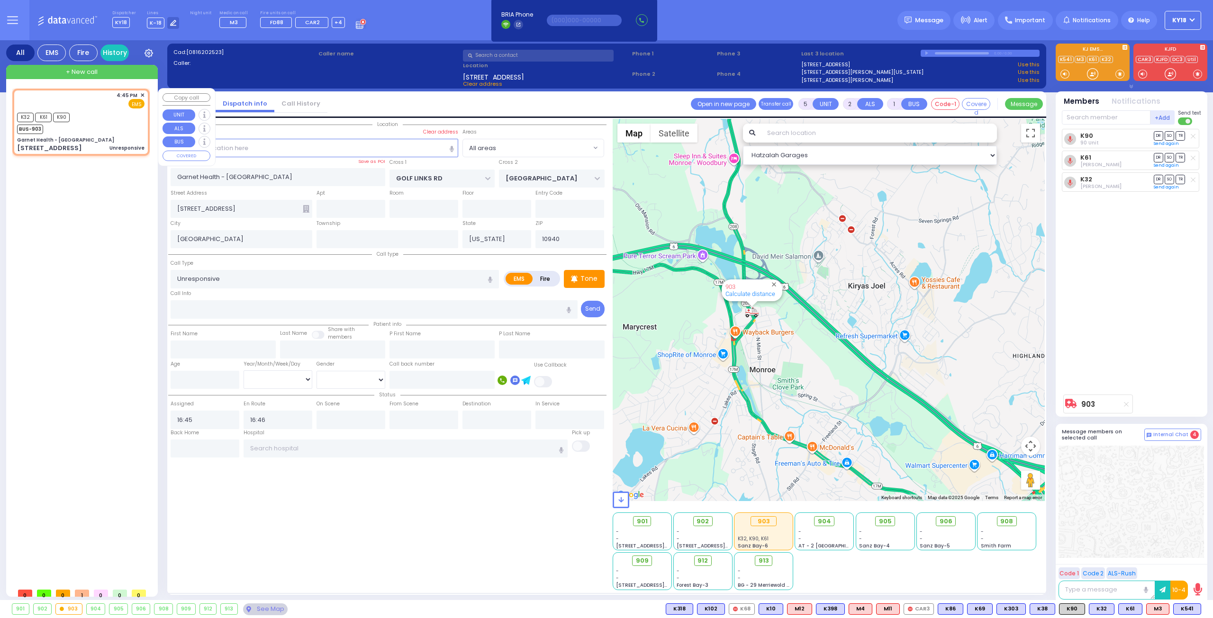
click at [130, 123] on div "K32 K61 K90 BUS-903" at bounding box center [80, 122] width 127 height 24
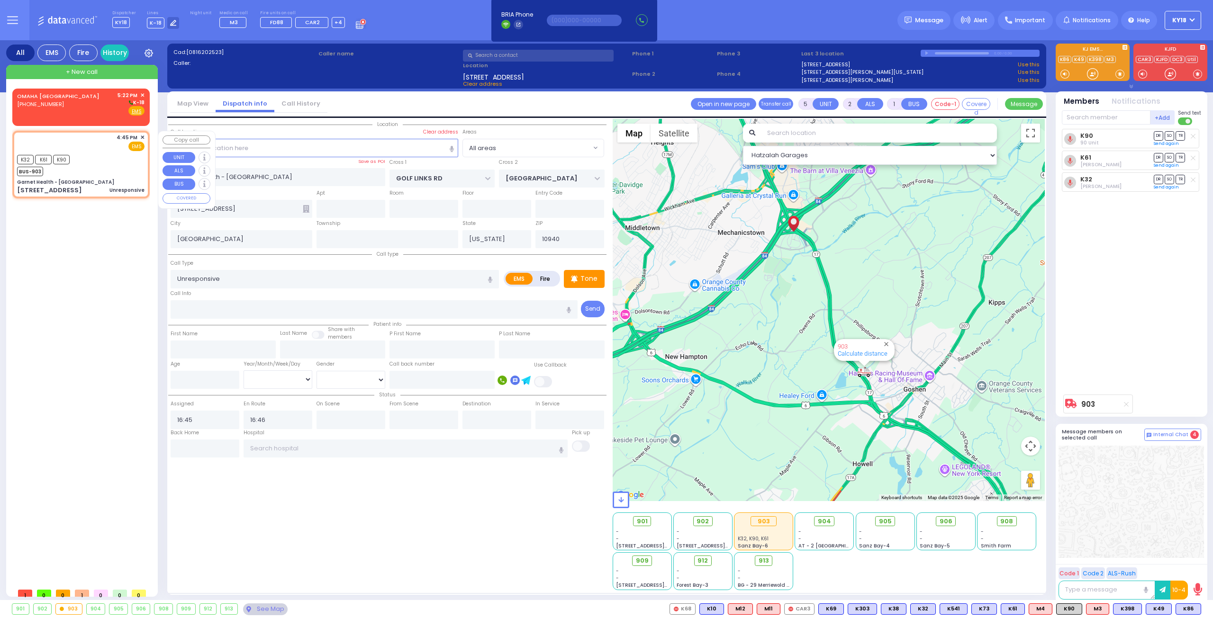
click at [109, 172] on div "K32 K61 K90 BUS-903" at bounding box center [80, 165] width 127 height 24
click at [1097, 610] on span "M3" at bounding box center [1098, 609] width 22 height 10
click at [49, 112] on div "OMAHA [GEOGRAPHIC_DATA] [PHONE_NUMBER]" at bounding box center [60, 103] width 86 height 25
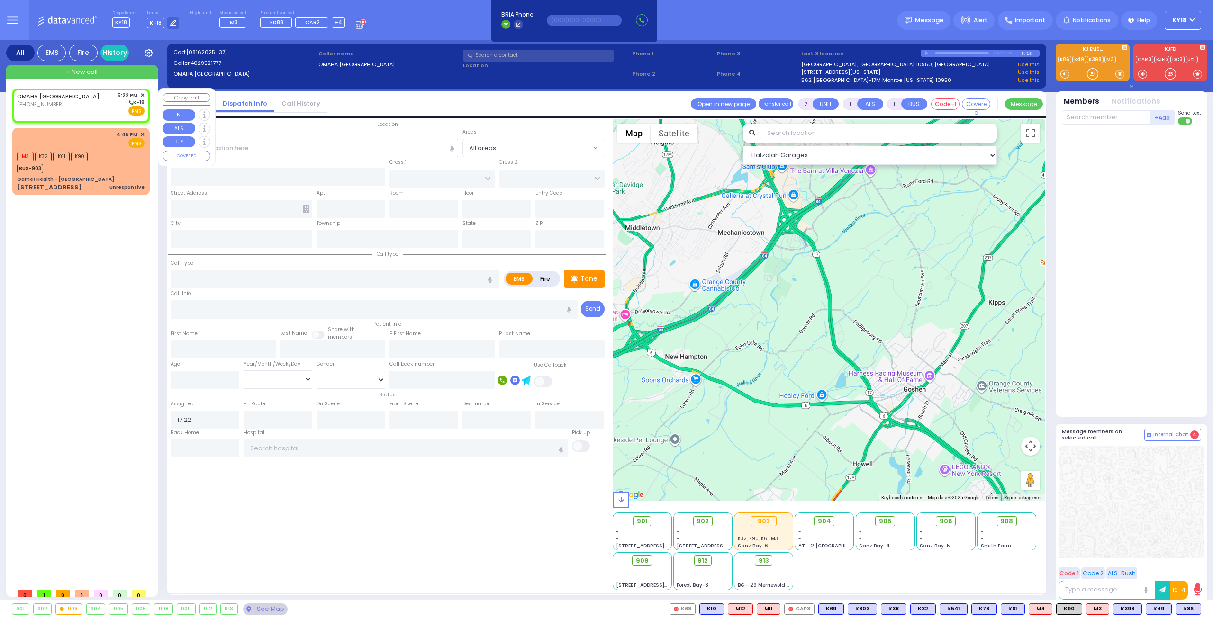
click at [142, 93] on span "✕" at bounding box center [142, 95] width 4 height 8
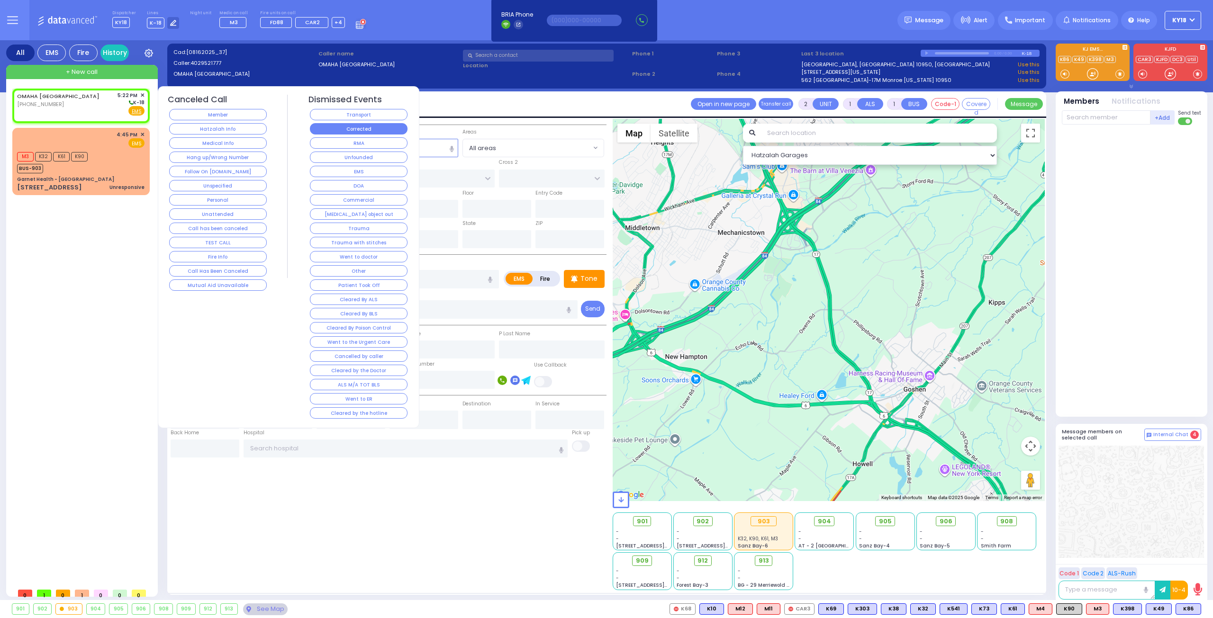
click at [344, 133] on button "Corrected" at bounding box center [359, 128] width 98 height 11
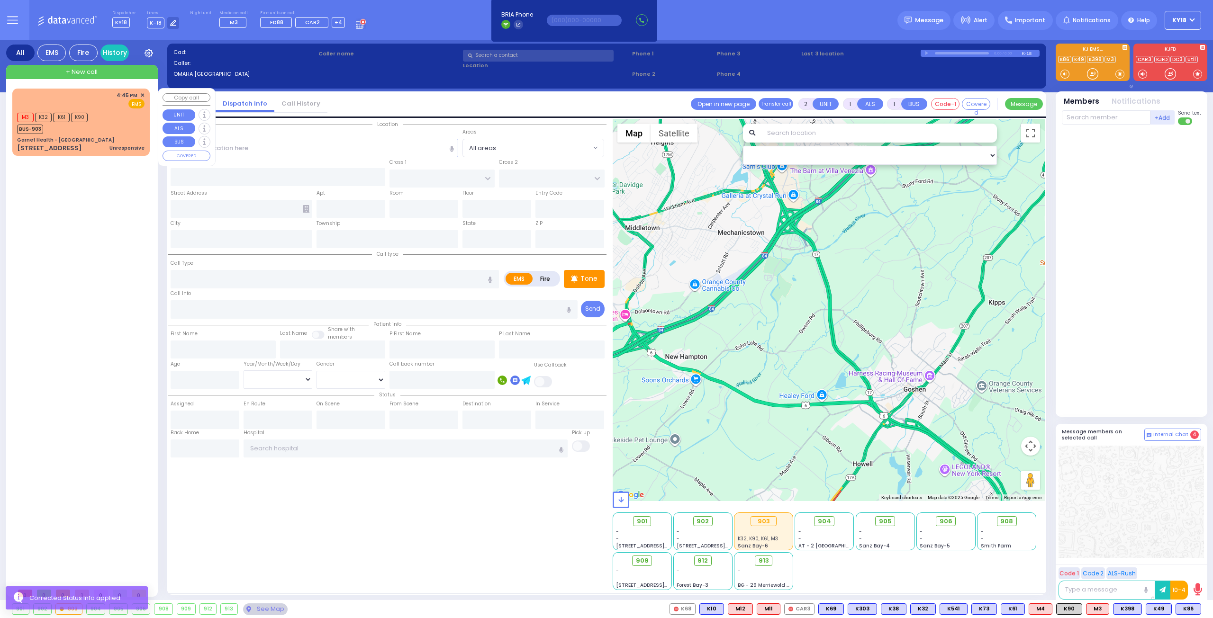
click at [100, 131] on div "M3 K32 K61 K90 BUS-903" at bounding box center [80, 122] width 127 height 24
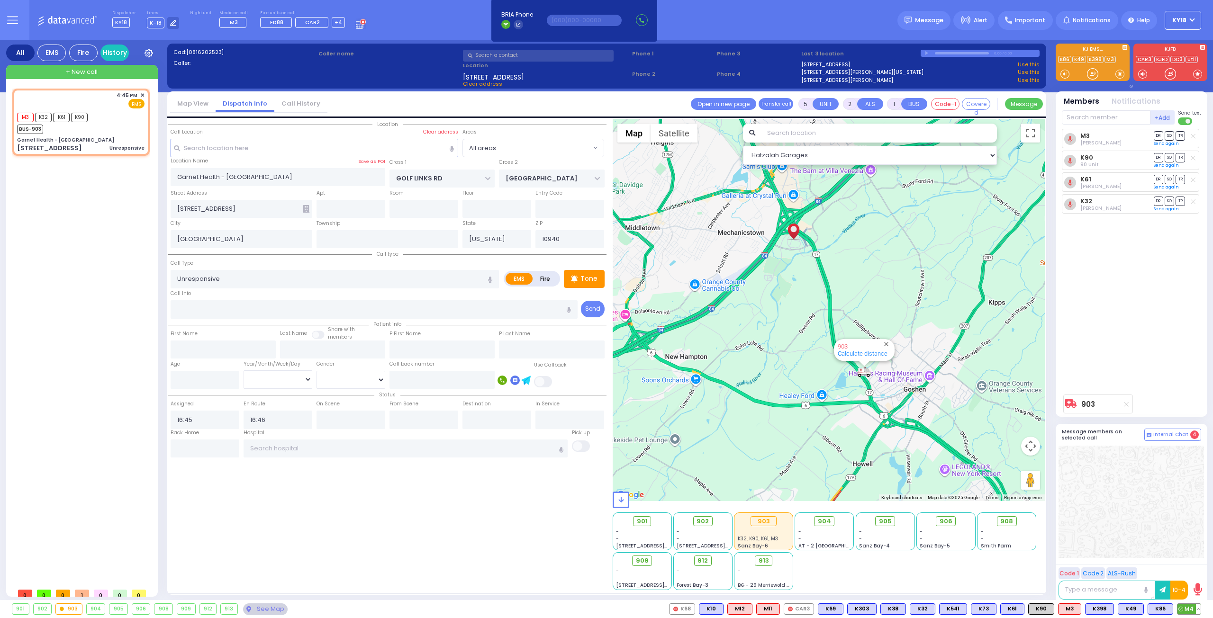
click at [1199, 611] on button at bounding box center [1198, 609] width 5 height 10
click at [1193, 568] on icon at bounding box center [1191, 567] width 10 height 10
click at [1127, 342] on div "M3 [PERSON_NAME] DR SO TR" at bounding box center [1132, 259] width 141 height 261
click at [108, 137] on div "4:45 PM ✕ EMS M3 K32 K61" at bounding box center [81, 122] width 134 height 64
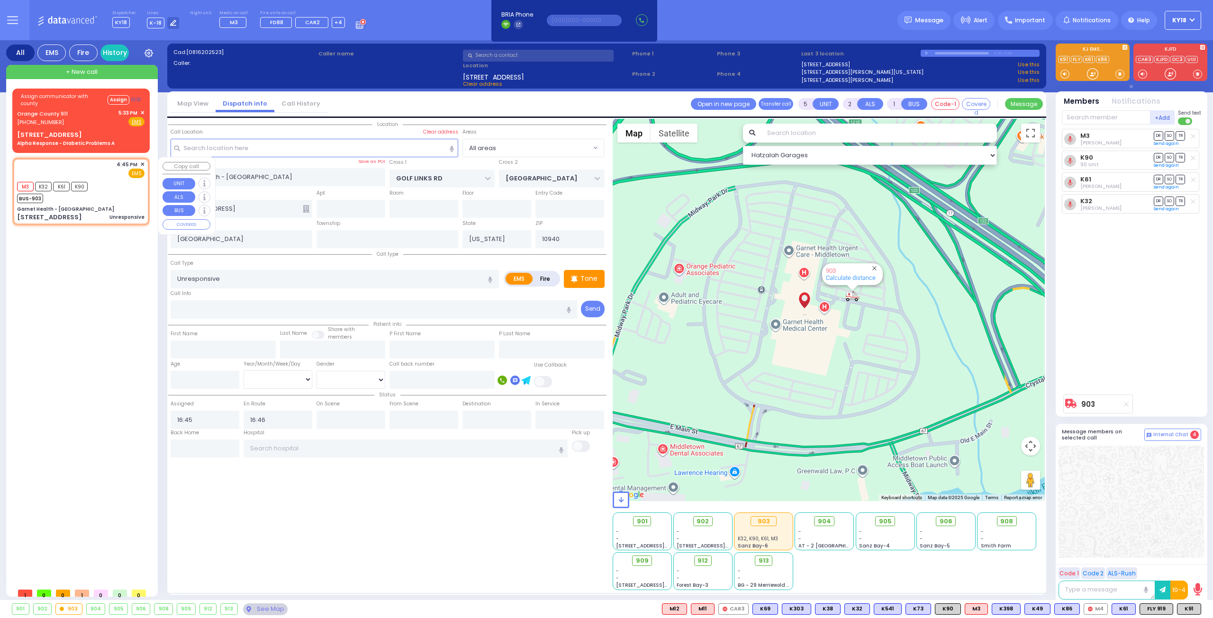
click at [85, 190] on span "K90" at bounding box center [79, 186] width 17 height 9
click at [93, 123] on div "Orange County 911 [PHONE_NUMBER] 5:33 PM ✕ Fire EMS" at bounding box center [80, 118] width 127 height 18
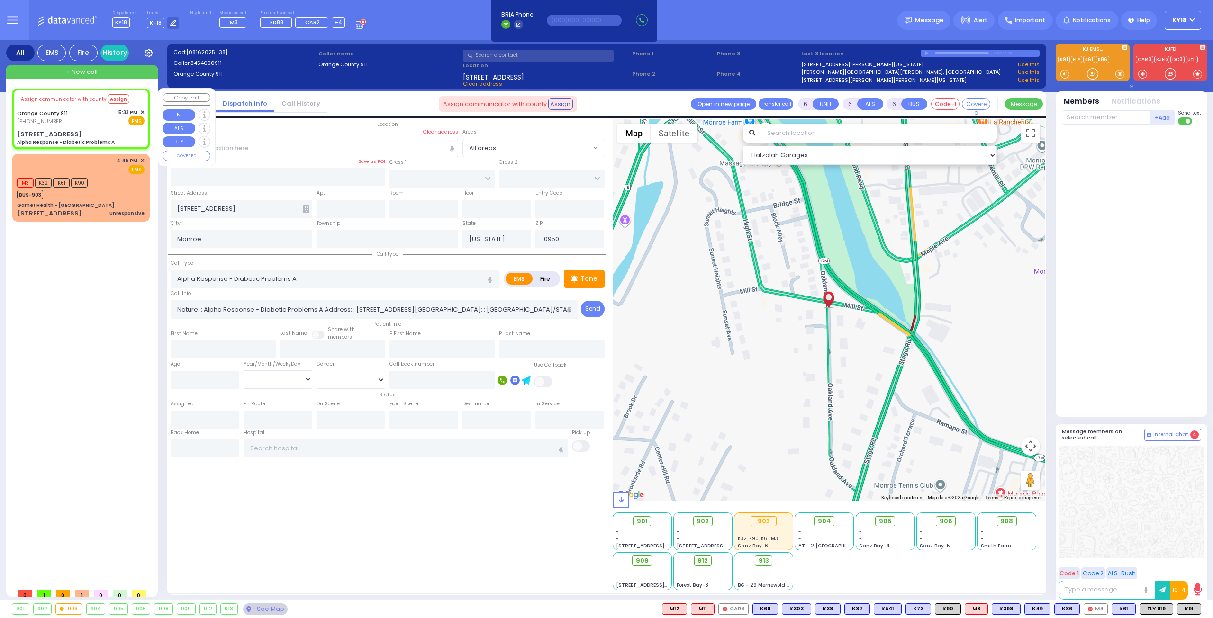
click at [141, 110] on span "✕" at bounding box center [142, 113] width 4 height 8
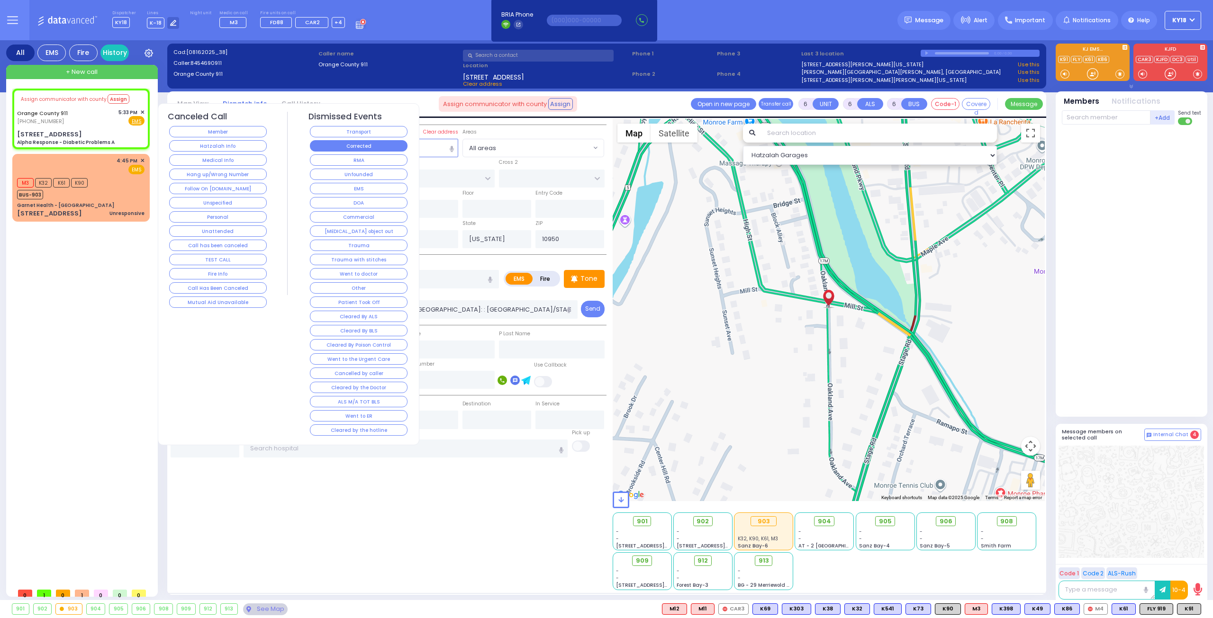
click at [333, 144] on button "Corrected" at bounding box center [359, 145] width 98 height 11
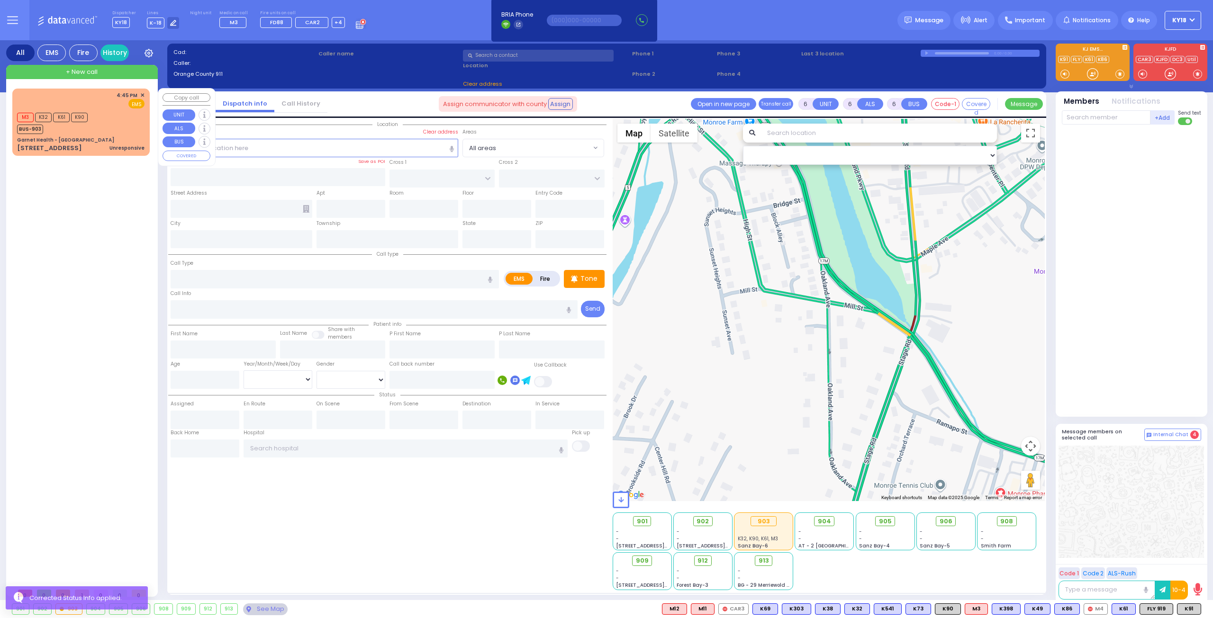
click at [132, 144] on div "Unresponsive" at bounding box center [126, 148] width 35 height 9
